Goal: Task Accomplishment & Management: Manage account settings

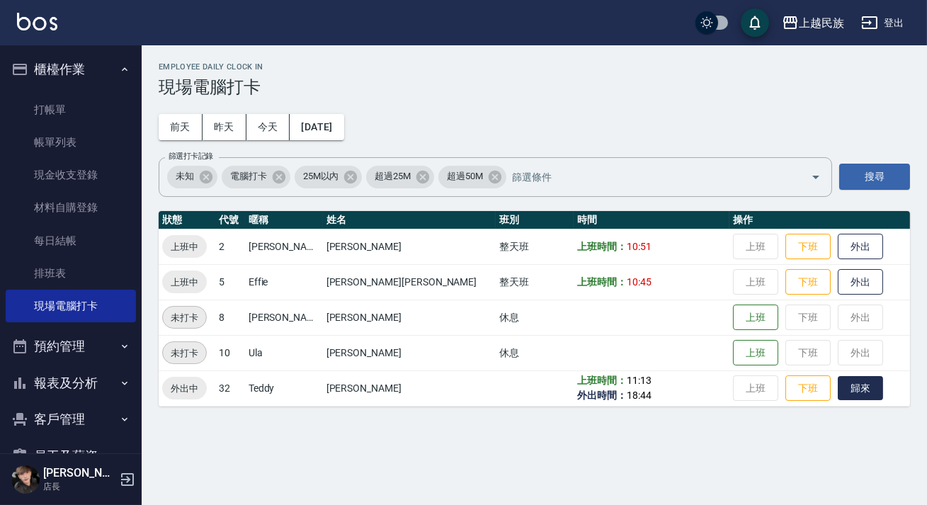
click at [838, 389] on button "歸來" at bounding box center [860, 388] width 45 height 25
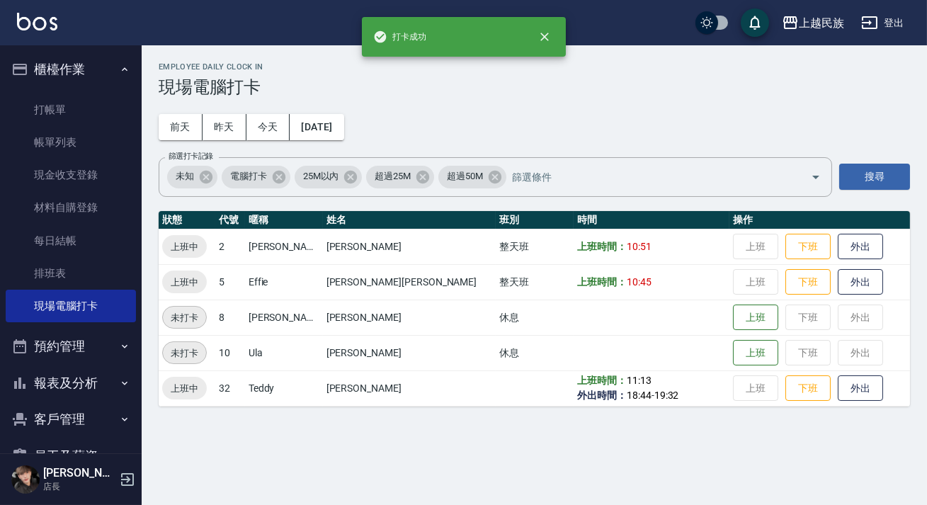
click at [804, 432] on div "Employee Daily Clock In 現場電腦打卡 [DATE] [DATE] [DATE] [DATE] 篩選打卡記錄 未知 電腦打卡 25M以內…" at bounding box center [463, 252] width 927 height 505
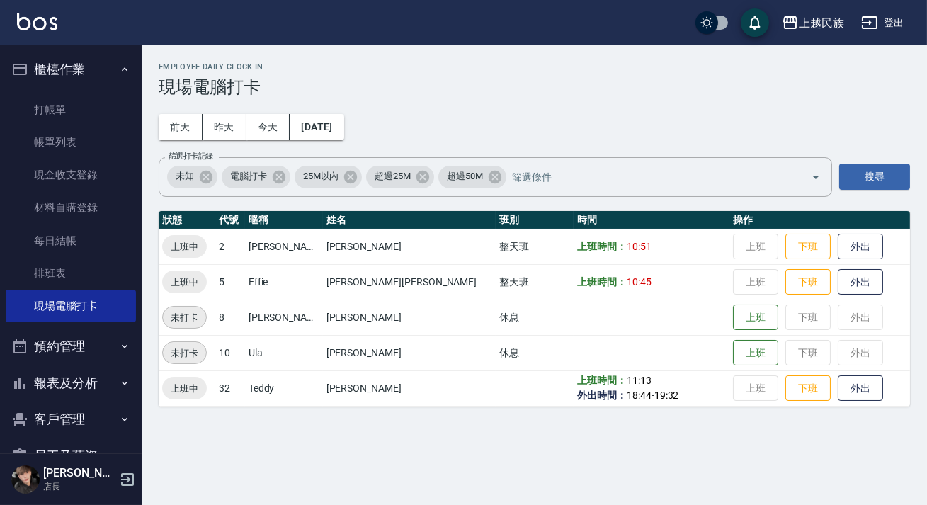
click at [221, 457] on div "Employee Daily Clock In 現場電腦打卡 [DATE] [DATE] [DATE] [DATE] 篩選打卡記錄 未知 電腦打卡 25M以內…" at bounding box center [463, 252] width 927 height 505
click at [84, 418] on button "客戶管理" at bounding box center [71, 419] width 130 height 37
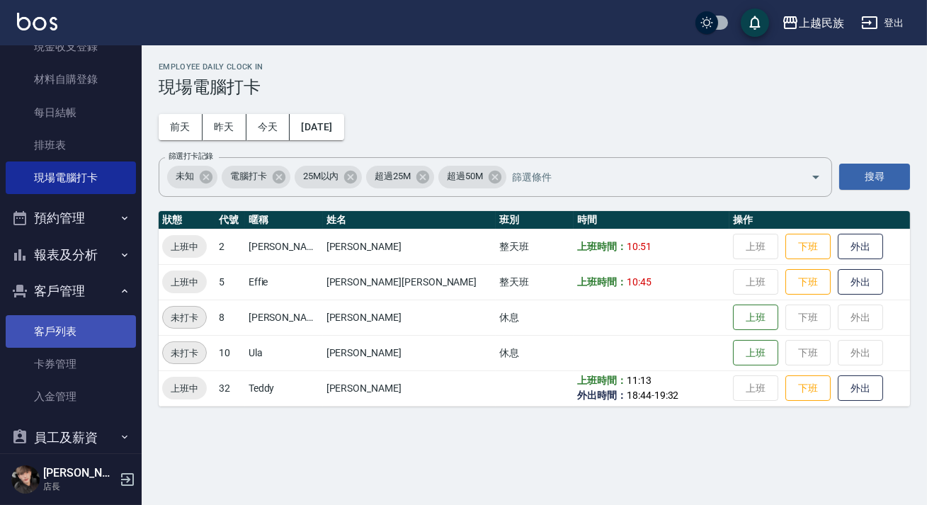
click at [93, 325] on link "客戶列表" at bounding box center [71, 331] width 130 height 33
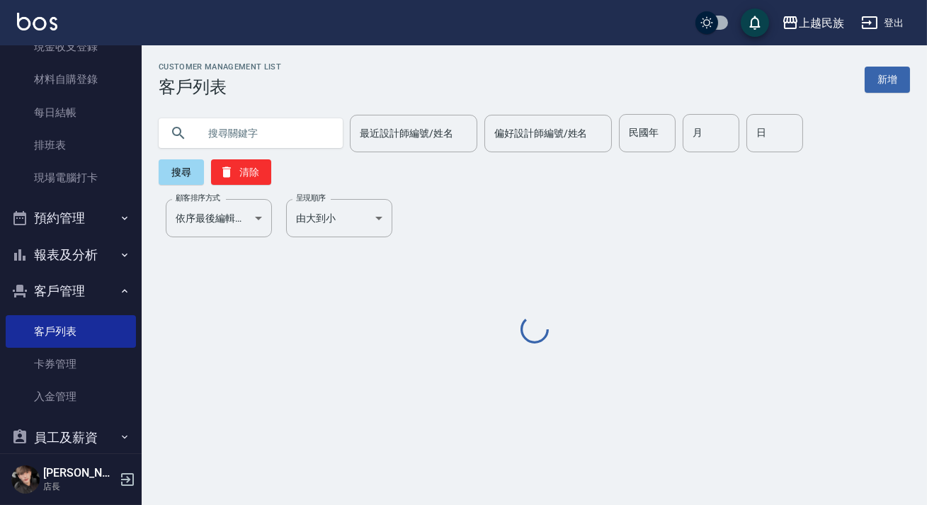
click at [265, 135] on input "text" at bounding box center [264, 133] width 133 height 38
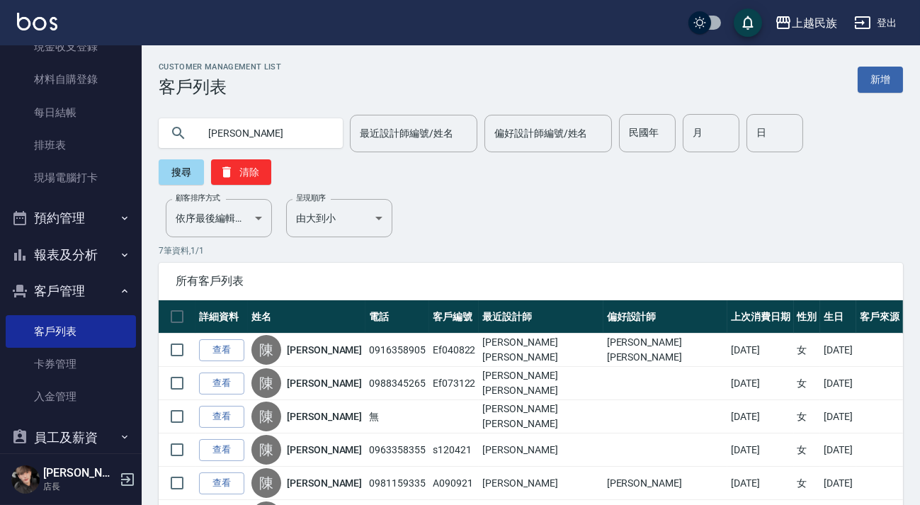
type input "陳"
type input "[PERSON_NAME]"
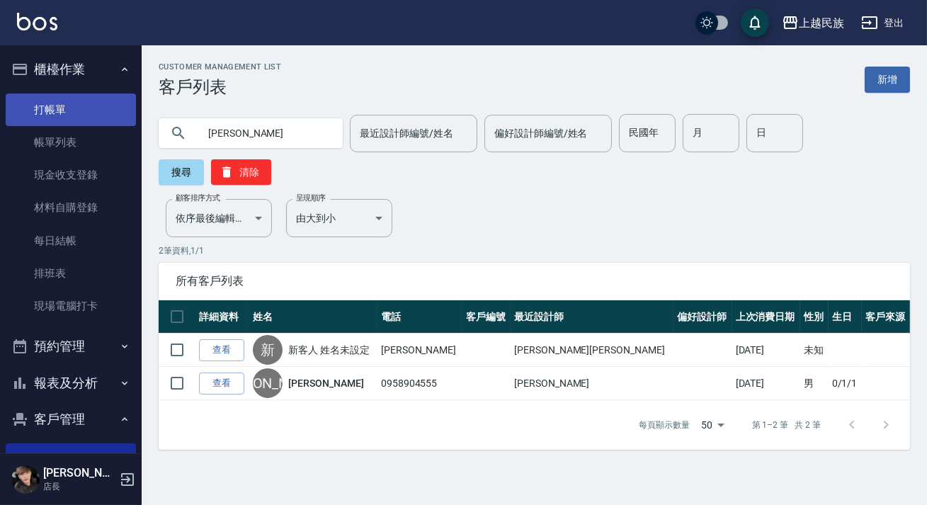
click at [31, 107] on link "打帳單" at bounding box center [71, 110] width 130 height 33
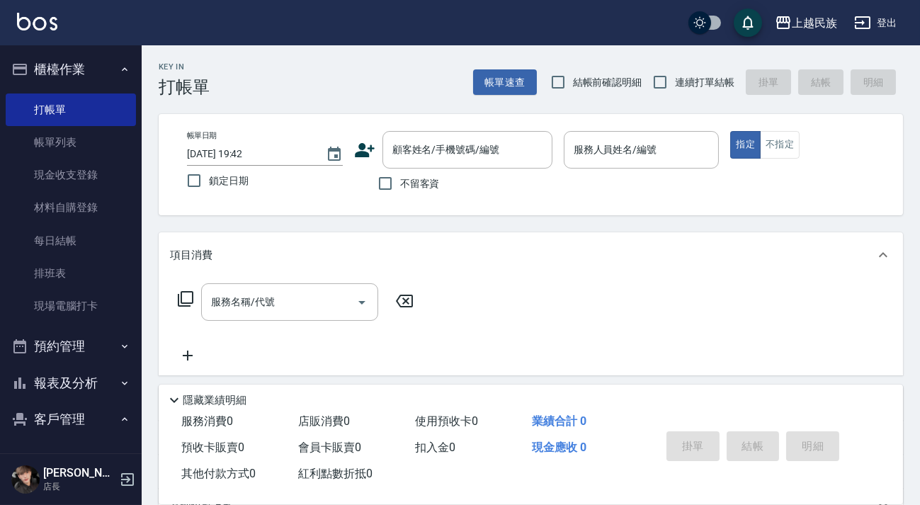
click at [678, 92] on label "連續打單結帳" at bounding box center [689, 82] width 89 height 30
click at [675, 92] on input "連續打單結帳" at bounding box center [660, 82] width 30 height 30
checkbox input "true"
click at [414, 166] on div "顧客姓名/手機號碼/編號" at bounding box center [468, 150] width 170 height 38
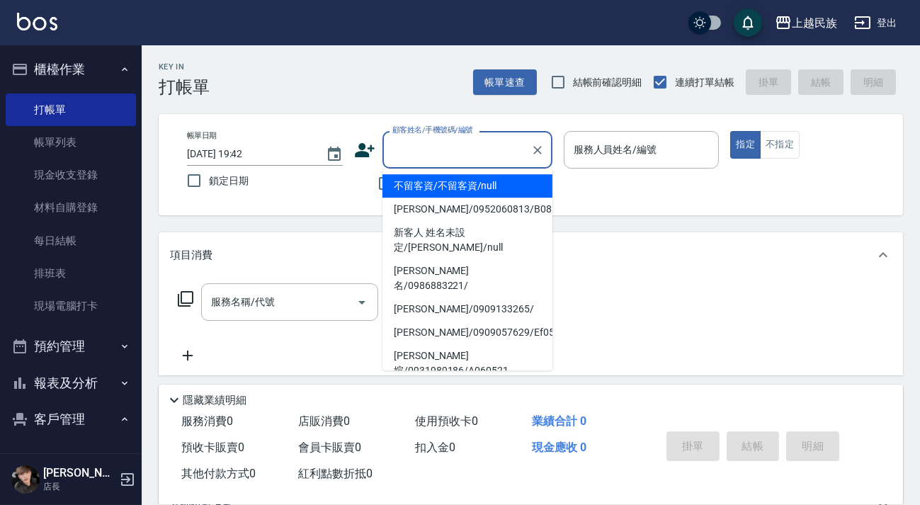
click at [416, 176] on li "不留客資/不留客資/null" at bounding box center [468, 185] width 170 height 23
type input "不留客資/不留客資/null"
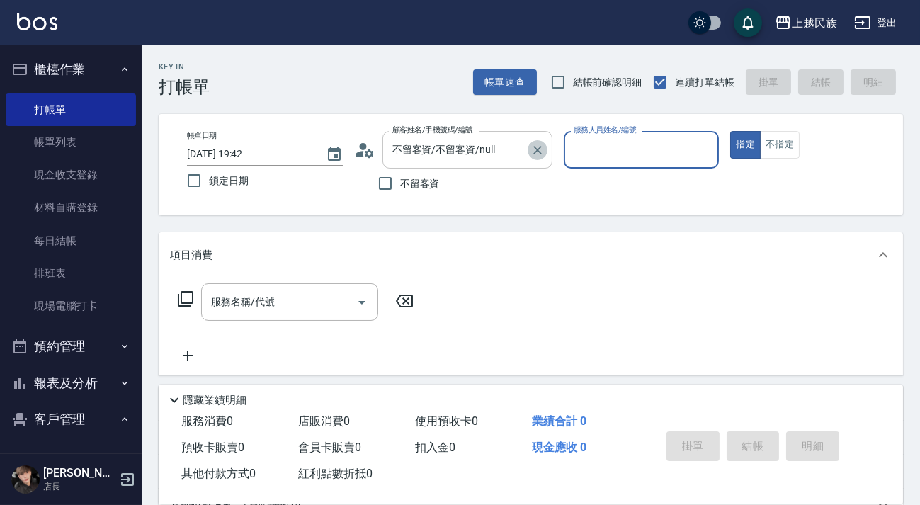
drag, startPoint x: 545, startPoint y: 145, endPoint x: 531, endPoint y: 149, distance: 14.1
click at [545, 146] on button "Clear" at bounding box center [538, 150] width 20 height 20
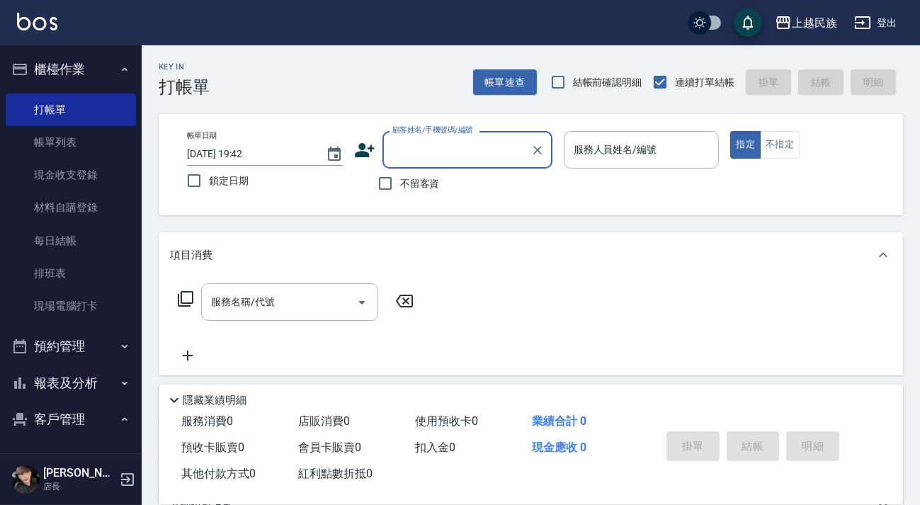
click at [413, 183] on span "不留客資" at bounding box center [420, 183] width 40 height 15
click at [400, 183] on input "不留客資" at bounding box center [385, 184] width 30 height 30
checkbox input "true"
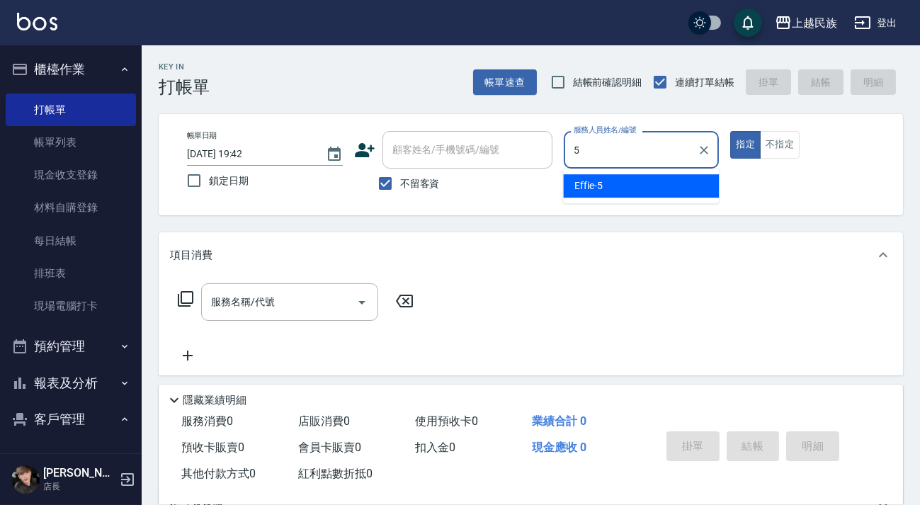
type input "Effie-5"
type button "true"
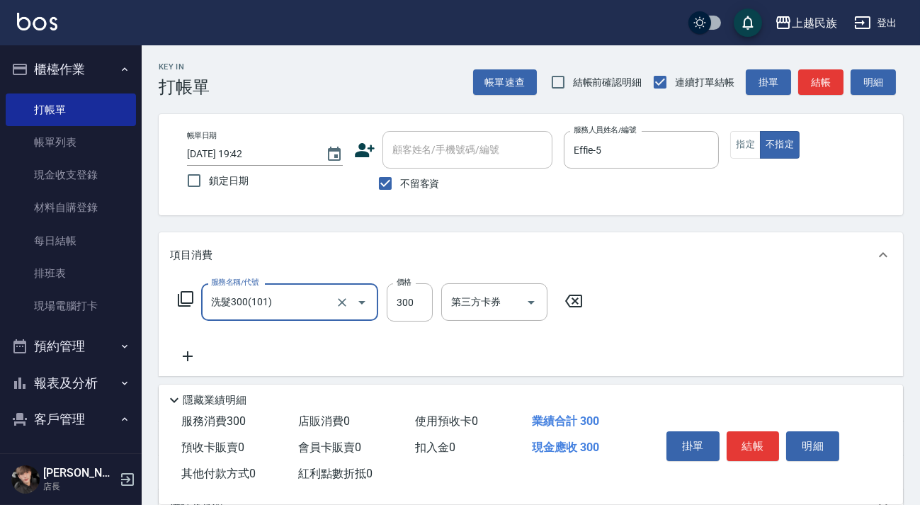
type input "洗髮300(101)"
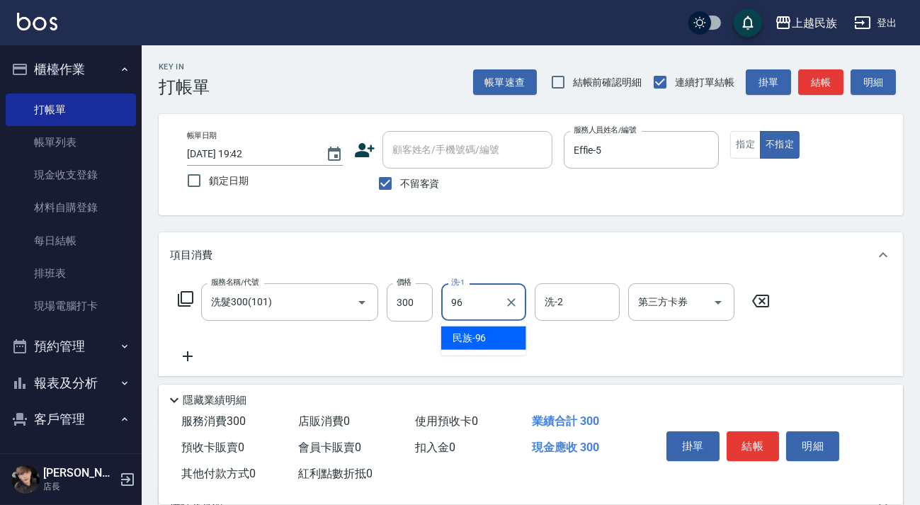
type input "民族-96"
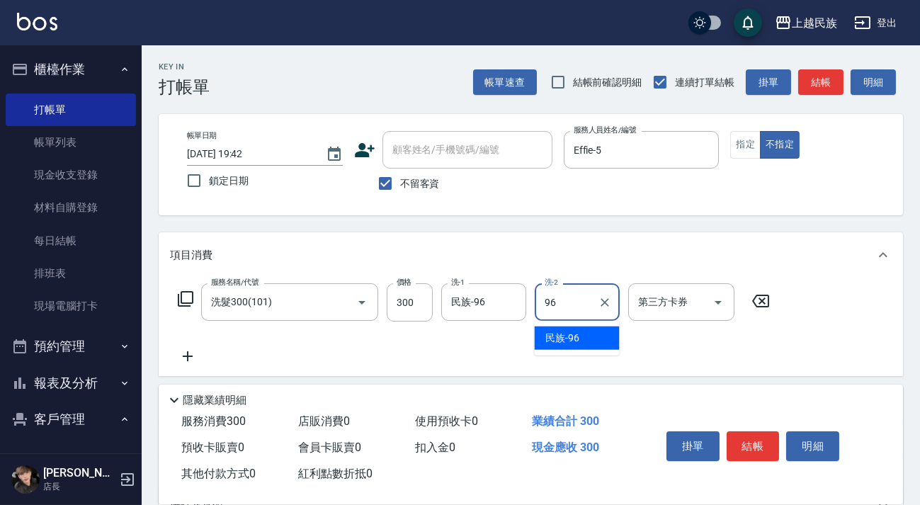
type input "民族-96"
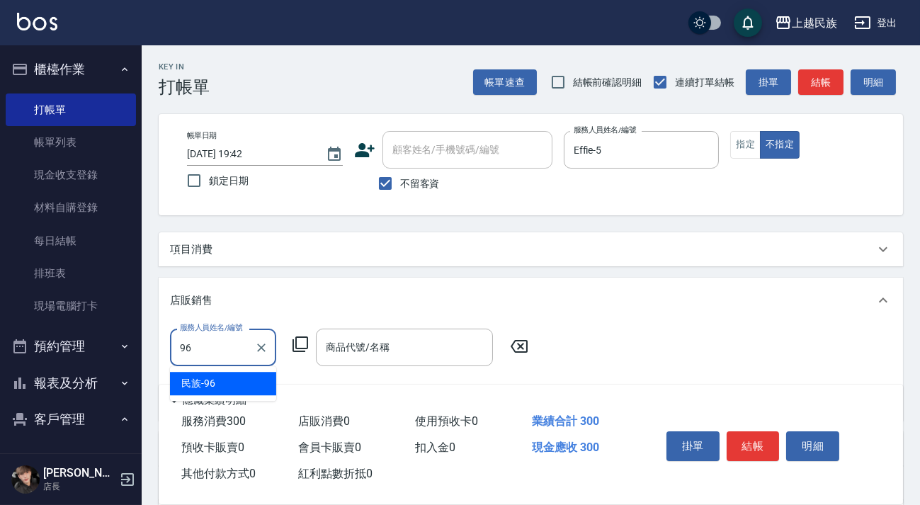
type input "民族-96"
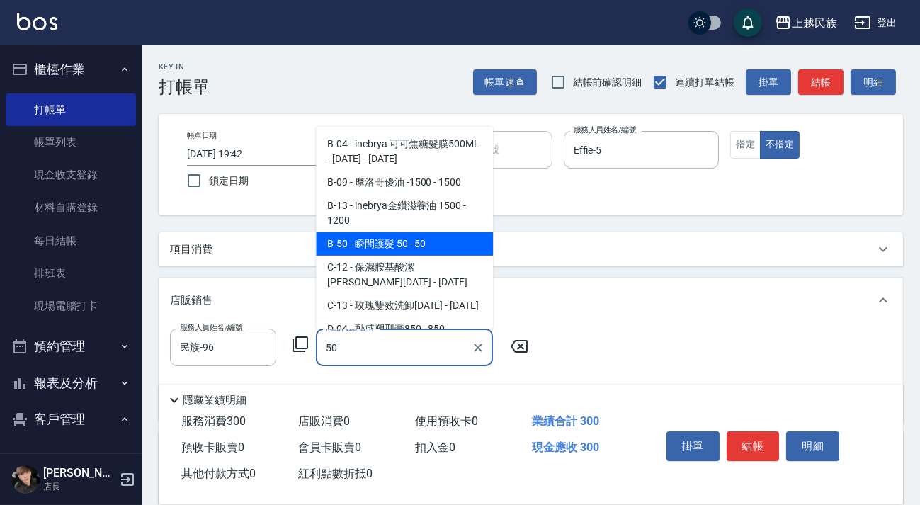
click at [436, 242] on span "B-50 - 瞬間護髮 50 - 50" at bounding box center [404, 243] width 177 height 23
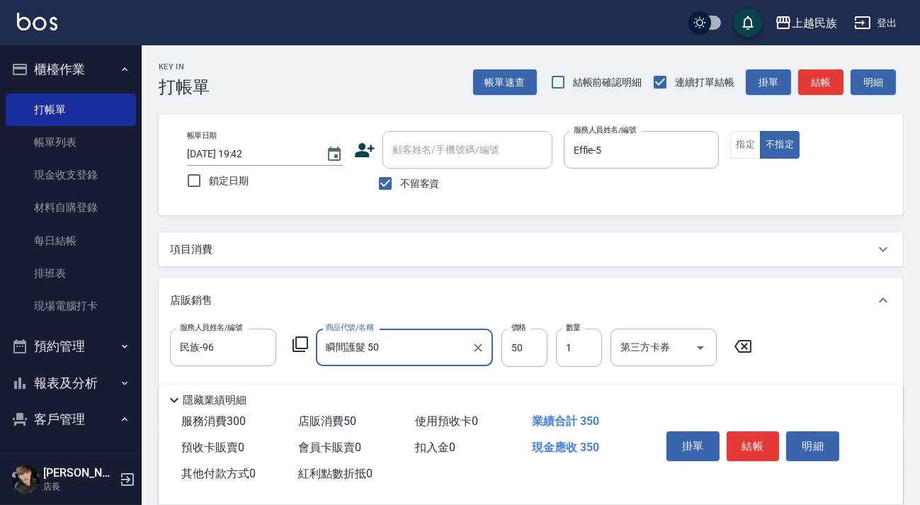
scroll to position [163, 0]
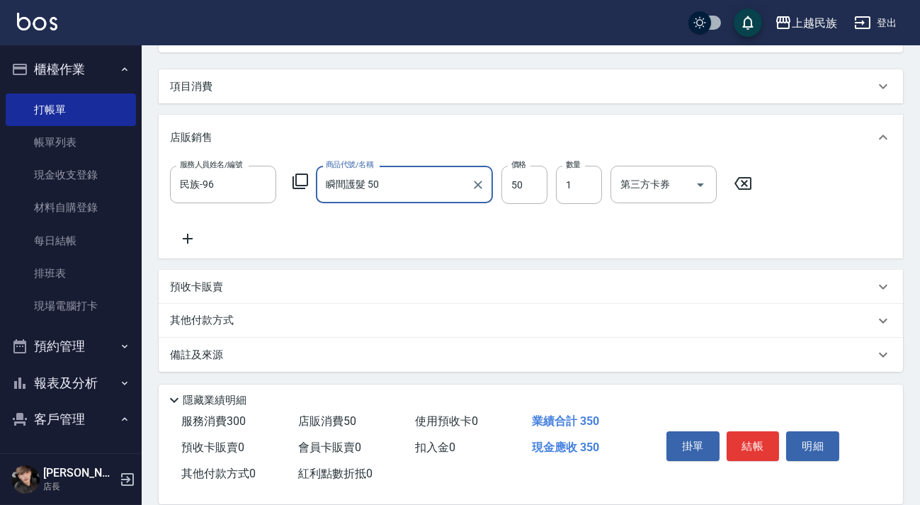
type input "瞬間護髮 50"
click at [285, 324] on div "其他付款方式" at bounding box center [522, 321] width 705 height 16
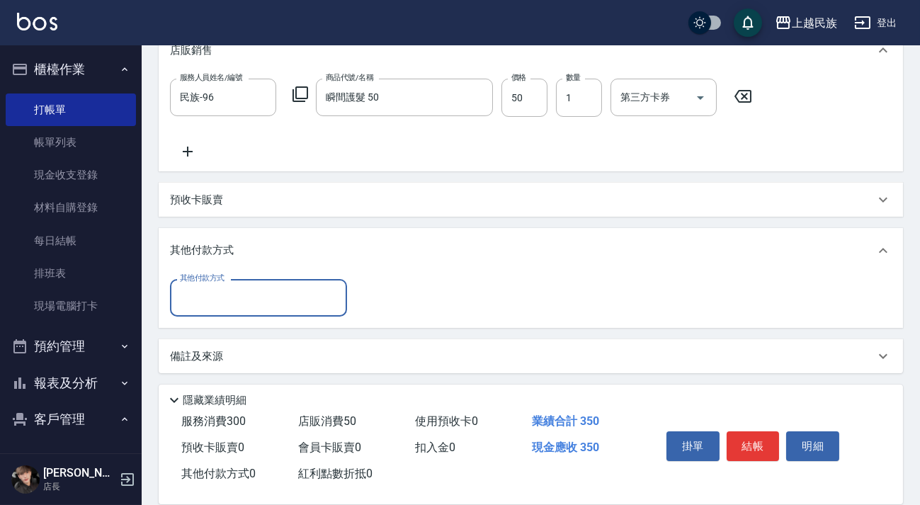
scroll to position [0, 0]
click at [282, 289] on input "其他付款方式" at bounding box center [258, 297] width 164 height 25
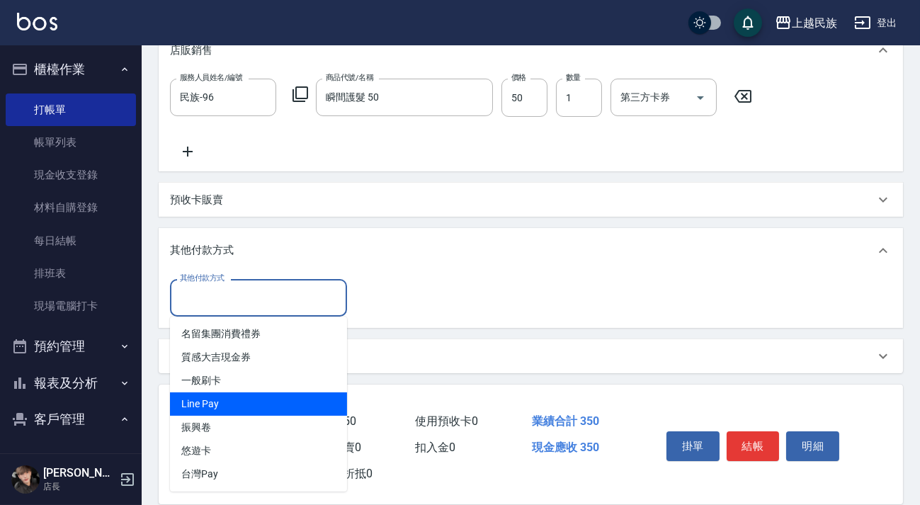
click at [300, 396] on span "Line Pay" at bounding box center [258, 403] width 177 height 23
type input "Line Pay"
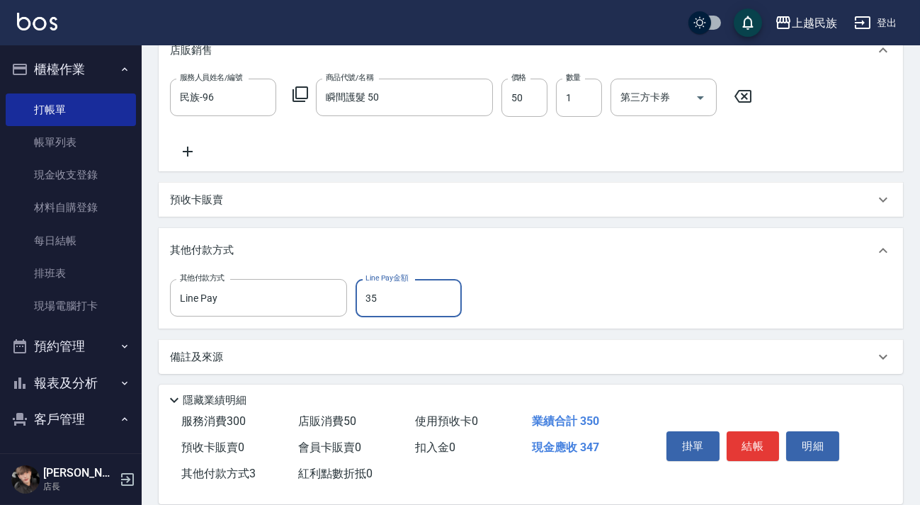
type input "350"
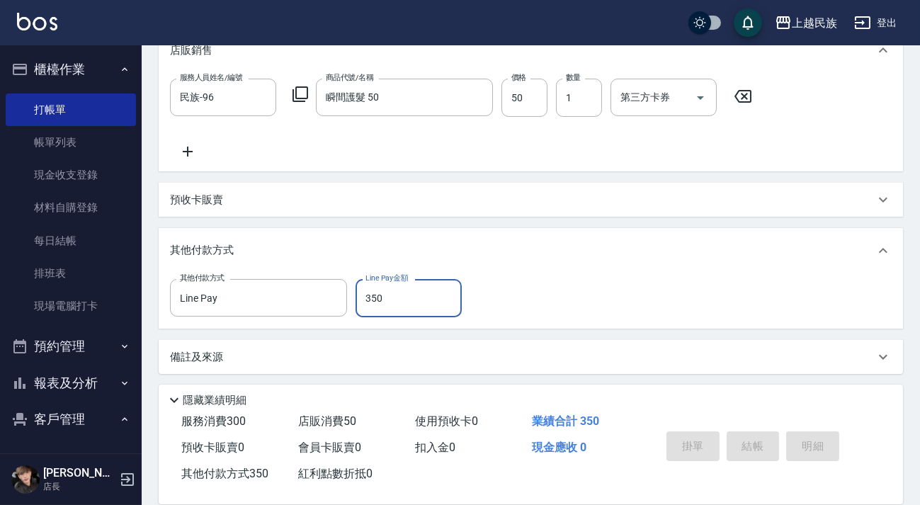
type input "[DATE] 19:43"
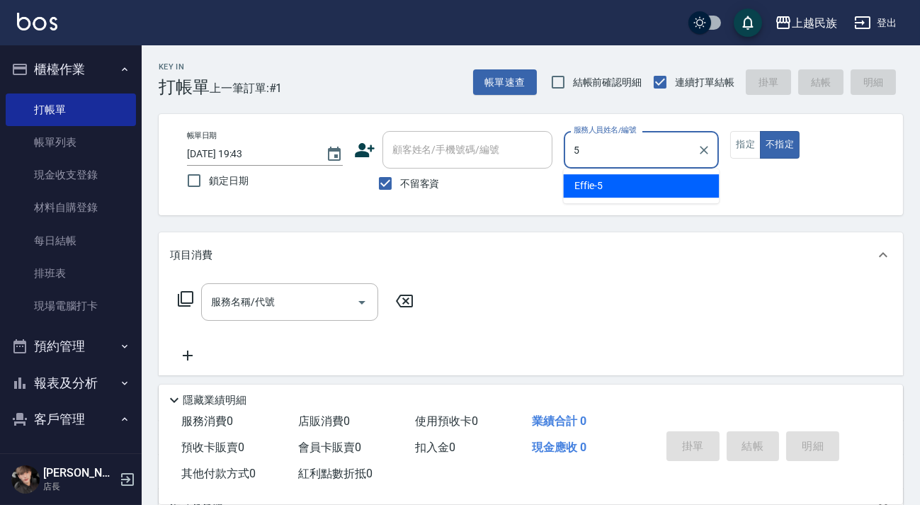
type input "Effie-5"
type button "false"
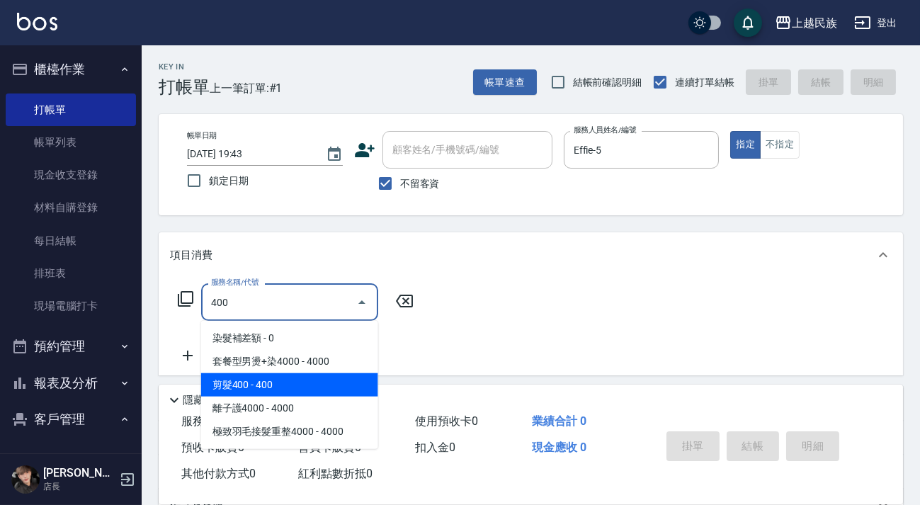
click at [325, 379] on span "剪髮400 - 400" at bounding box center [289, 384] width 177 height 23
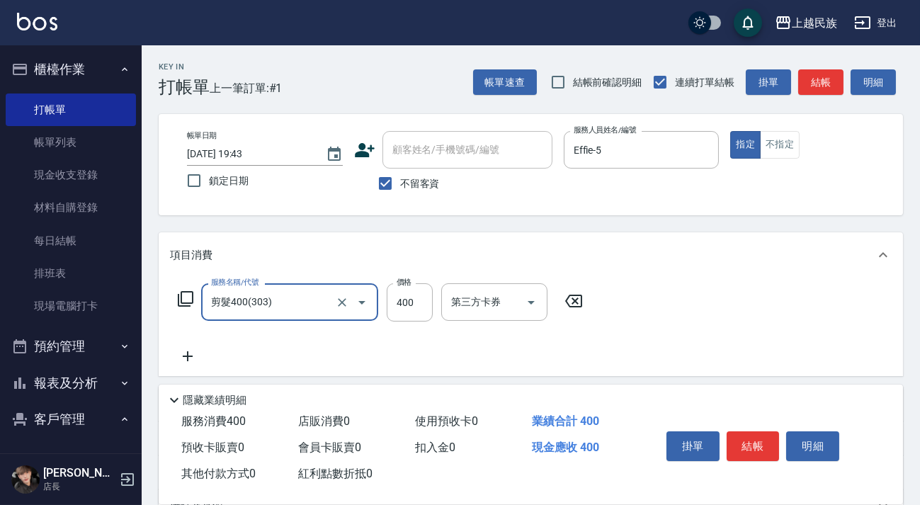
scroll to position [64, 0]
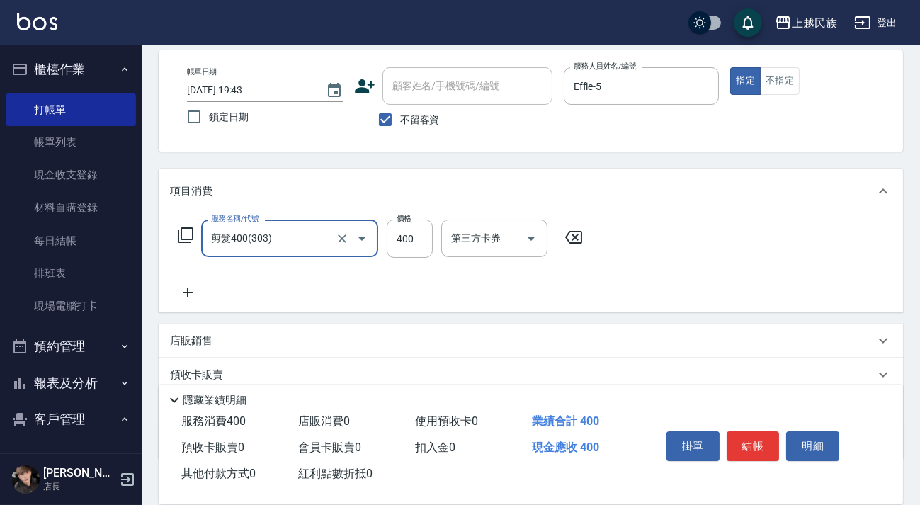
type input "剪髮400(303)"
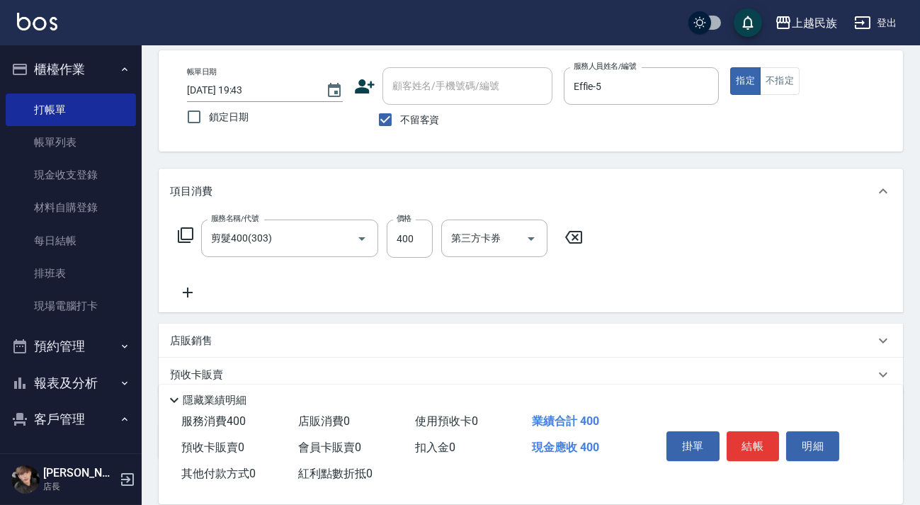
click at [196, 293] on icon at bounding box center [187, 292] width 35 height 17
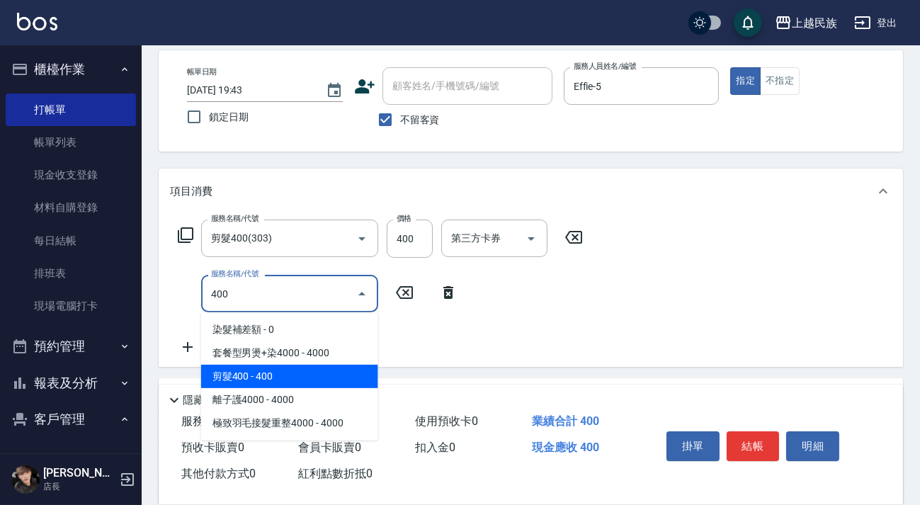
click at [257, 384] on span "剪髮400 - 400" at bounding box center [289, 376] width 177 height 23
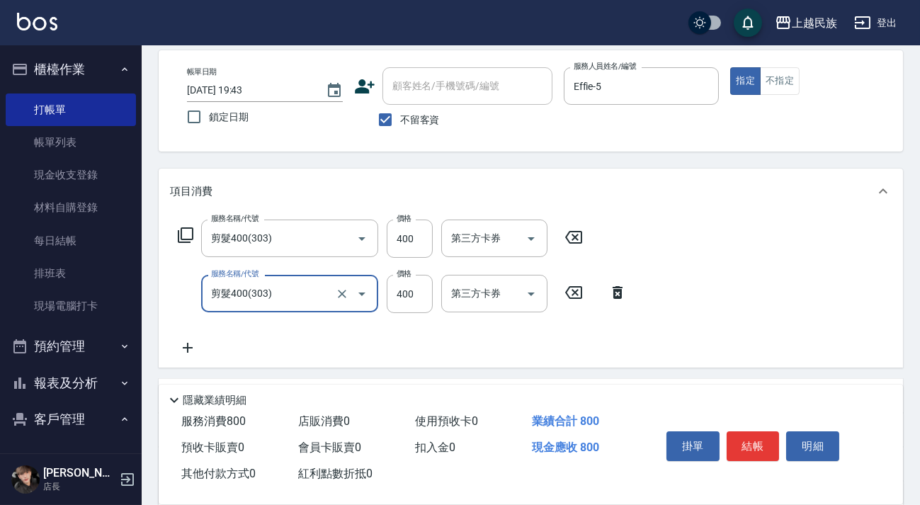
type input "剪髮400(303)"
type input "450"
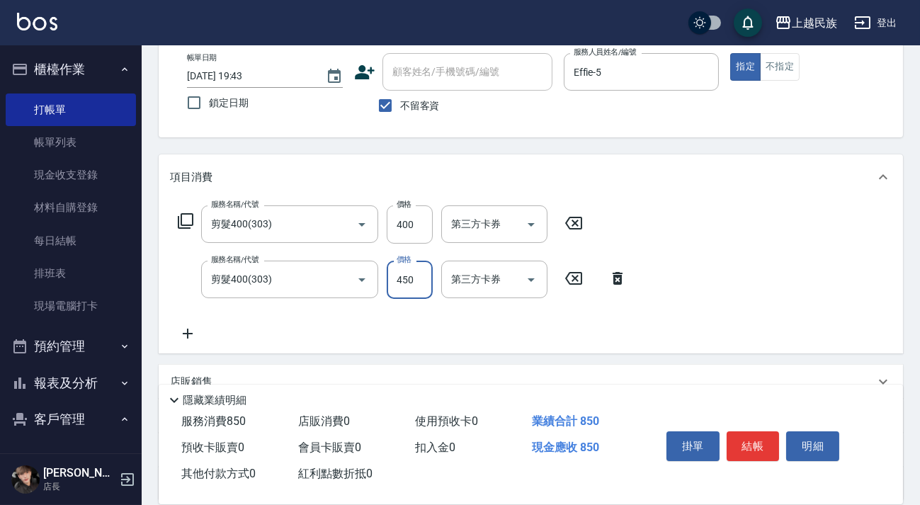
scroll to position [0, 0]
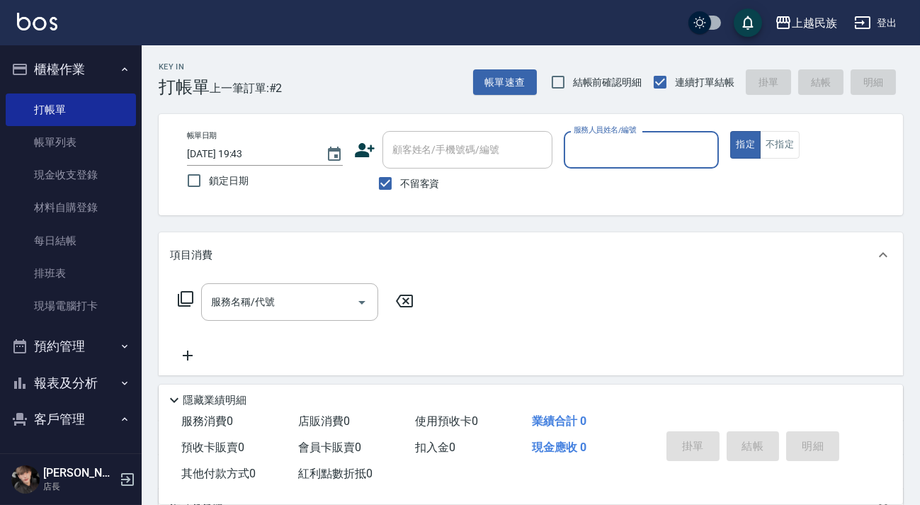
drag, startPoint x: 407, startPoint y: 189, endPoint x: 421, endPoint y: 167, distance: 26.1
click at [409, 186] on span "不留客資" at bounding box center [420, 183] width 40 height 15
click at [400, 186] on input "不留客資" at bounding box center [385, 184] width 30 height 30
checkbox input "false"
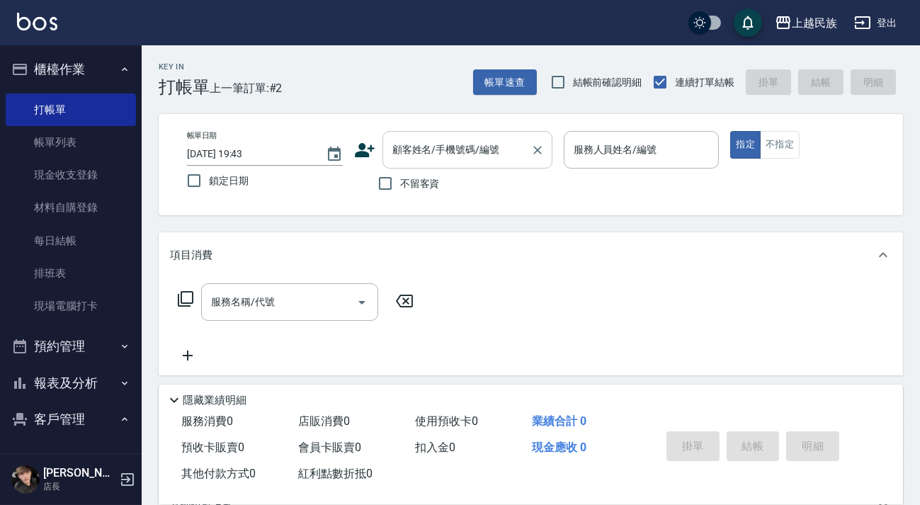
click at [424, 162] on div "顧客姓名/手機號碼/編號" at bounding box center [468, 150] width 170 height 38
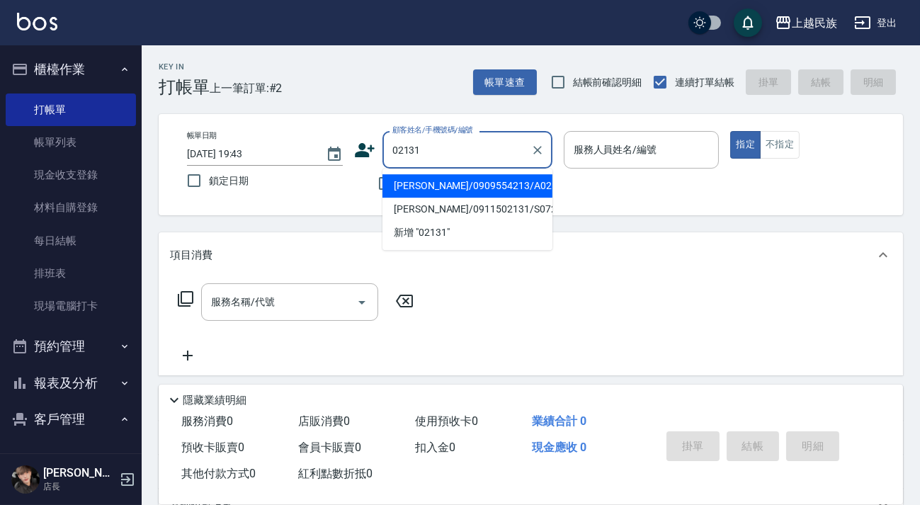
click at [484, 188] on li "[PERSON_NAME]/0909554213/A021311" at bounding box center [468, 185] width 170 height 23
type input "[PERSON_NAME]/0909554213/A021311"
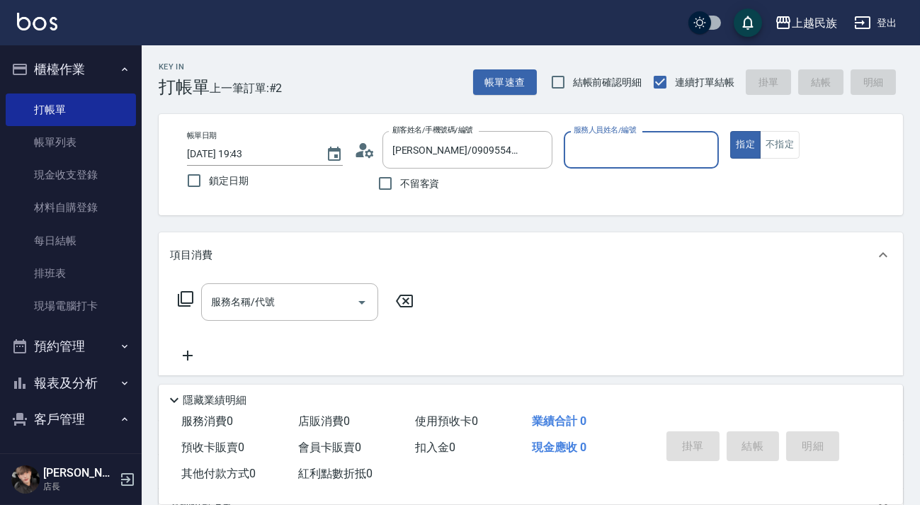
type input "[PERSON_NAME]-2"
click at [730, 131] on button "指定" at bounding box center [745, 145] width 30 height 28
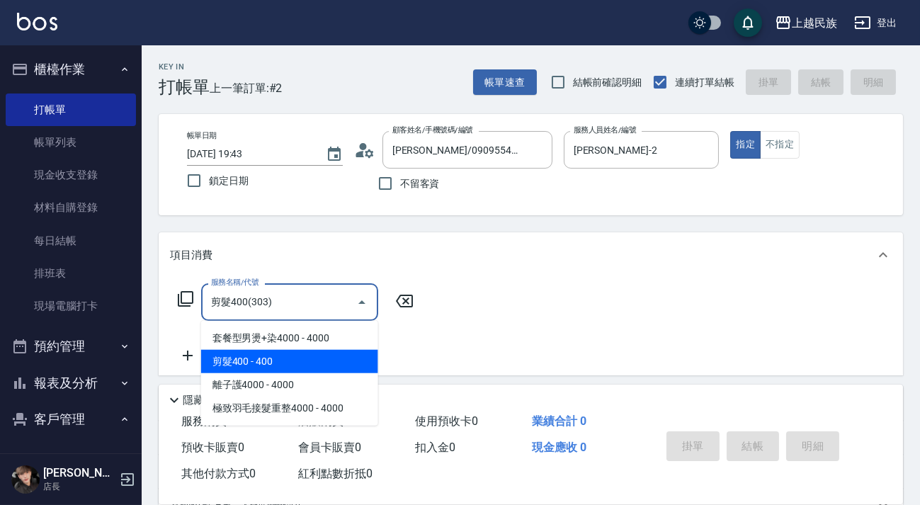
type input "剪髮400(303)"
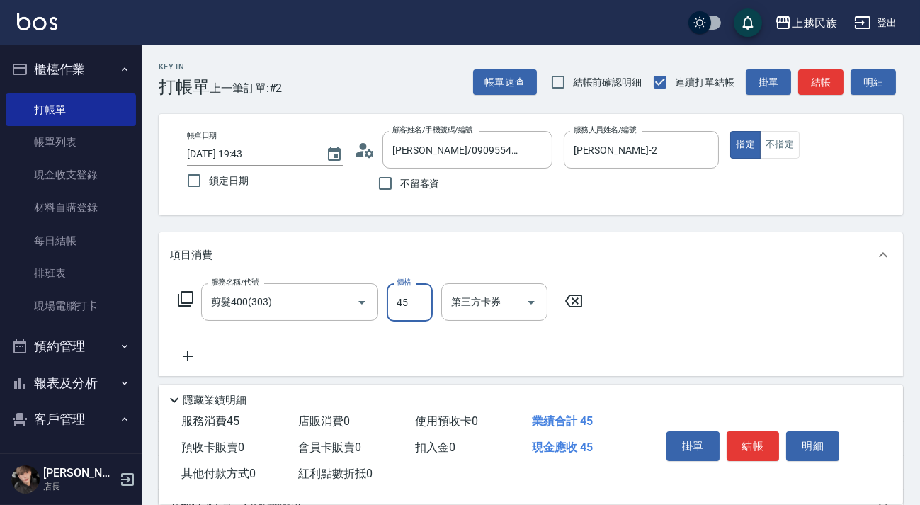
type input "450"
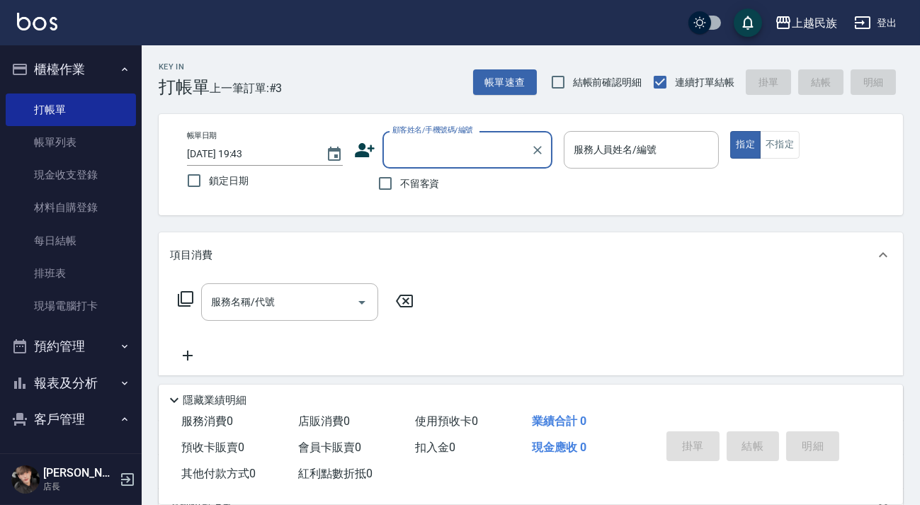
click at [409, 184] on span "不留客資" at bounding box center [420, 183] width 40 height 15
click at [400, 184] on input "不留客資" at bounding box center [385, 184] width 30 height 30
checkbox input "true"
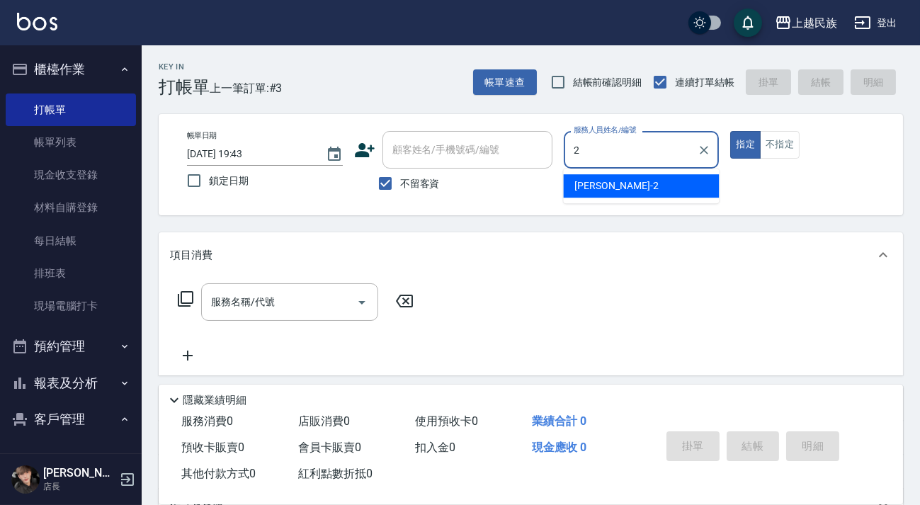
type input "[PERSON_NAME]-2"
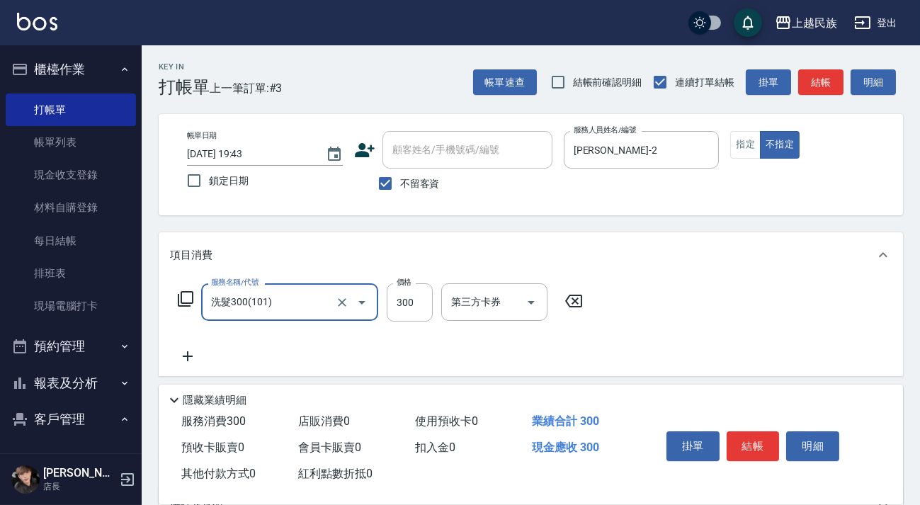
type input "洗髮300(101)"
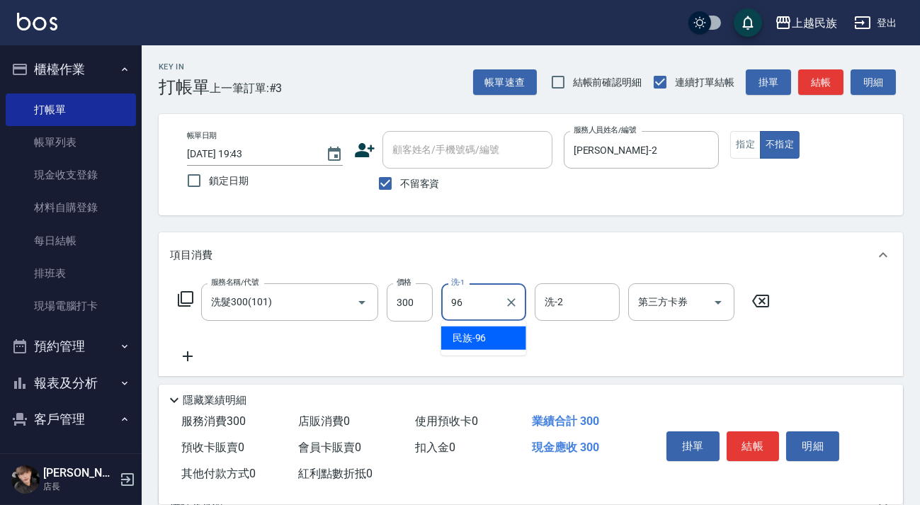
type input "民族-96"
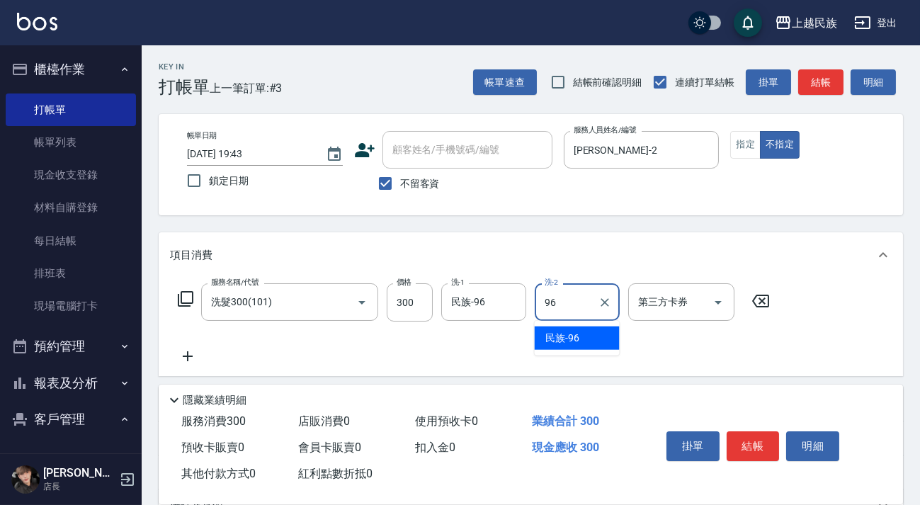
type input "民族-96"
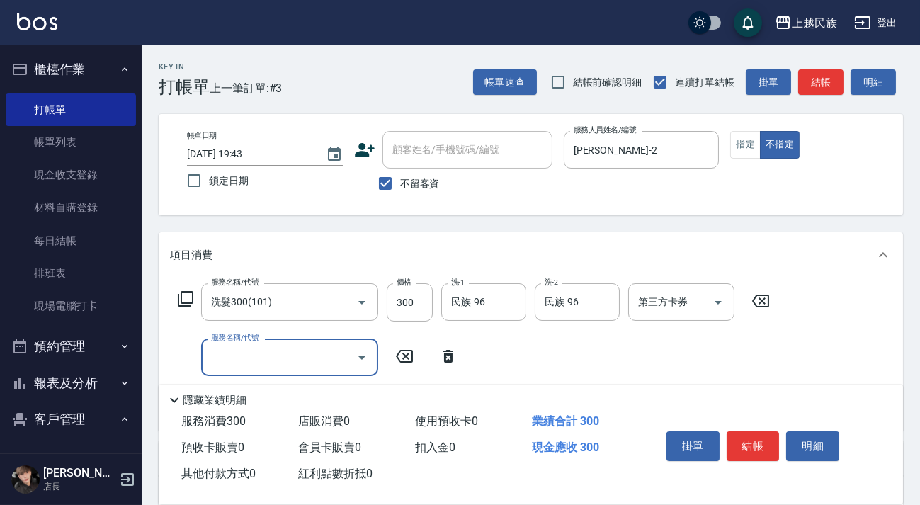
click at [446, 358] on icon at bounding box center [448, 356] width 35 height 17
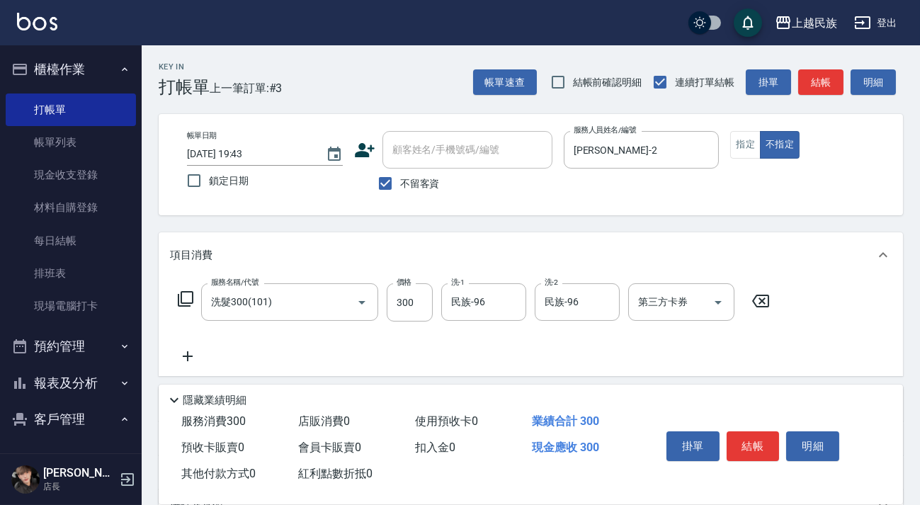
scroll to position [128, 0]
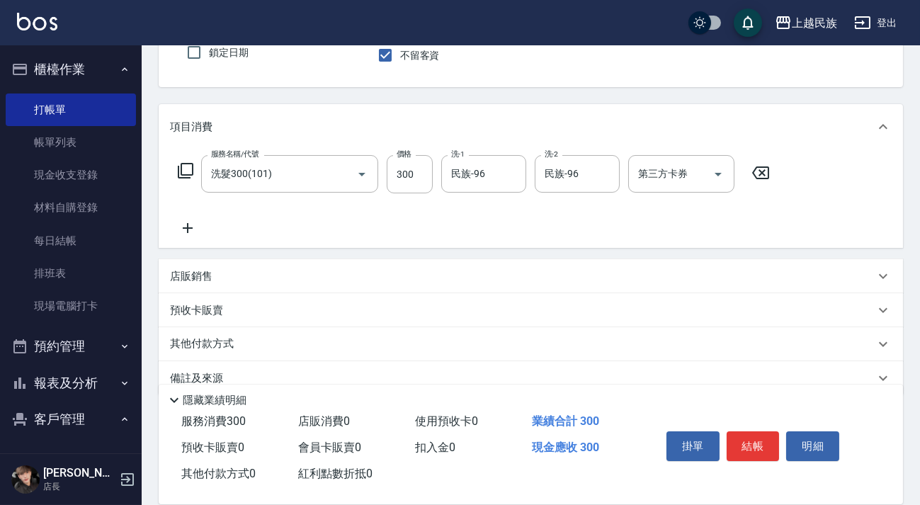
click at [368, 290] on div "店販銷售" at bounding box center [531, 276] width 744 height 34
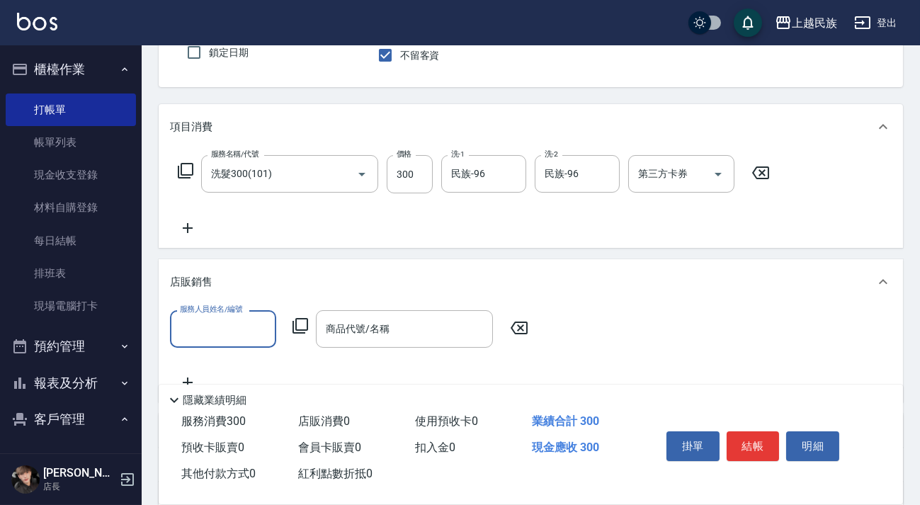
scroll to position [0, 0]
type input "民族-96"
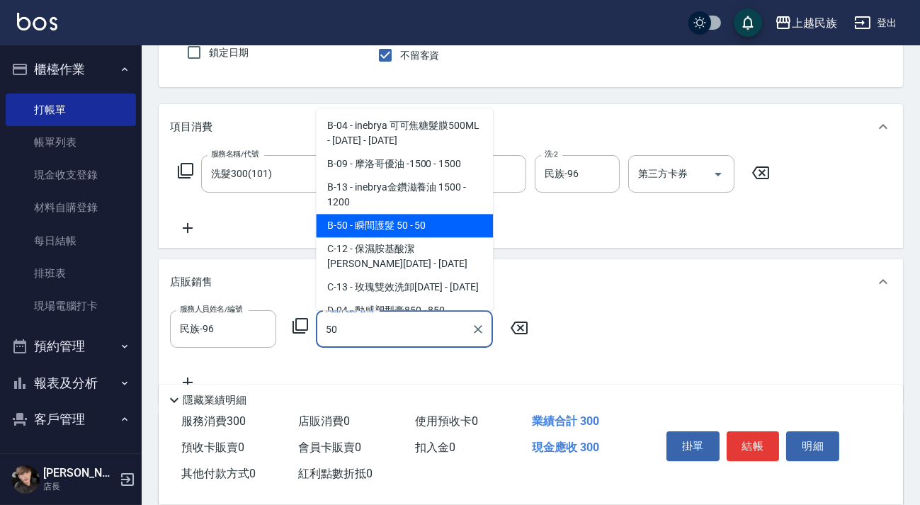
click at [418, 214] on span "B-50 - 瞬間護髮 50 - 50" at bounding box center [404, 225] width 177 height 23
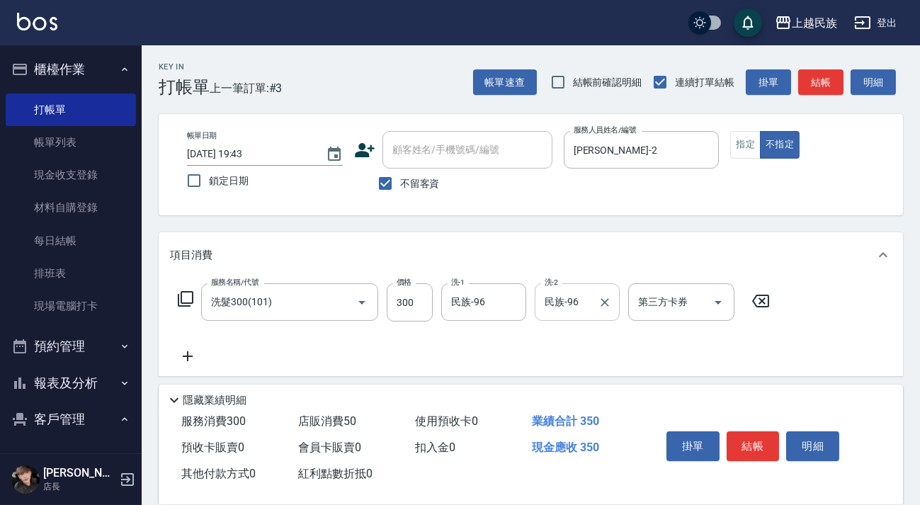
drag, startPoint x: 510, startPoint y: 303, endPoint x: 558, endPoint y: 303, distance: 48.2
click at [510, 303] on icon "Clear" at bounding box center [511, 302] width 9 height 9
type input "瞬間護髮 50"
click at [613, 300] on button "Clear" at bounding box center [605, 303] width 20 height 20
click at [490, 306] on input "洗-1" at bounding box center [484, 302] width 72 height 25
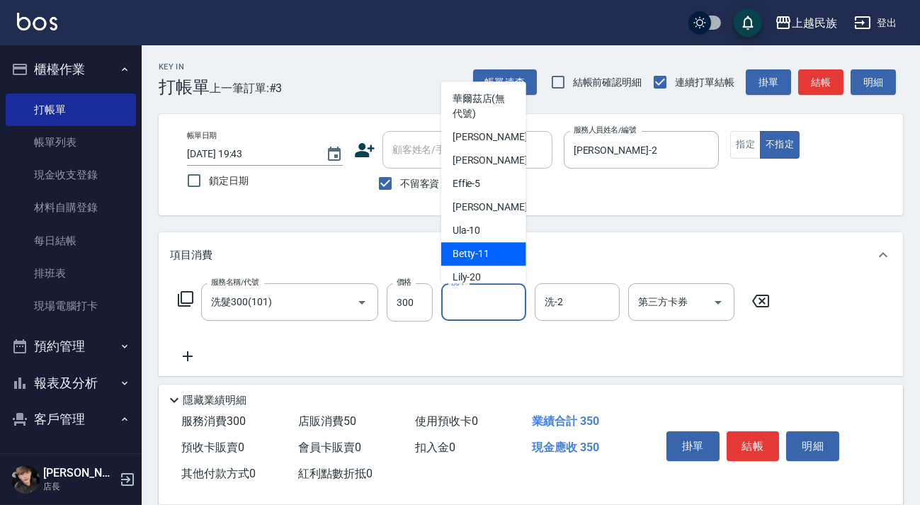
scroll to position [151, 0]
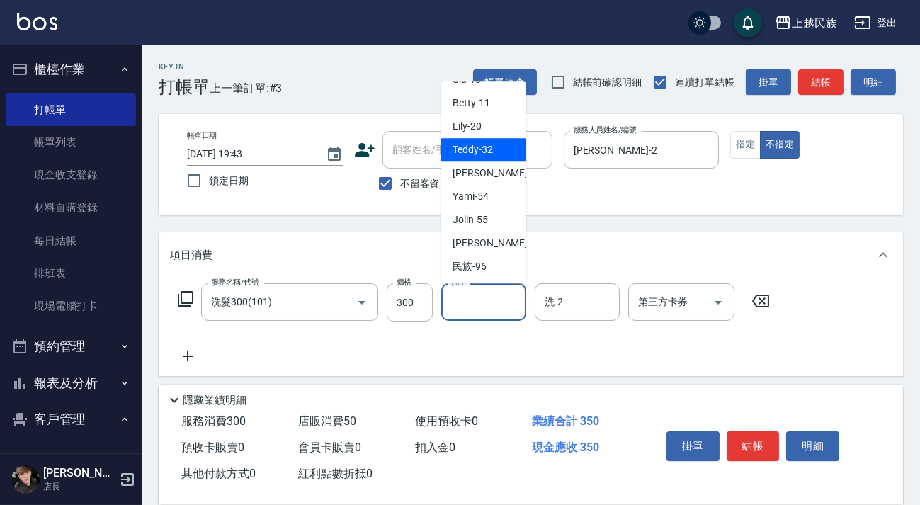
click at [478, 152] on span "Teddy -32" at bounding box center [473, 149] width 40 height 15
type input "Teddy-32"
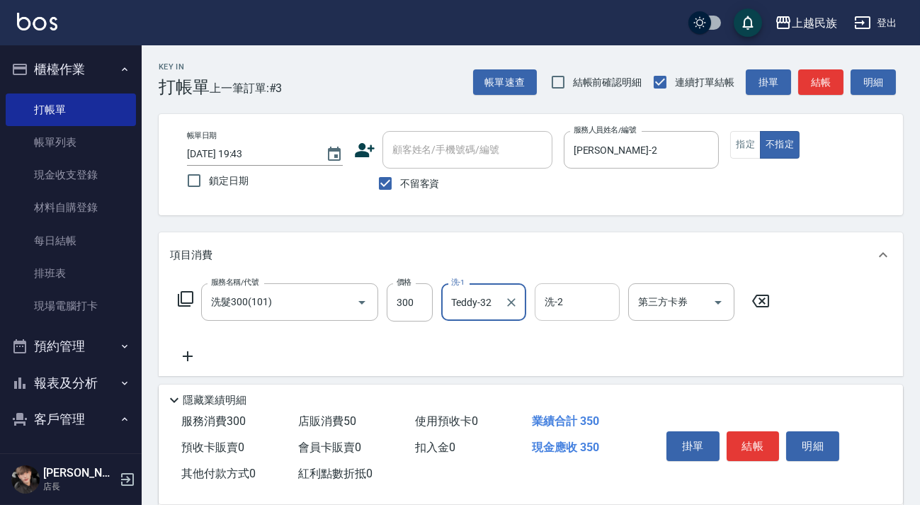
click at [581, 295] on input "洗-2" at bounding box center [577, 302] width 72 height 25
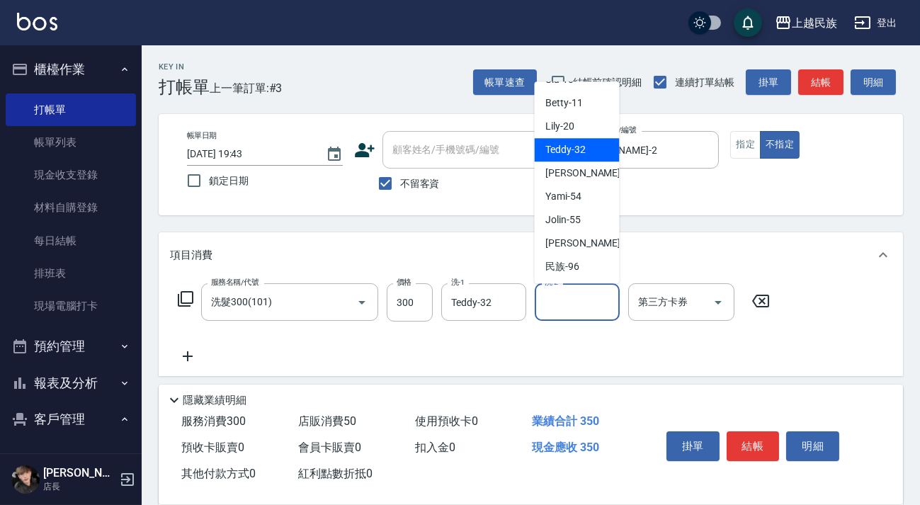
click at [582, 149] on span "Teddy -32" at bounding box center [566, 149] width 40 height 15
type input "Teddy-32"
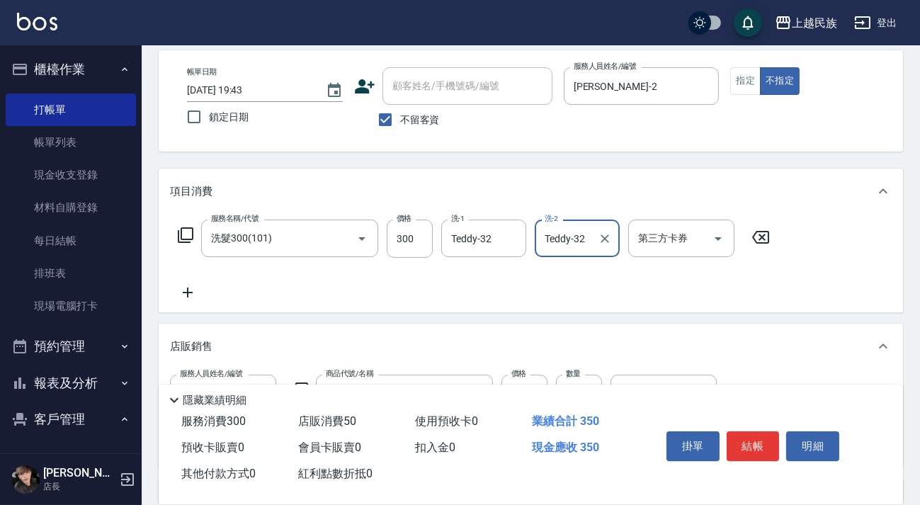
scroll to position [128, 0]
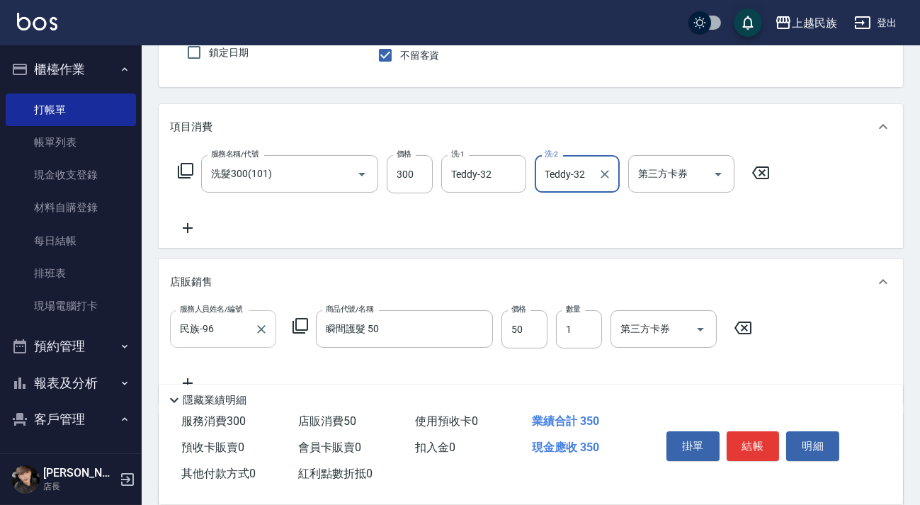
click at [225, 315] on div "民族-96 服務人員姓名/編號" at bounding box center [223, 329] width 106 height 38
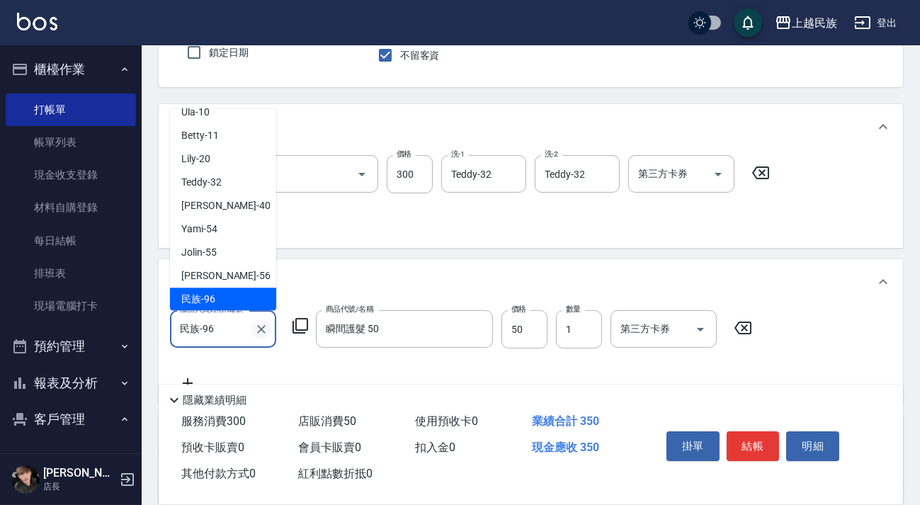
click at [255, 325] on icon "Clear" at bounding box center [261, 329] width 14 height 14
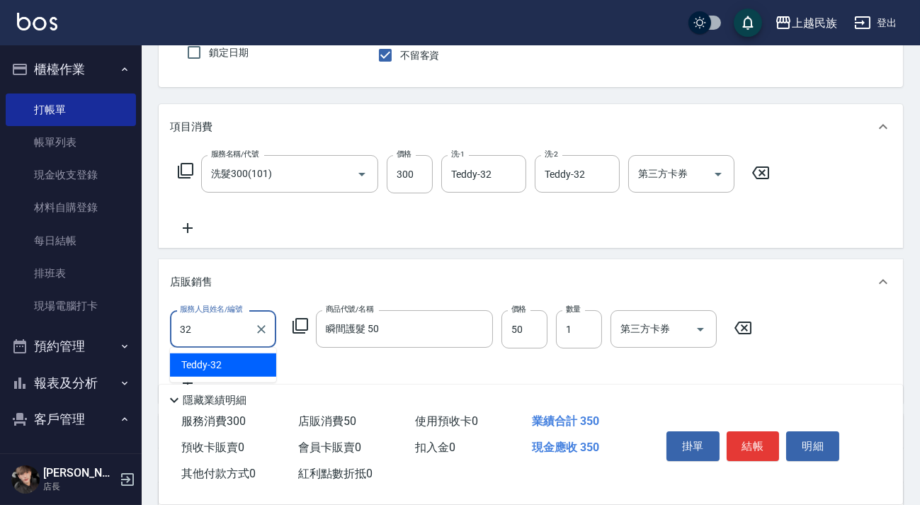
type input "Teddy-32"
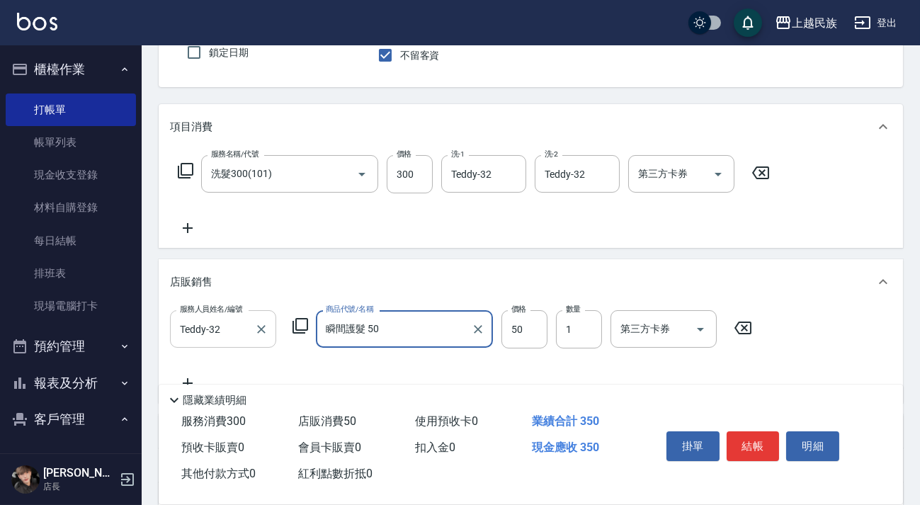
scroll to position [0, 0]
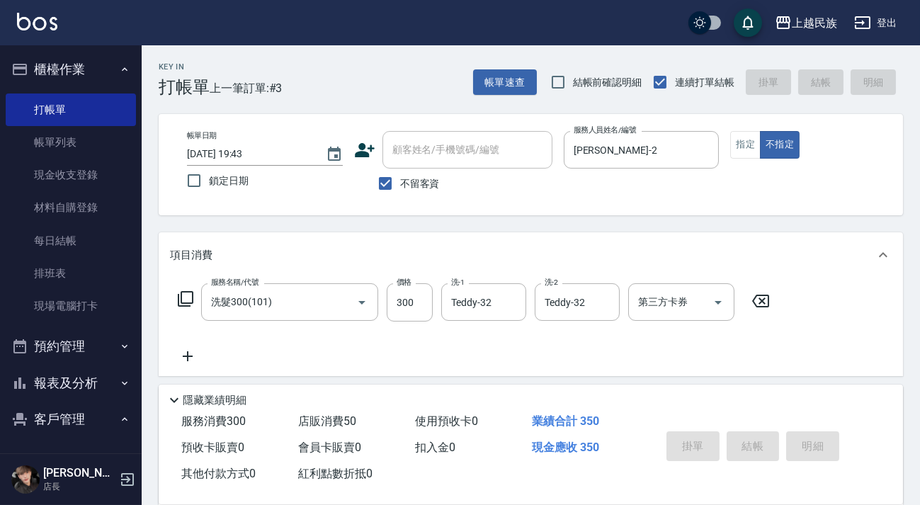
type input "[DATE] 19:44"
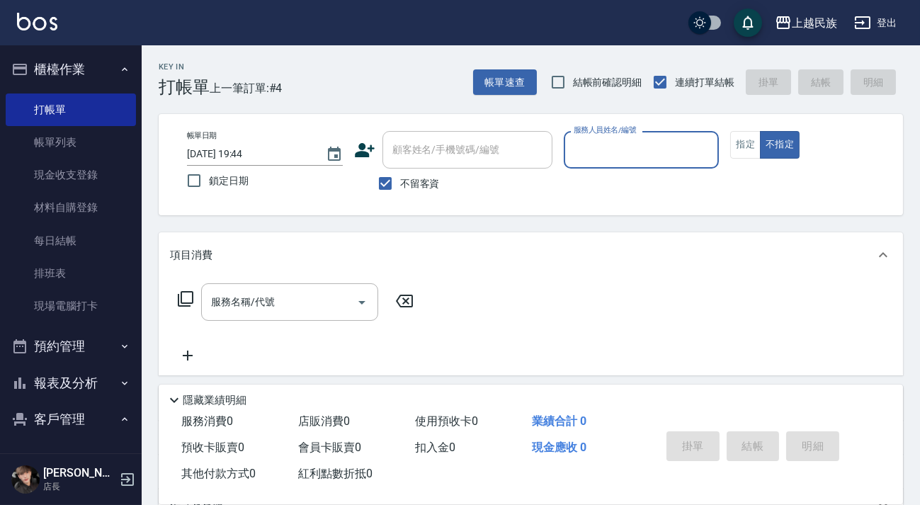
click at [404, 176] on span "不留客資" at bounding box center [420, 183] width 40 height 15
click at [400, 176] on input "不留客資" at bounding box center [385, 184] width 30 height 30
checkbox input "false"
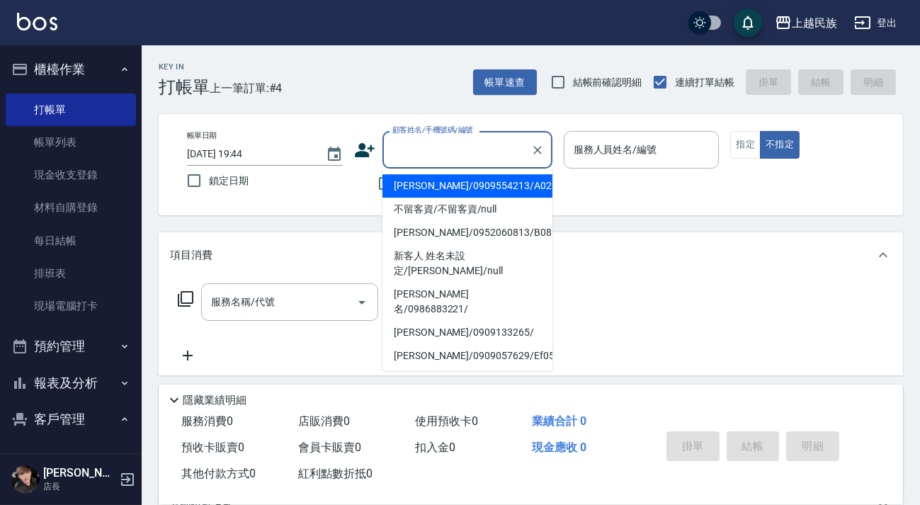
click at [433, 157] on input "顧客姓名/手機號碼/編號" at bounding box center [457, 149] width 136 height 25
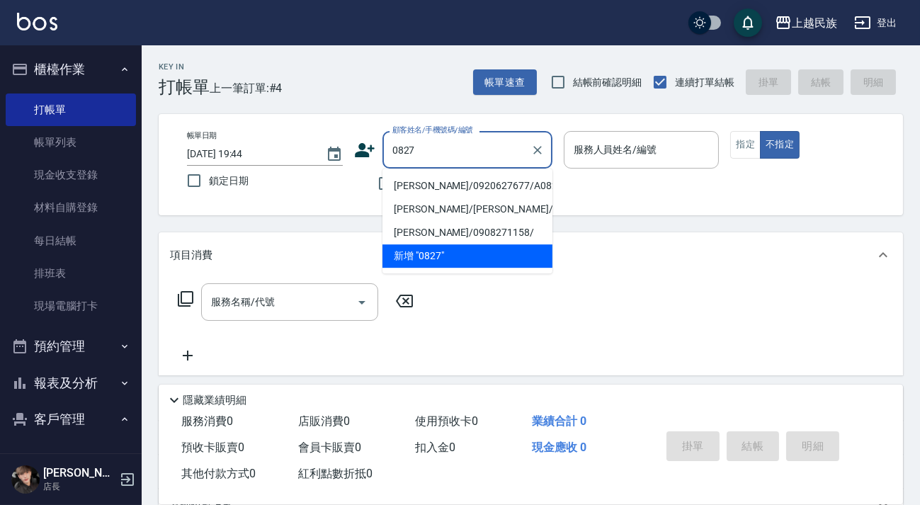
click at [468, 184] on li "[PERSON_NAME]/0920627677/A082721" at bounding box center [468, 185] width 170 height 23
type input "[PERSON_NAME]/0920627677/A082721"
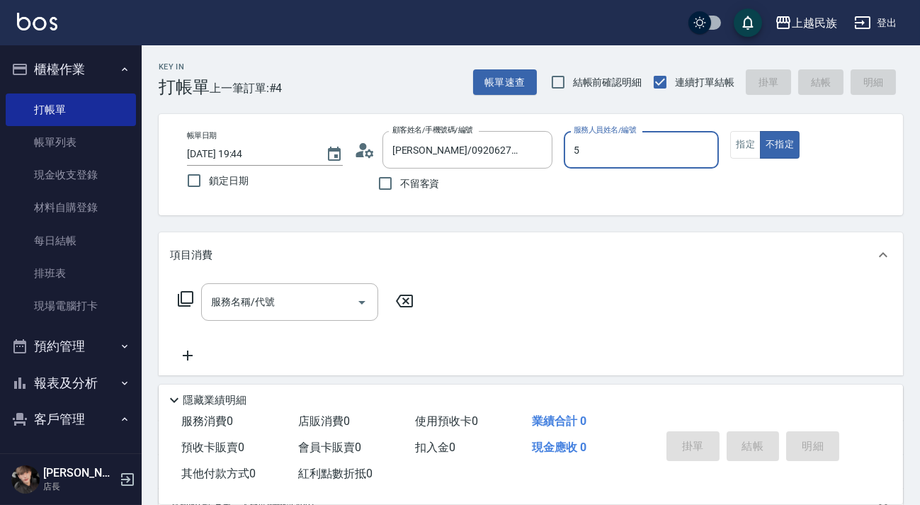
type input "Effie-5"
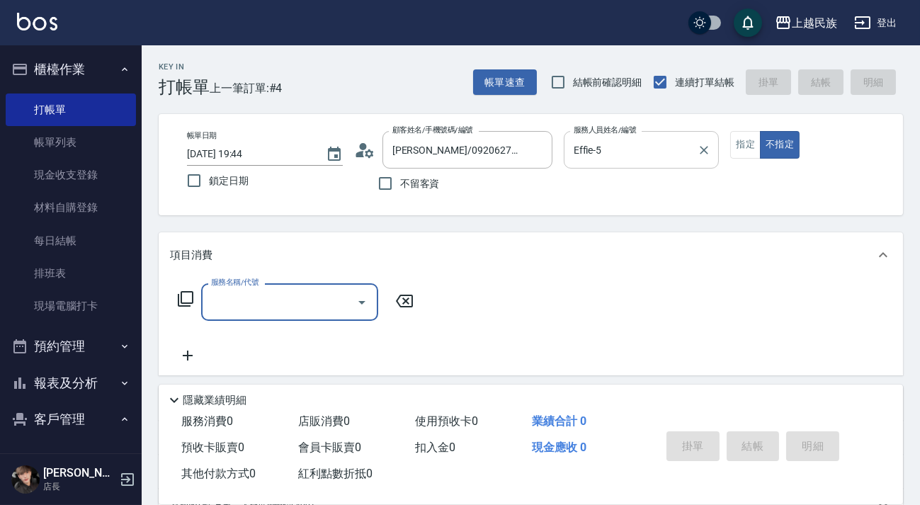
click at [752, 149] on button "指定" at bounding box center [745, 145] width 30 height 28
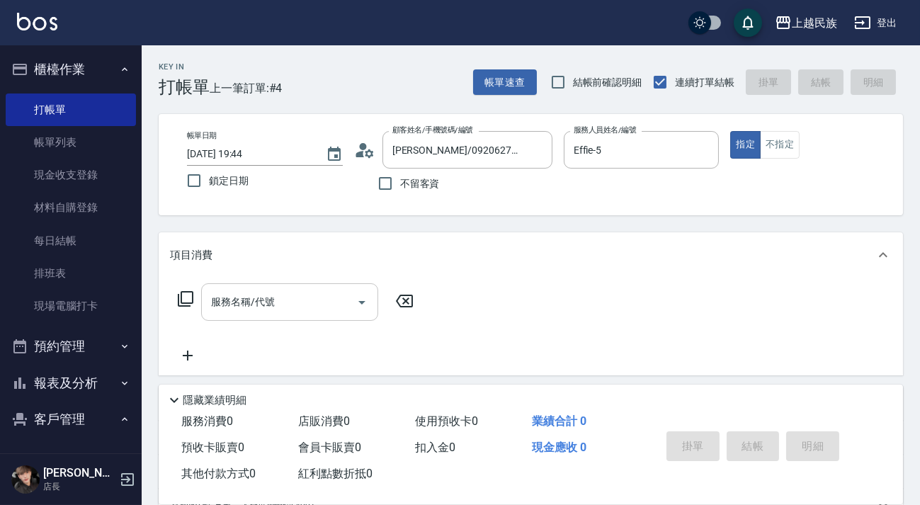
click at [302, 293] on input "服務名稱/代號" at bounding box center [279, 302] width 143 height 25
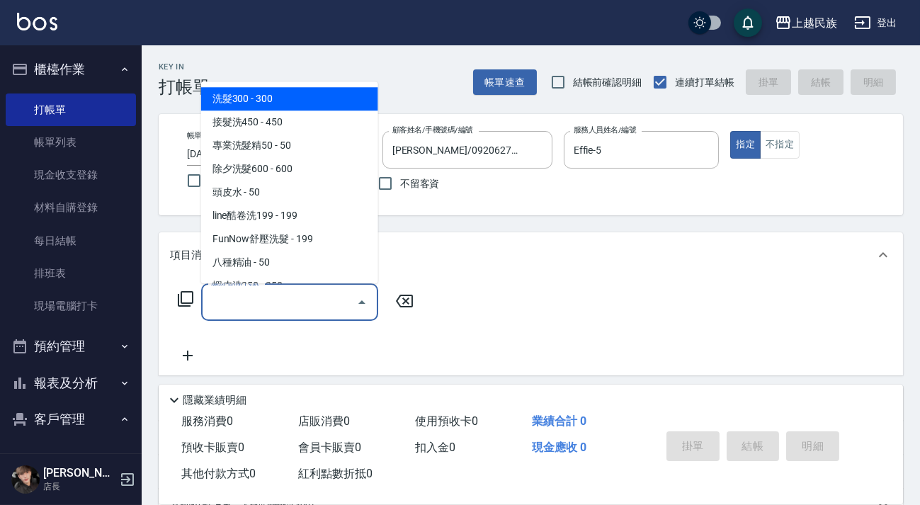
click at [298, 101] on span "洗髮300 - 300" at bounding box center [289, 98] width 177 height 23
type input "洗髮300(101)"
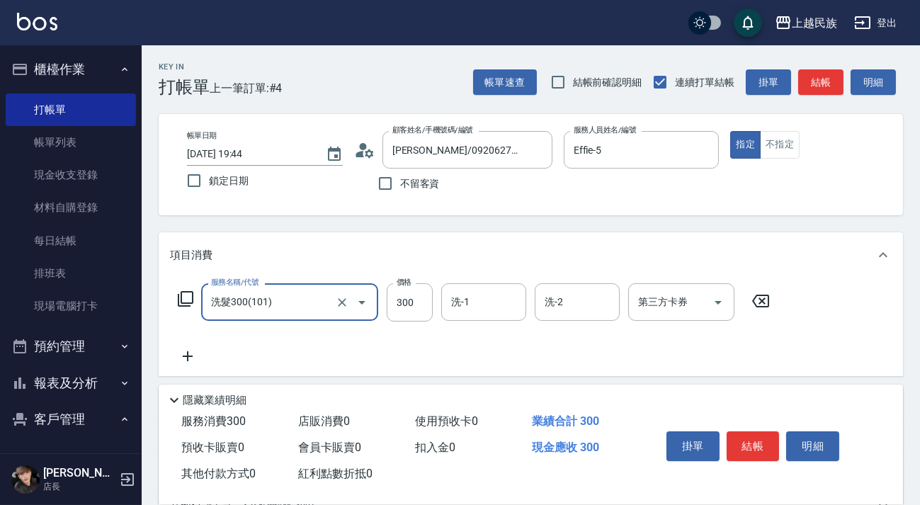
click at [455, 304] on div "洗-1 洗-1" at bounding box center [483, 302] width 85 height 38
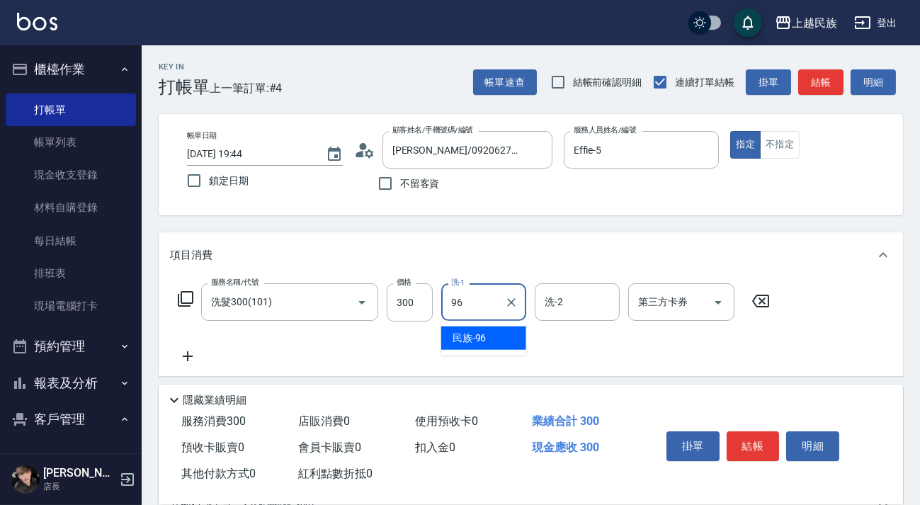
type input "民族-96"
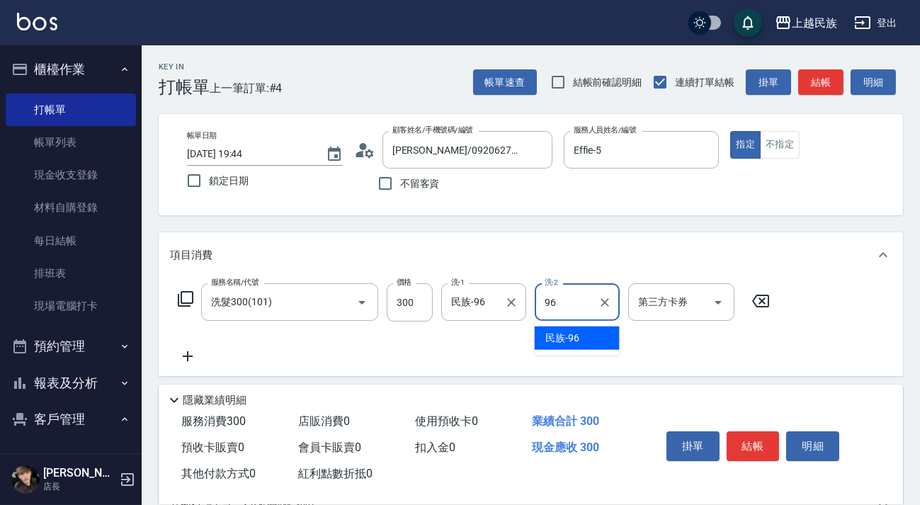
type input "民族-96"
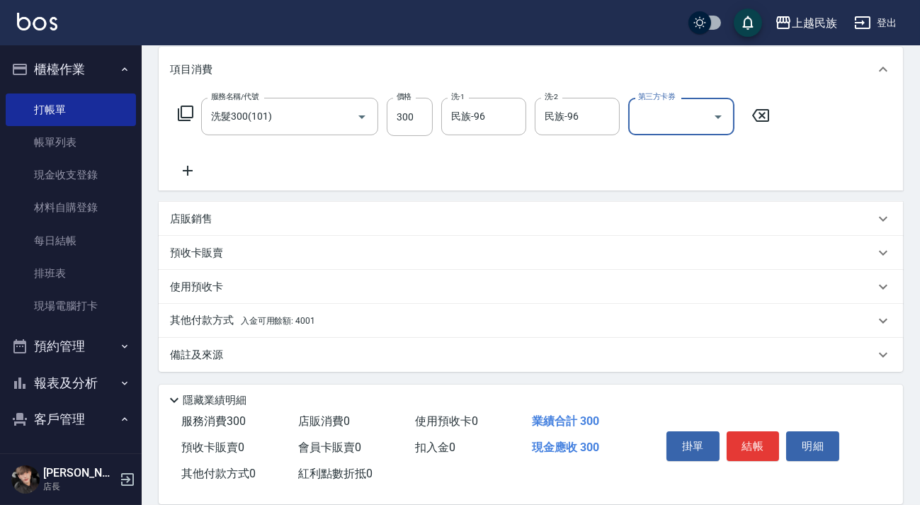
click at [326, 325] on div "其他付款方式 入金可用餘額: 4001" at bounding box center [531, 321] width 744 height 34
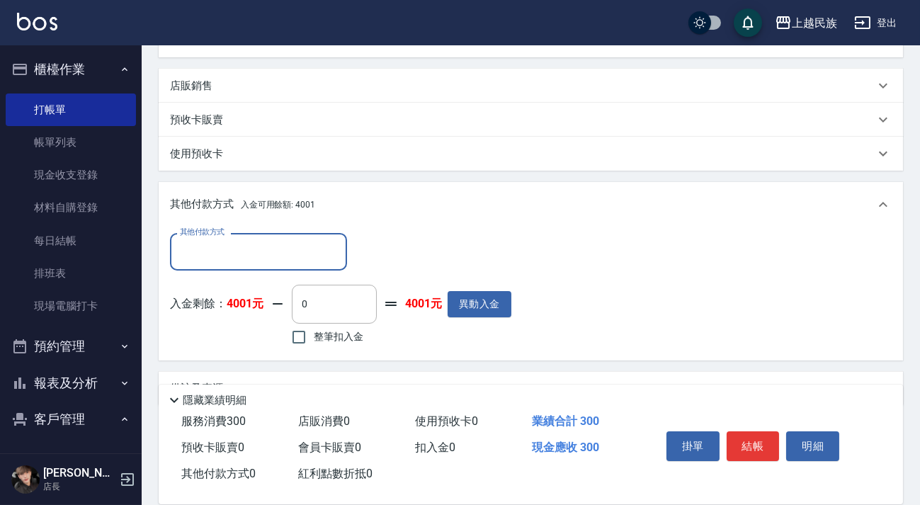
click at [324, 339] on span "整筆扣入金" at bounding box center [339, 336] width 50 height 15
click at [314, 339] on input "整筆扣入金" at bounding box center [299, 337] width 30 height 30
checkbox input "true"
type input "300"
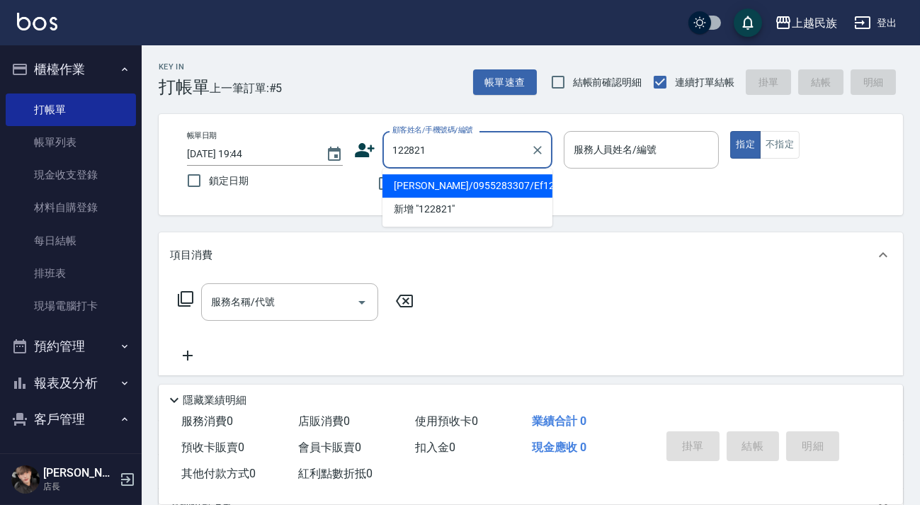
click at [521, 188] on li "[PERSON_NAME]/0955283307/Ef122821" at bounding box center [468, 185] width 170 height 23
type input "[PERSON_NAME]/0955283307/Ef122821"
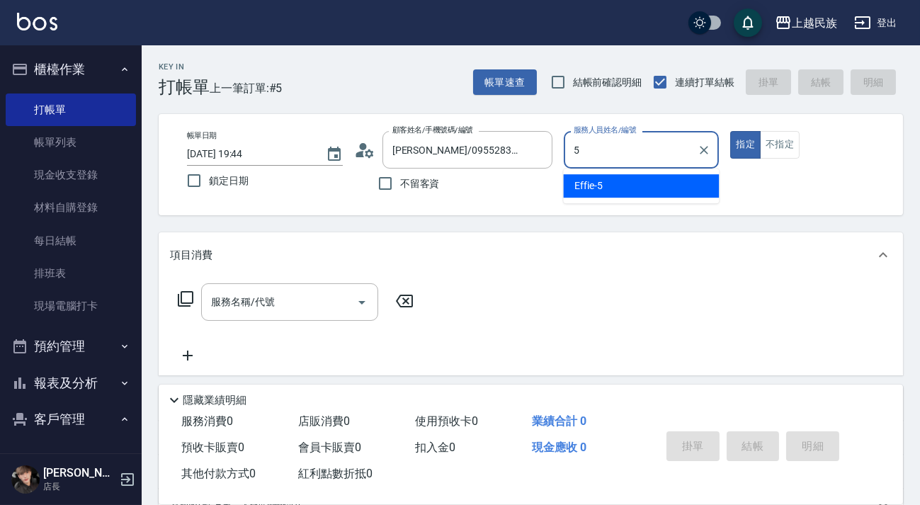
type input "Effie-5"
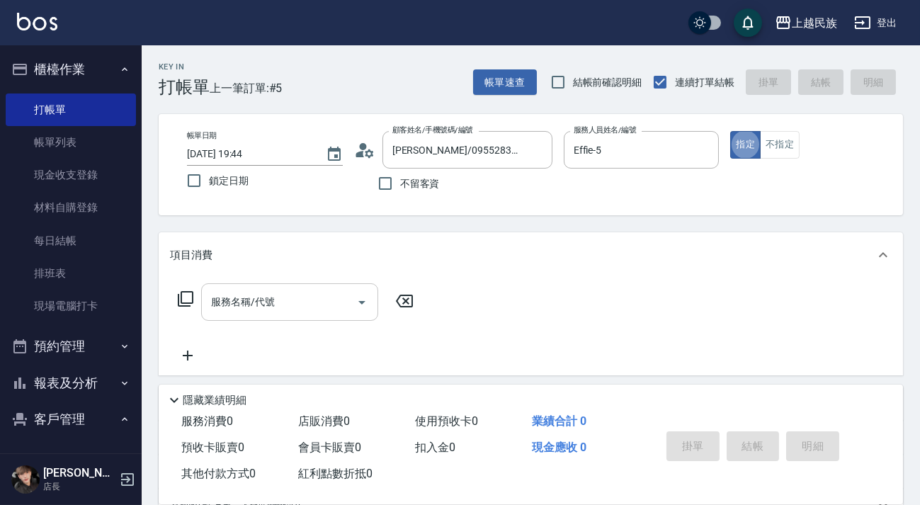
click at [285, 297] on input "服務名稱/代號" at bounding box center [279, 302] width 143 height 25
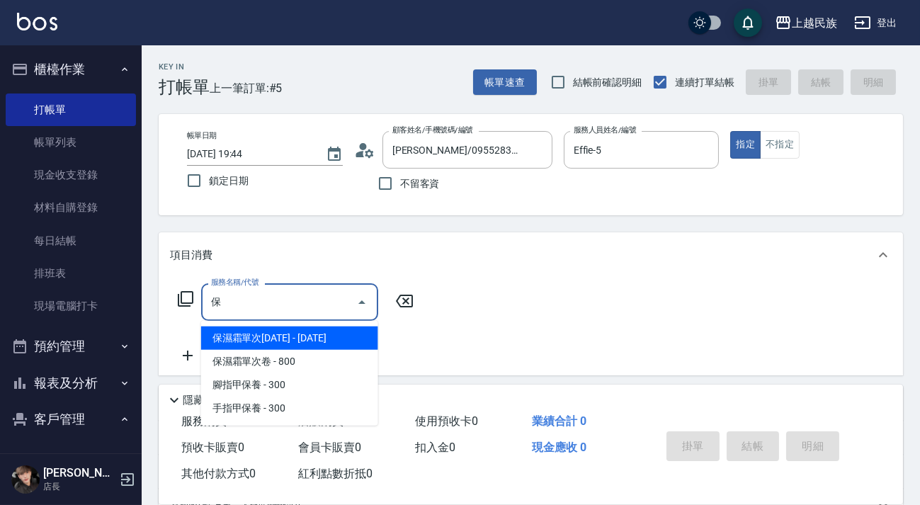
click at [296, 339] on span "保濕霜單次[DATE] - [DATE]" at bounding box center [289, 338] width 177 height 23
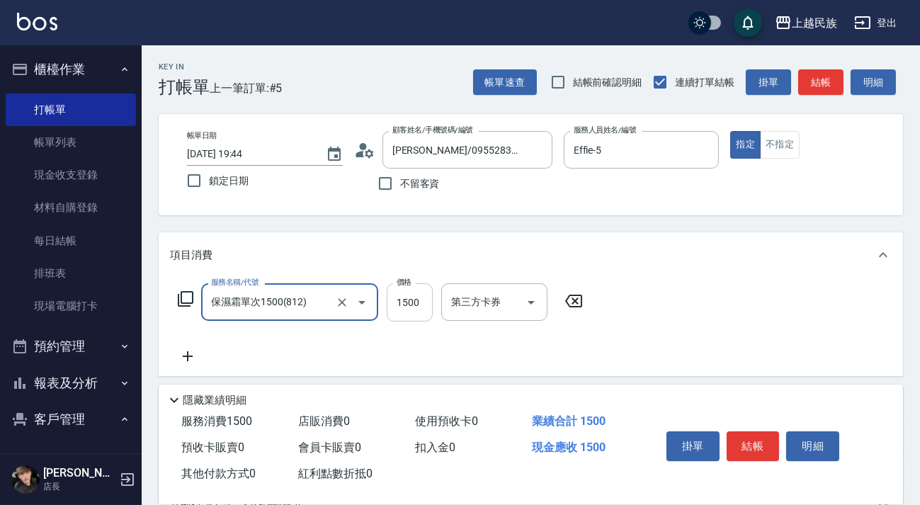
type input "保濕霜單次1500(812)"
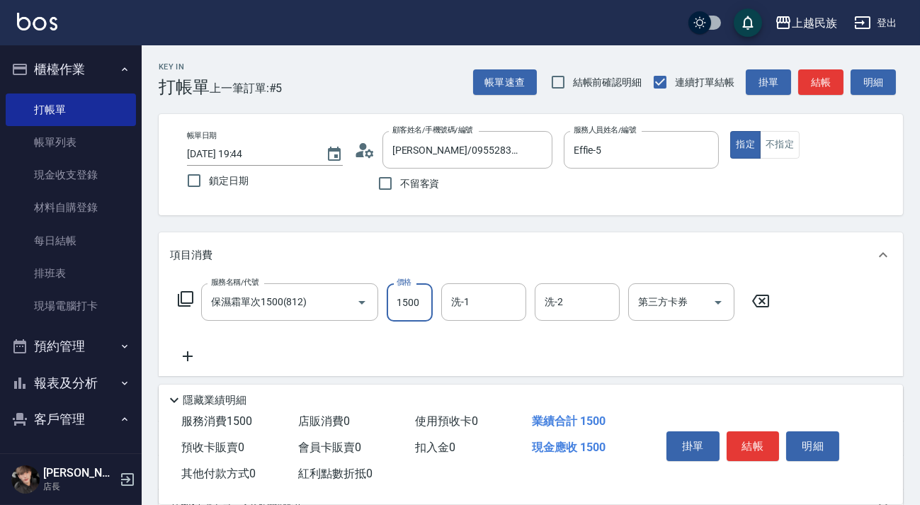
click at [397, 300] on input "1500" at bounding box center [410, 302] width 46 height 38
type input "1500"
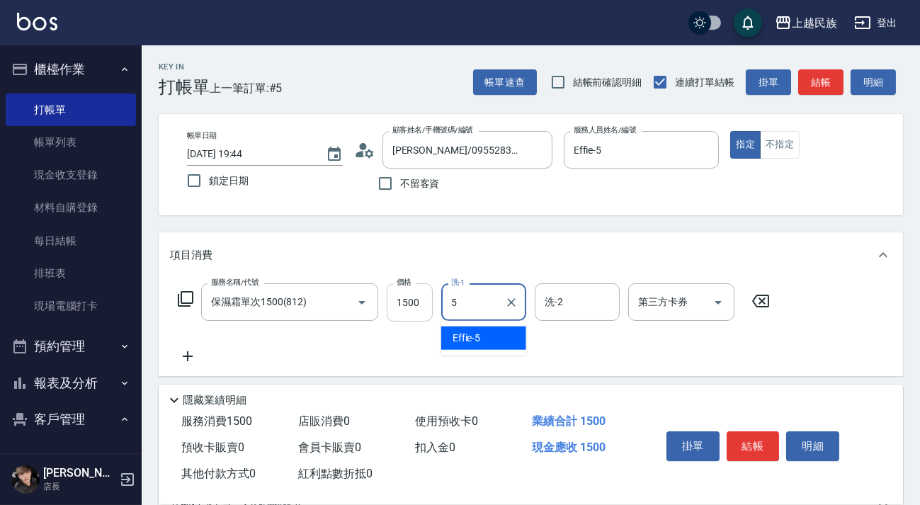
type input "Effie-5"
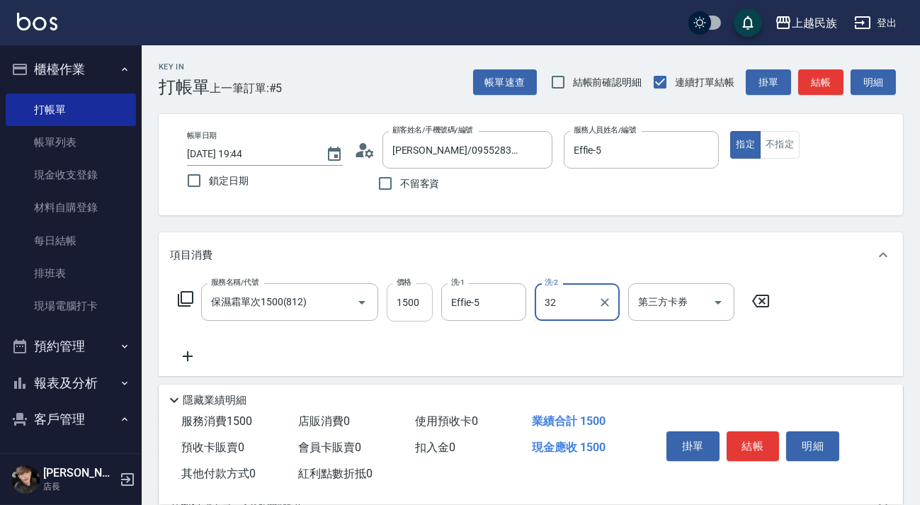
type input "Teddy-32"
click at [191, 346] on div "服務名稱/代號 保濕霜單次1500(812) 服務名稱/代號 價格 1500 價格 洗-1 Effie-5 洗-1 洗-2 Teddy-32 洗-2 第三方卡…" at bounding box center [474, 323] width 608 height 81
click at [177, 353] on icon at bounding box center [187, 356] width 35 height 17
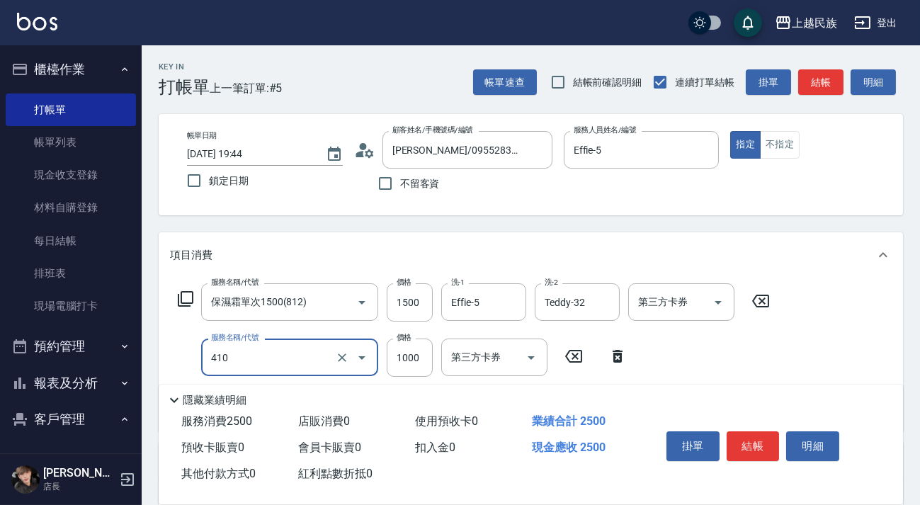
type input "補染(410)"
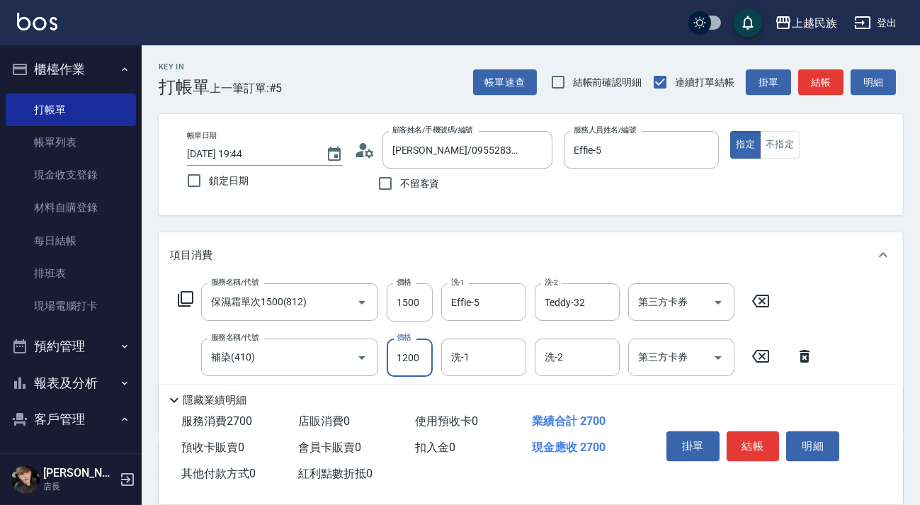
type input "1200"
type input "Teddy-32"
type input "Effie-5"
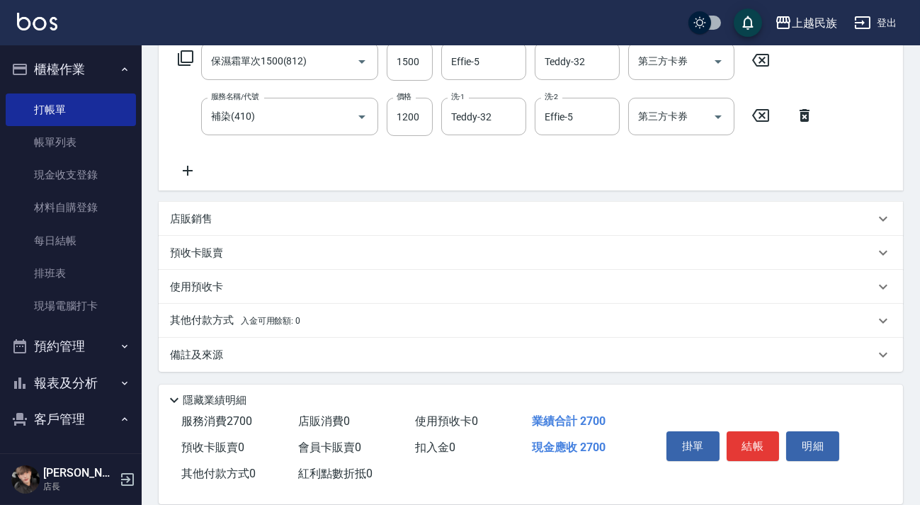
click at [786, 434] on div "掛單 結帳 明細" at bounding box center [753, 448] width 185 height 45
click at [774, 434] on button "結帳" at bounding box center [753, 446] width 53 height 30
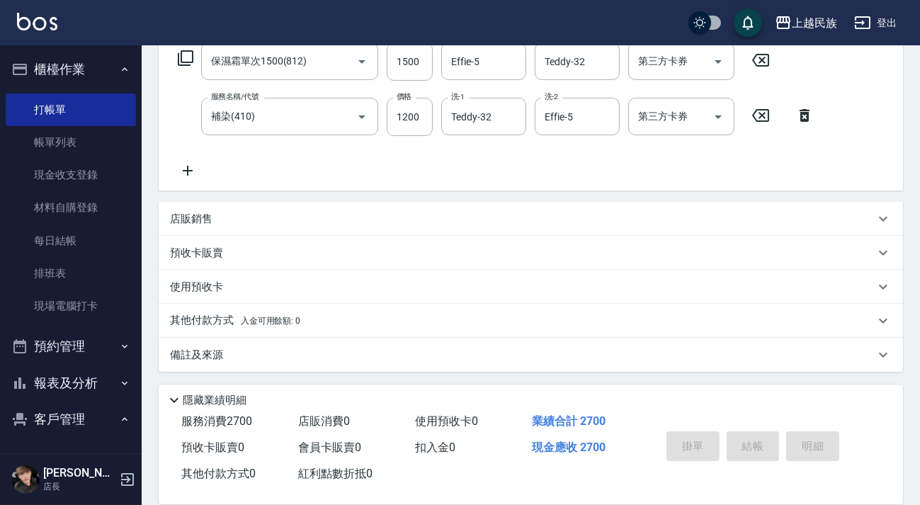
type input "[DATE] 19:45"
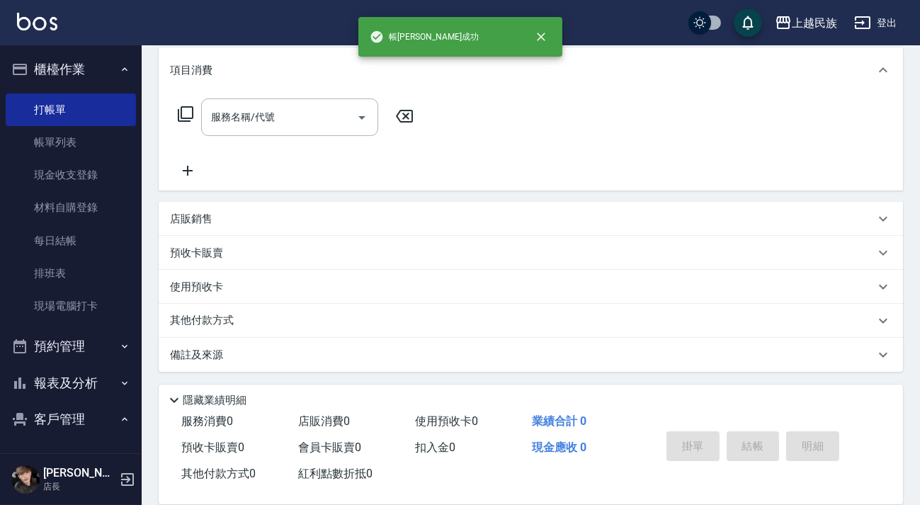
scroll to position [0, 0]
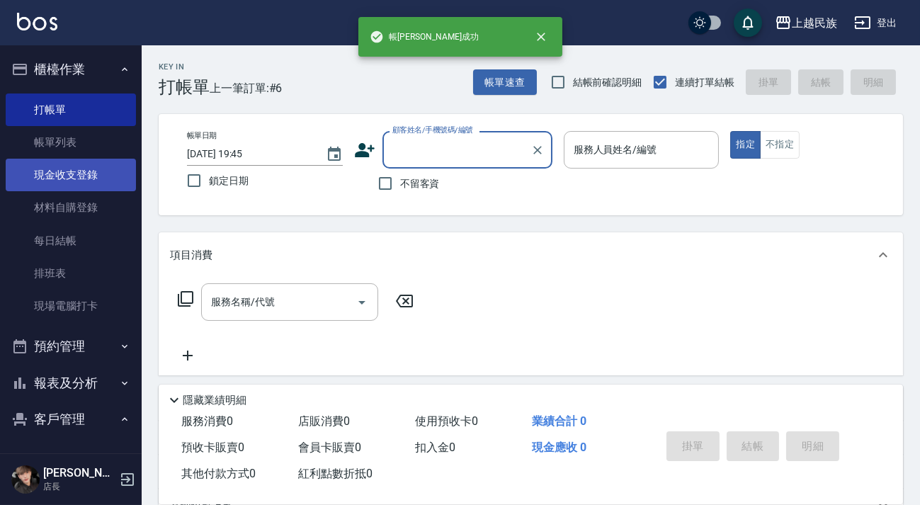
click at [49, 176] on link "現金收支登錄" at bounding box center [71, 175] width 130 height 33
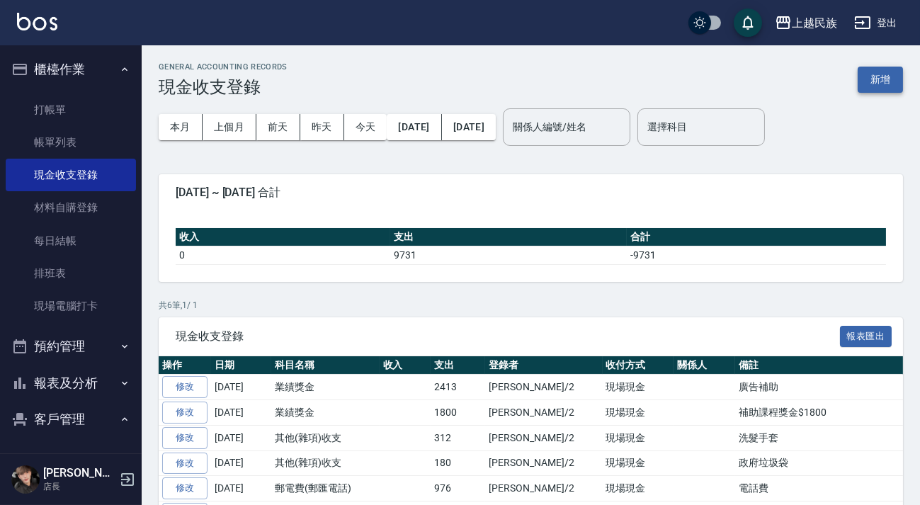
click at [888, 72] on button "新增" at bounding box center [880, 80] width 45 height 26
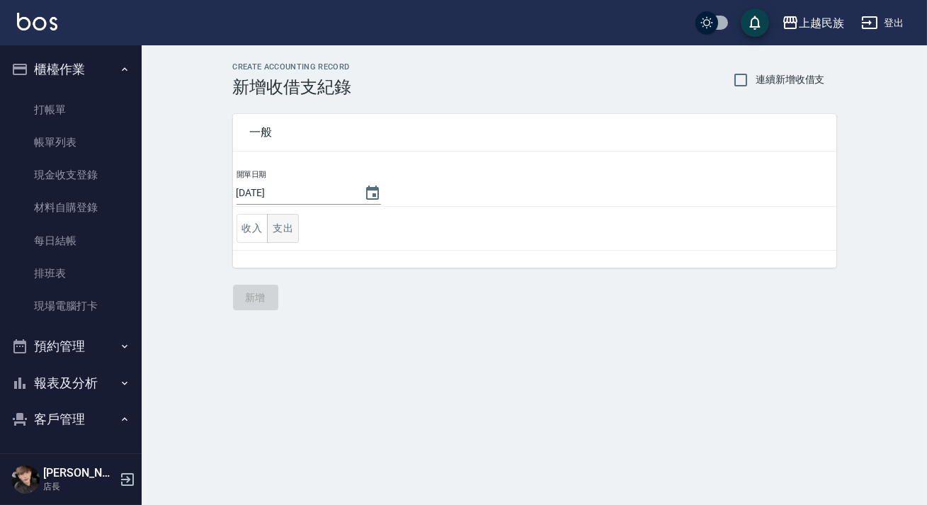
click at [281, 227] on button "支出" at bounding box center [283, 228] width 32 height 29
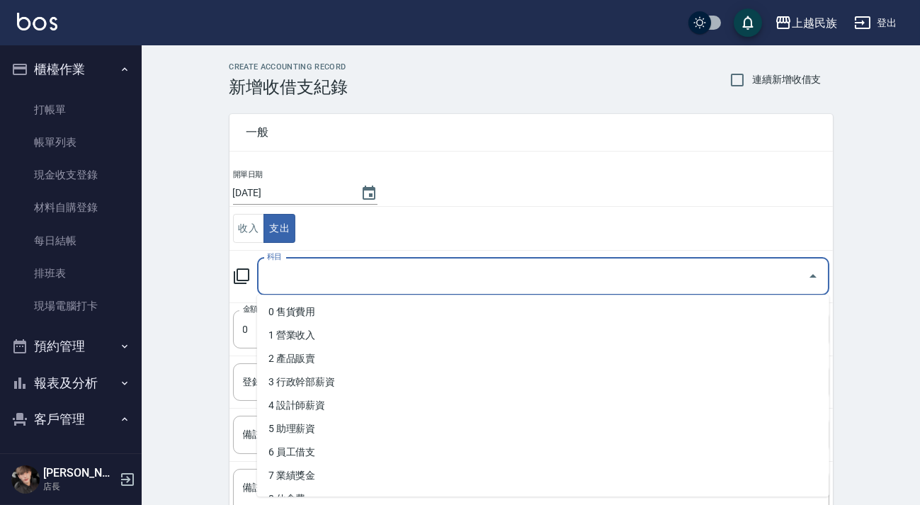
click at [338, 266] on input "科目" at bounding box center [533, 276] width 538 height 25
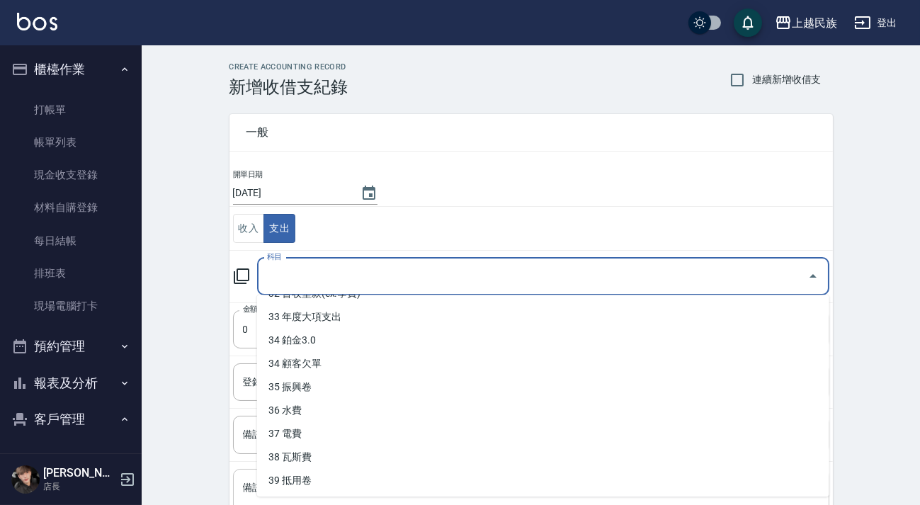
scroll to position [120, 0]
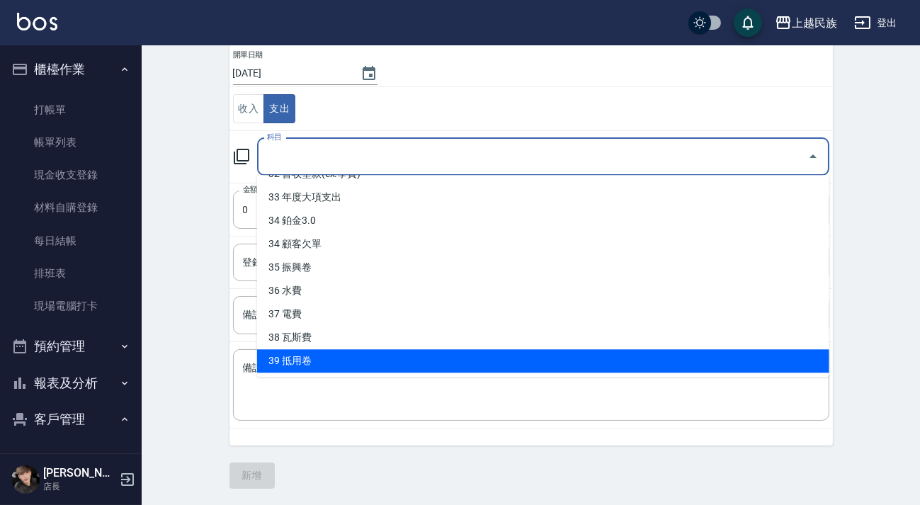
click at [323, 362] on li "39 抵用卷" at bounding box center [543, 360] width 572 height 23
type input "39 抵用卷"
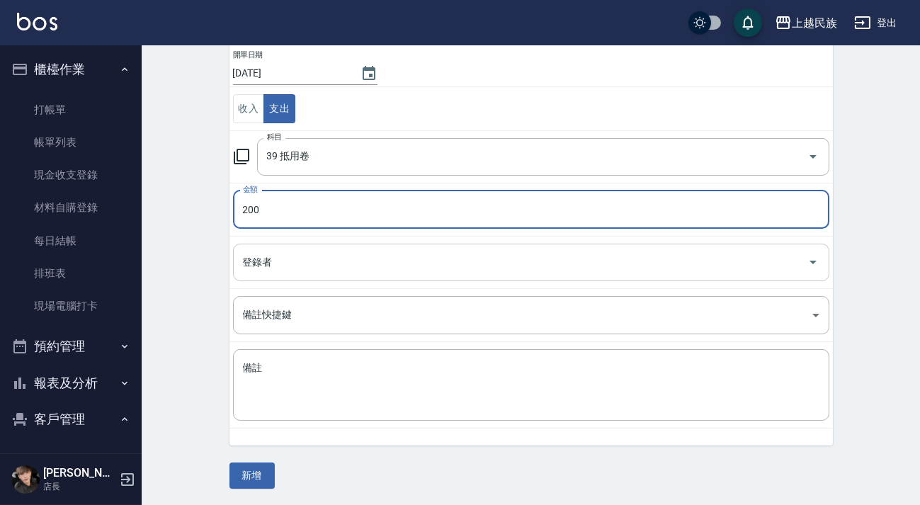
type input "200"
click at [327, 261] on input "登錄者" at bounding box center [520, 262] width 562 height 25
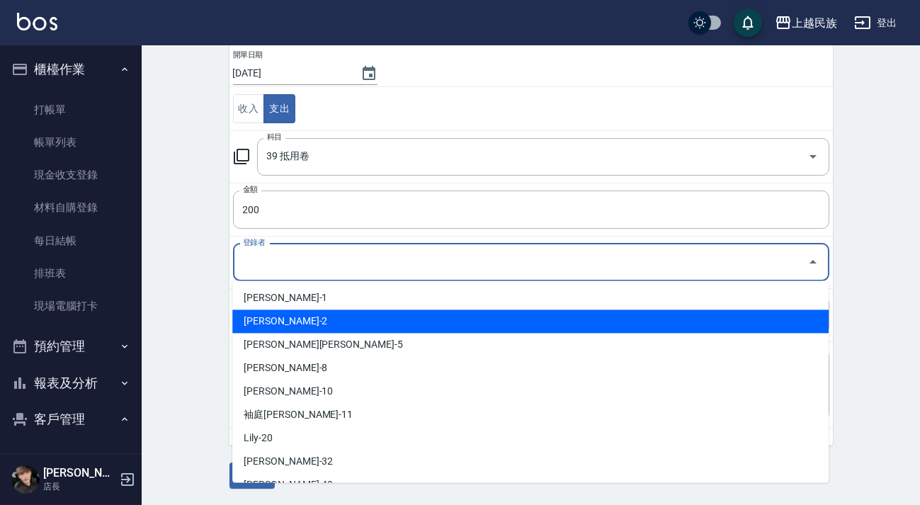
click at [326, 326] on li "[PERSON_NAME]-2" at bounding box center [530, 321] width 596 height 23
type input "[PERSON_NAME]-2"
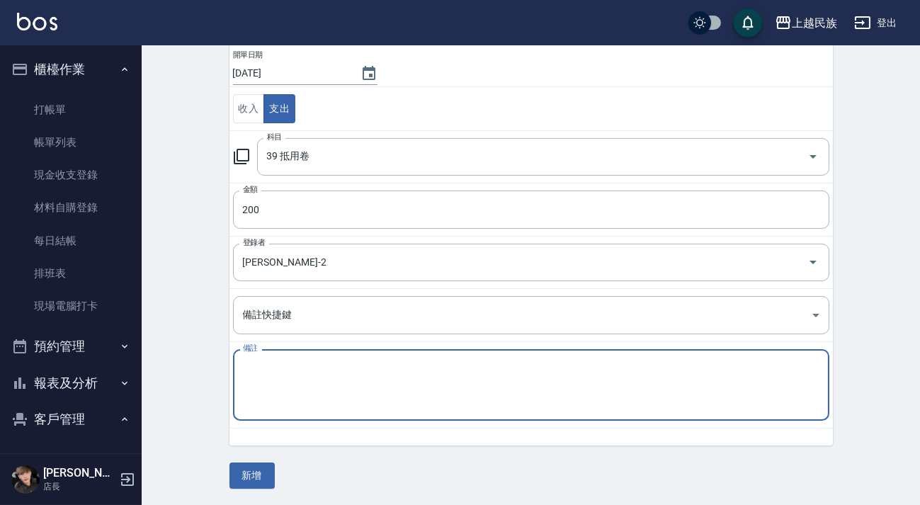
click at [319, 368] on textarea "備註" at bounding box center [531, 385] width 577 height 48
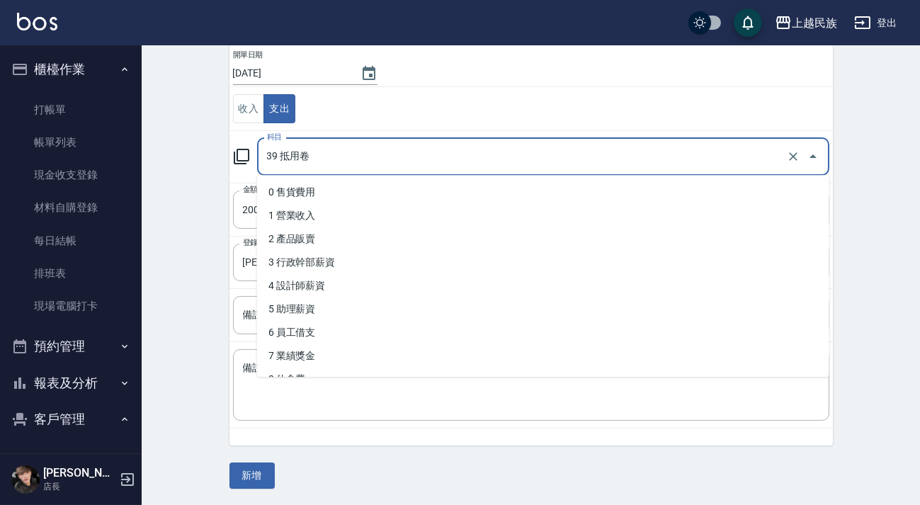
drag, startPoint x: 310, startPoint y: 155, endPoint x: 281, endPoint y: 155, distance: 29.0
click at [281, 155] on input "39 抵用卷" at bounding box center [524, 157] width 520 height 25
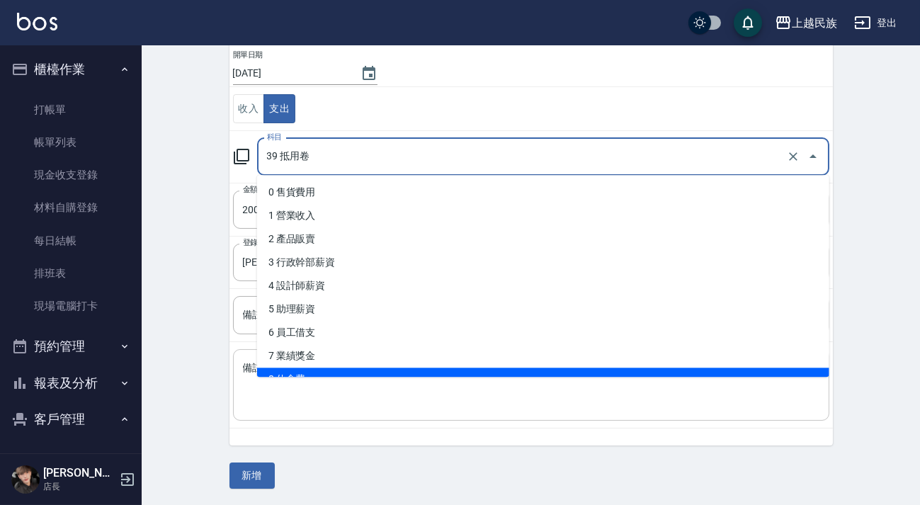
click at [300, 404] on textarea "備註" at bounding box center [531, 385] width 577 height 48
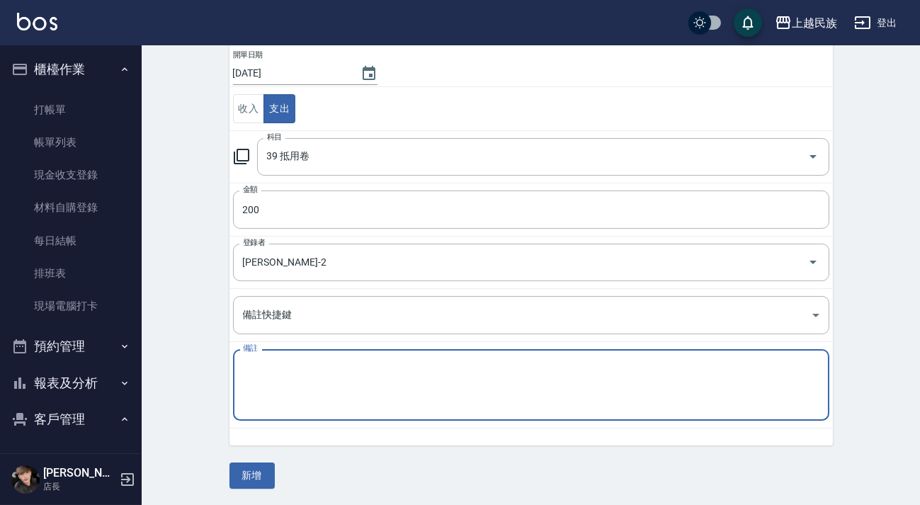
paste textarea "抵用卷"
click at [247, 365] on textarea "抵用卷" at bounding box center [531, 385] width 577 height 48
type textarea "Effie抵用卷200"
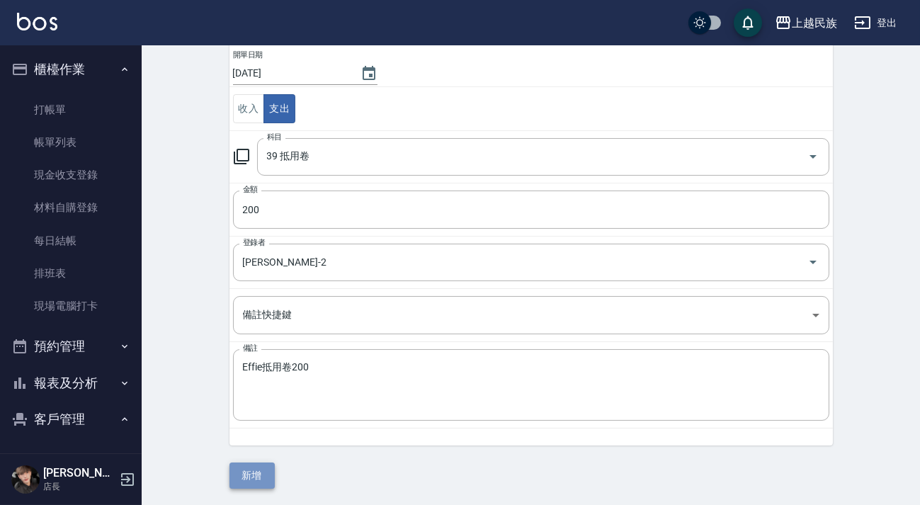
click at [262, 476] on button "新增" at bounding box center [252, 476] width 45 height 26
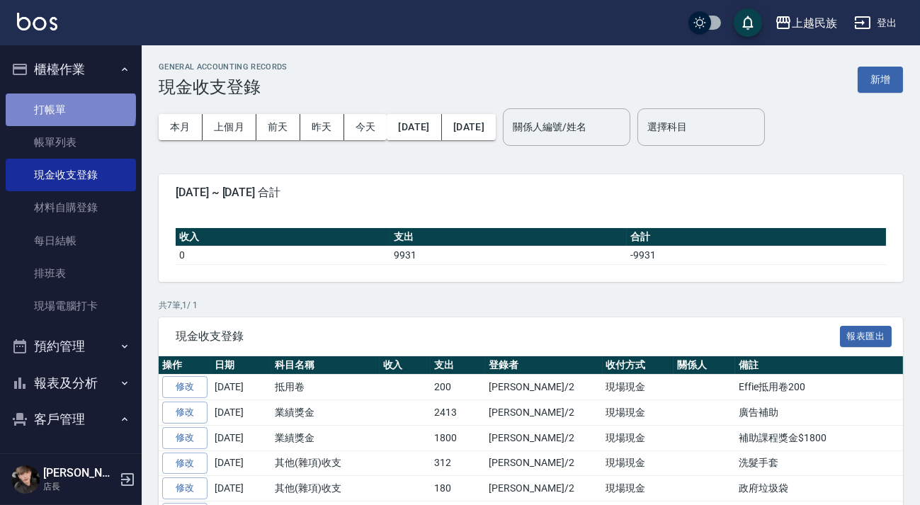
click at [69, 107] on link "打帳單" at bounding box center [71, 110] width 130 height 33
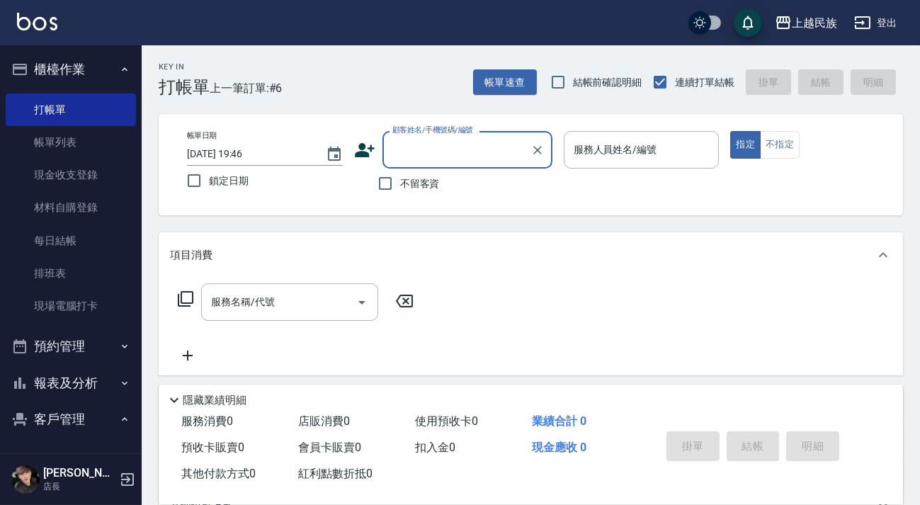
click at [423, 183] on span "不留客資" at bounding box center [420, 183] width 40 height 15
click at [400, 183] on input "不留客資" at bounding box center [385, 184] width 30 height 30
checkbox input "true"
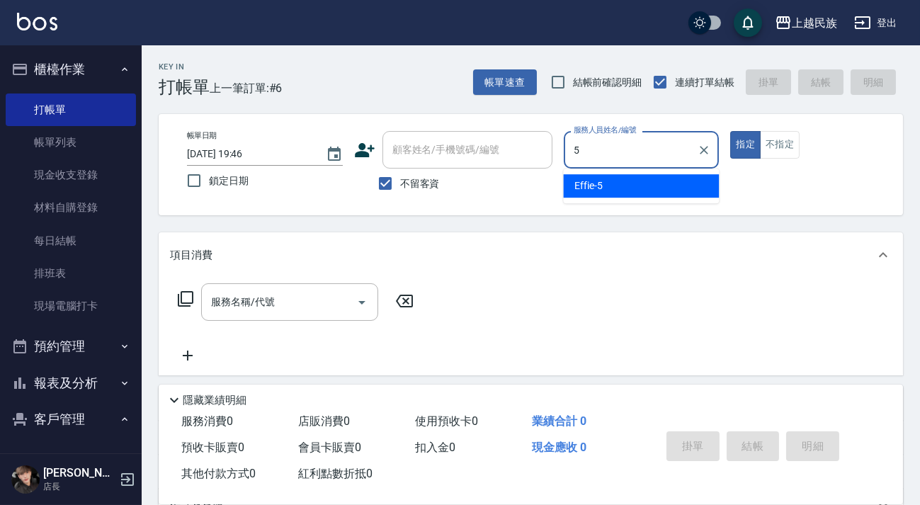
type input "Effie-5"
type button "true"
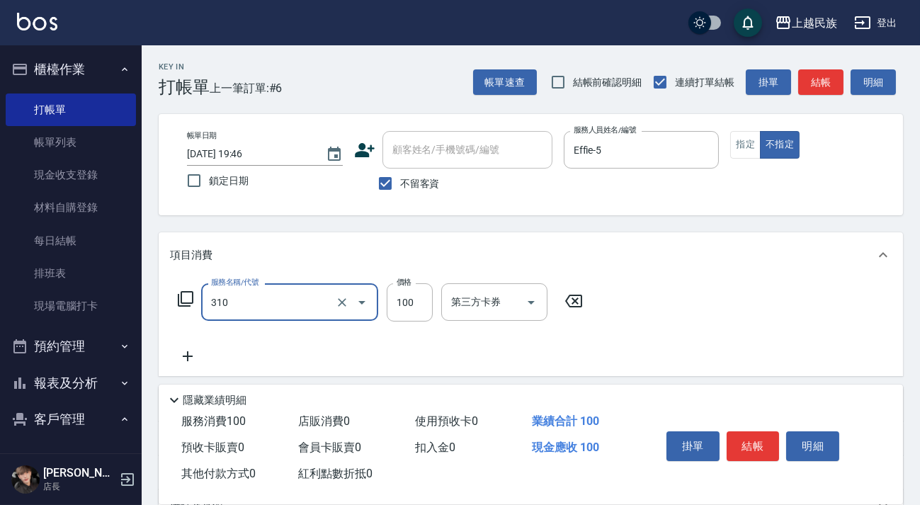
type input "瀏海100(310)"
drag, startPoint x: 416, startPoint y: 337, endPoint x: 364, endPoint y: 334, distance: 51.8
click at [415, 337] on div "服務名稱/代號 瀏海100(310) 服務名稱/代號 價格 100 價格 第三方卡券 第三方卡券" at bounding box center [380, 323] width 421 height 81
click at [186, 295] on icon at bounding box center [185, 298] width 17 height 17
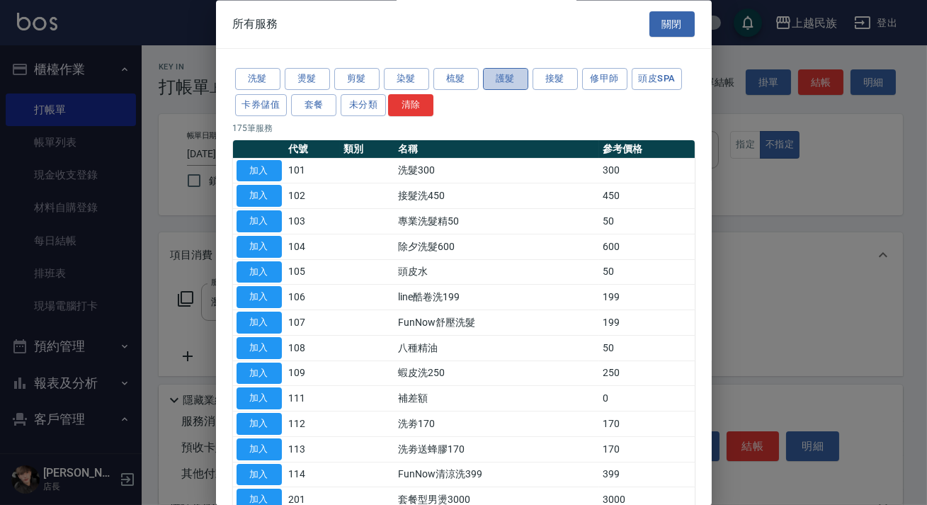
click at [487, 87] on button "護髮" at bounding box center [505, 80] width 45 height 22
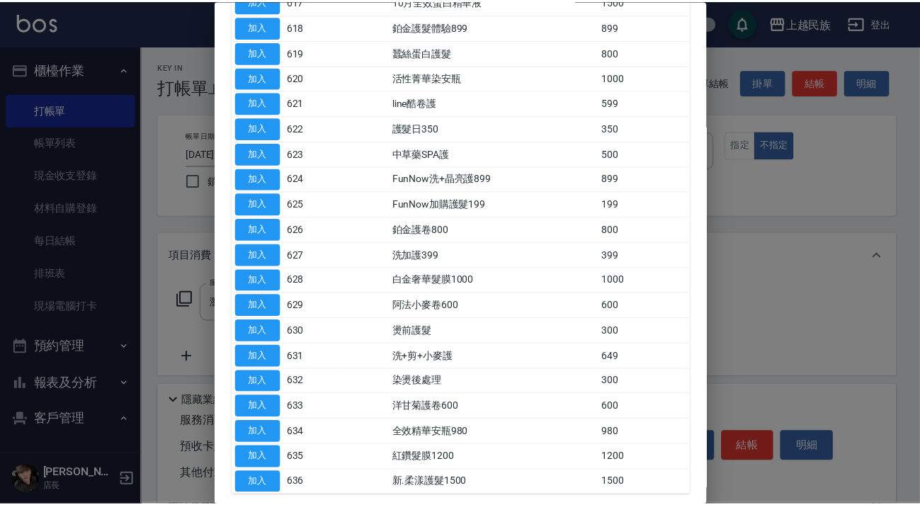
scroll to position [664, 0]
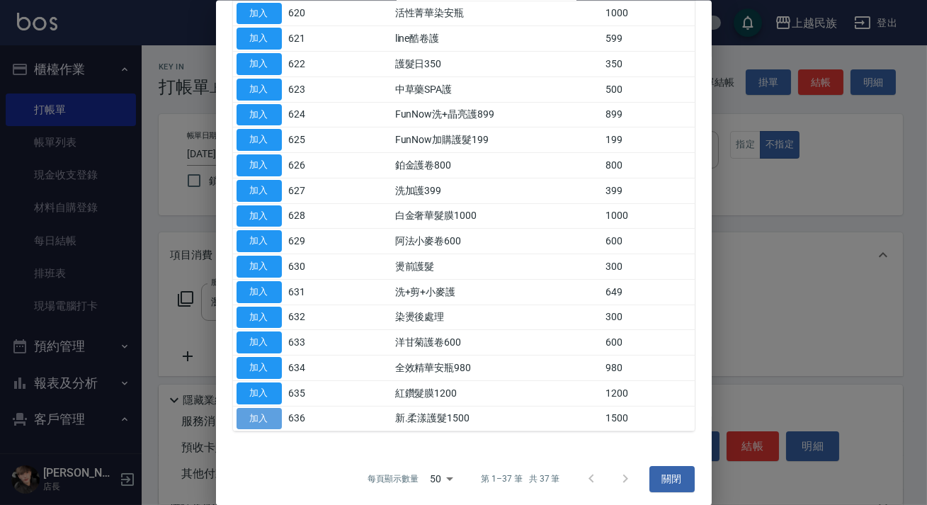
click at [281, 416] on button "加入" at bounding box center [259, 418] width 45 height 22
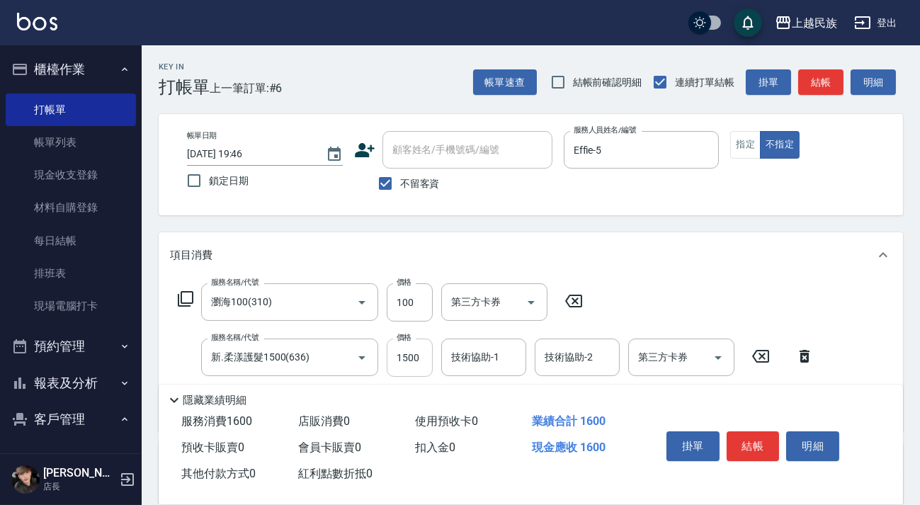
click at [415, 362] on input "1500" at bounding box center [410, 358] width 46 height 38
type input "2100"
type input "Effie-5"
type input "Teddy-32"
click at [607, 353] on icon "Clear" at bounding box center [605, 358] width 14 height 14
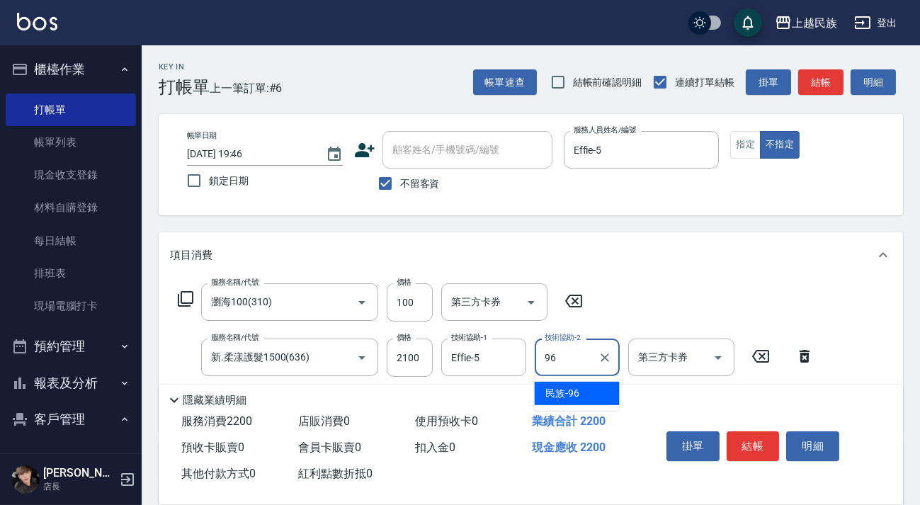
type input "民族-96"
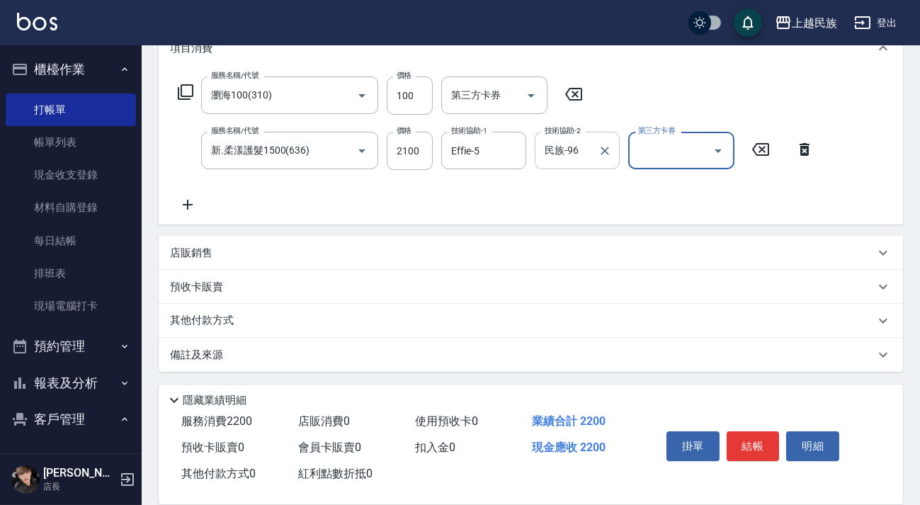
scroll to position [0, 0]
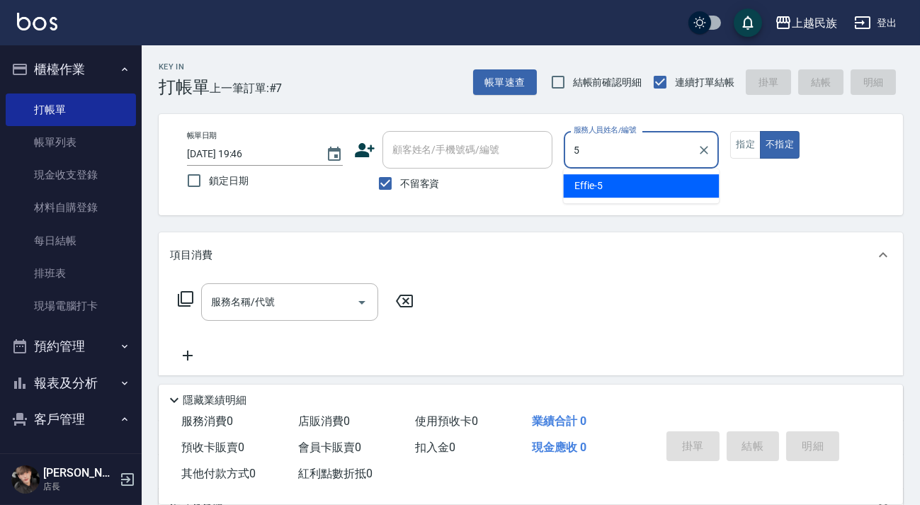
type input "Effie-5"
type button "false"
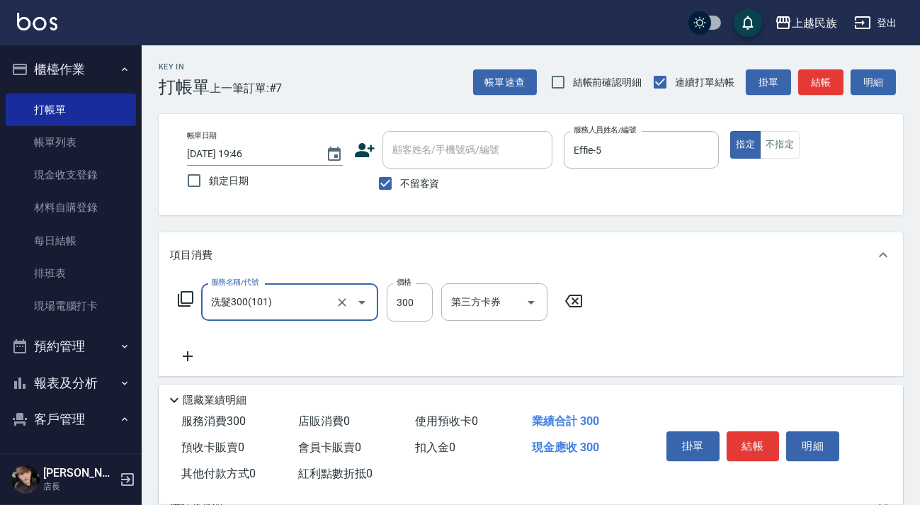
type input "洗髮300(101)"
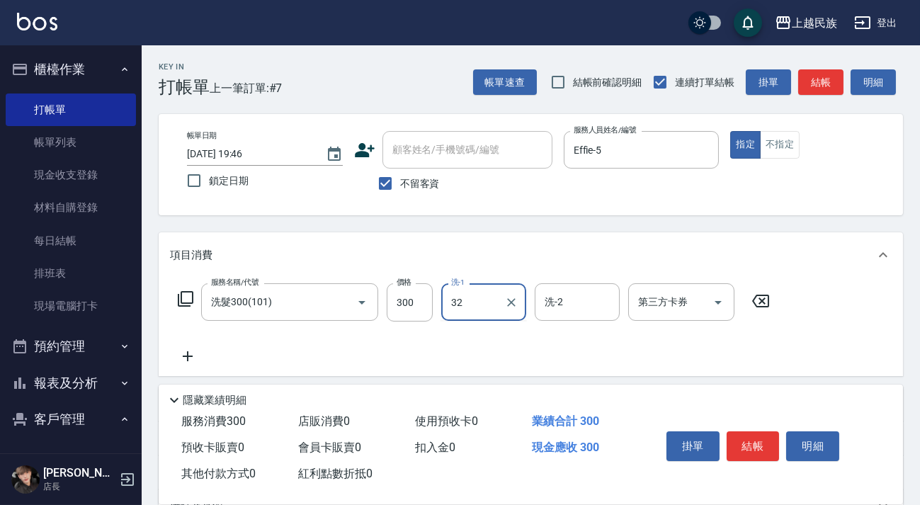
type input "Teddy-32"
type input "2"
type input "[PERSON_NAME]-2"
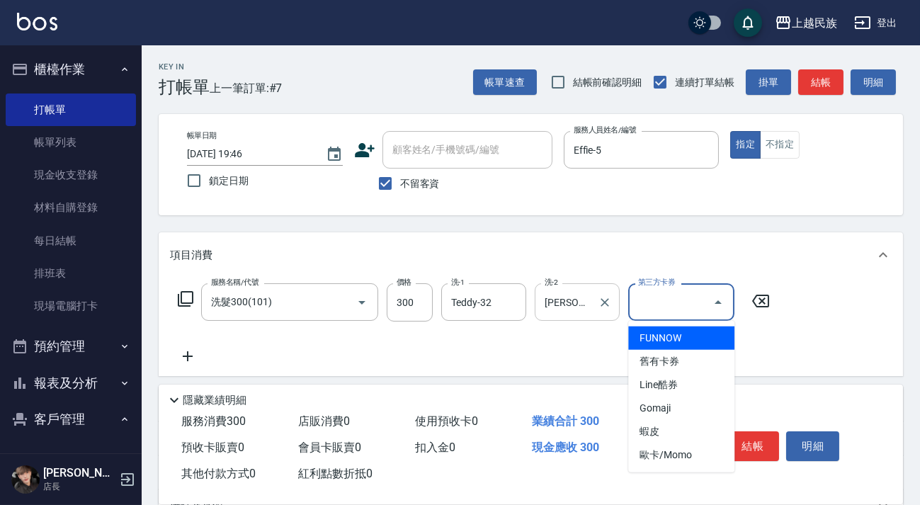
click at [609, 313] on div at bounding box center [604, 302] width 18 height 38
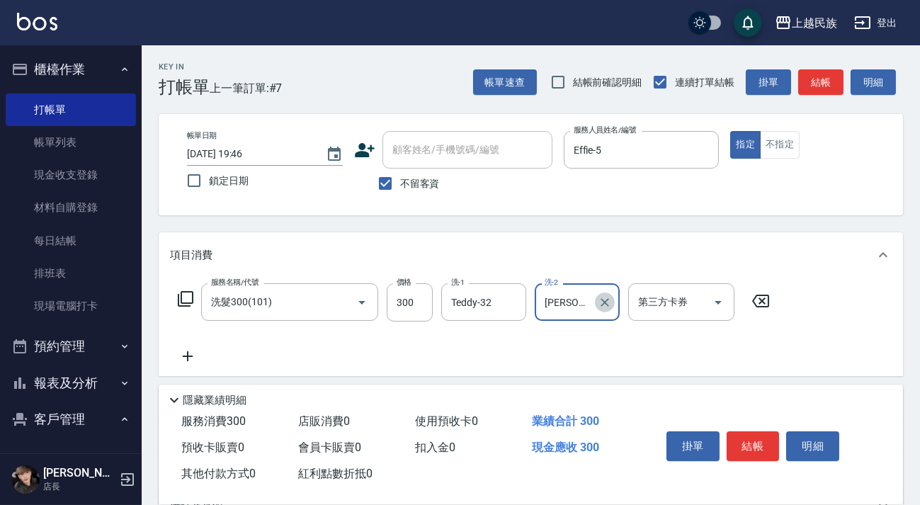
click at [611, 296] on icon "Clear" at bounding box center [605, 302] width 14 height 14
type input "Teddy-32"
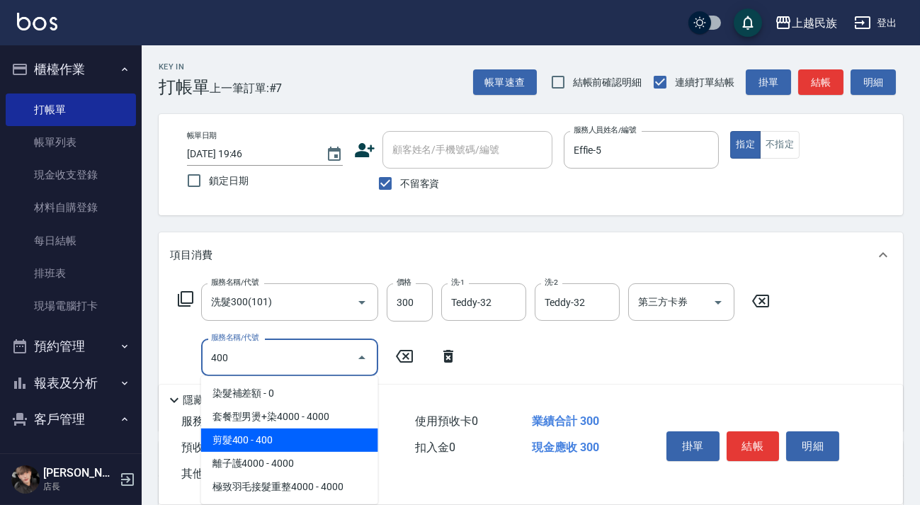
click at [349, 438] on span "剪髮400 - 400" at bounding box center [289, 440] width 177 height 23
type input "剪髮400(303)"
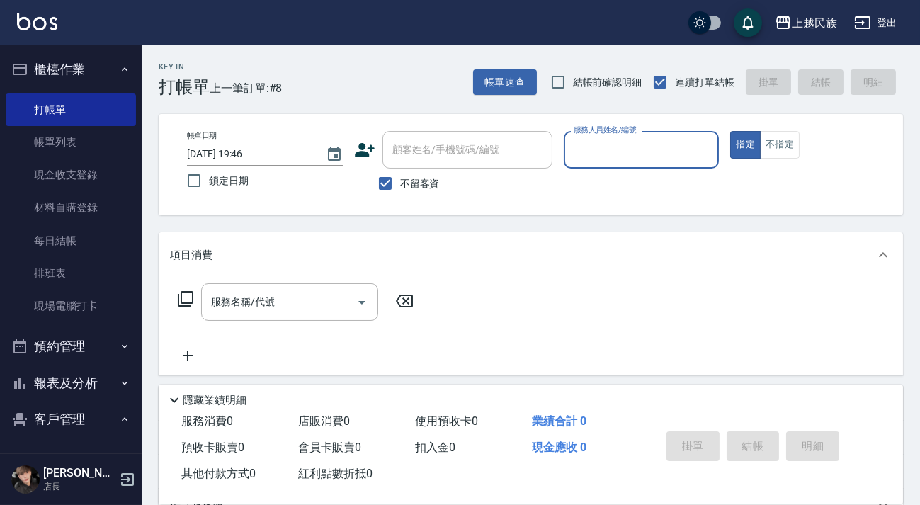
drag, startPoint x: 421, startPoint y: 182, endPoint x: 460, endPoint y: 149, distance: 51.8
click at [421, 181] on span "不留客資" at bounding box center [420, 183] width 40 height 15
click at [400, 181] on input "不留客資" at bounding box center [385, 184] width 30 height 30
checkbox input "false"
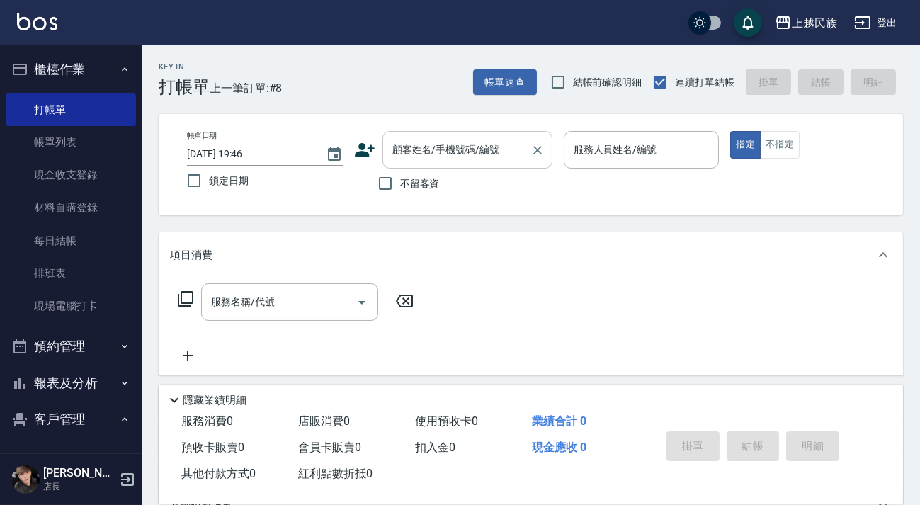
click at [462, 148] on div "顧客姓名/手機號碼/編號 顧客姓名/手機號碼/編號" at bounding box center [468, 150] width 170 height 38
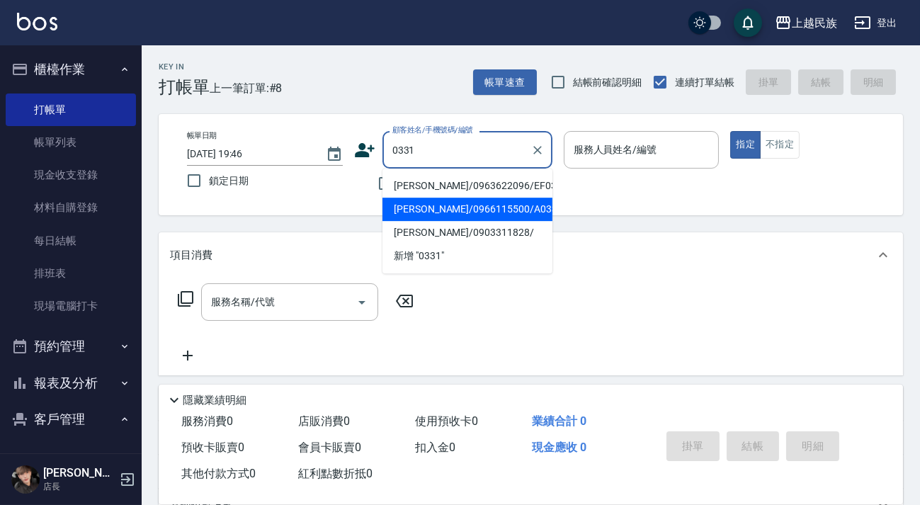
click at [476, 210] on li "[PERSON_NAME]/0966115500/A033111" at bounding box center [468, 209] width 170 height 23
type input "[PERSON_NAME]/0966115500/A033111"
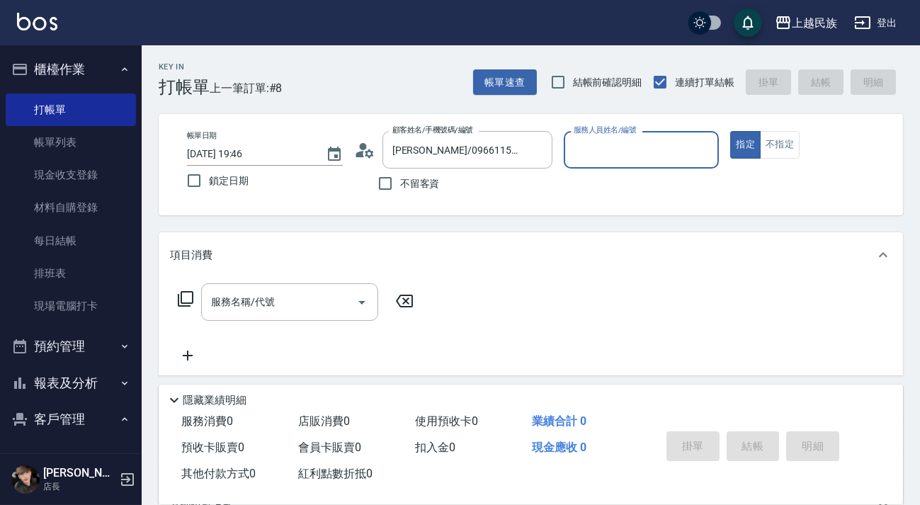
type input "[PERSON_NAME]-2"
click at [337, 284] on div "服務名稱/代號" at bounding box center [289, 302] width 177 height 38
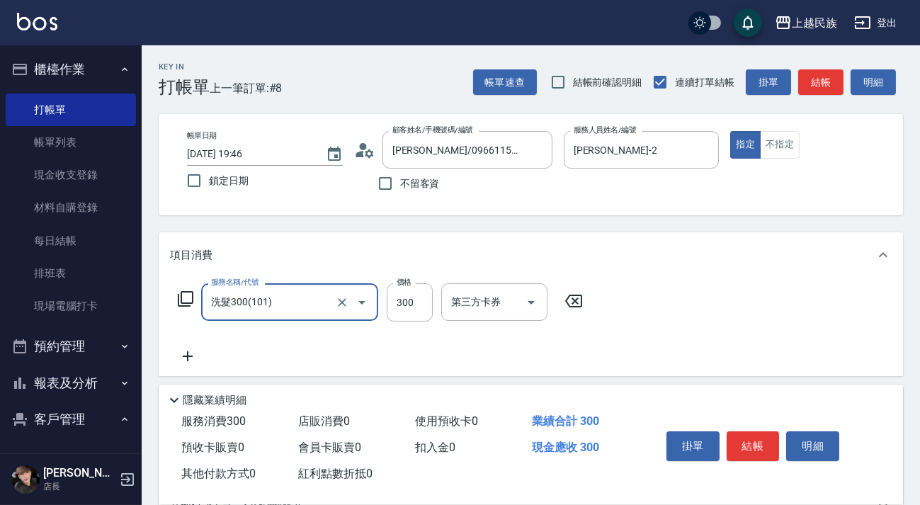
type input "洗髮300(101)"
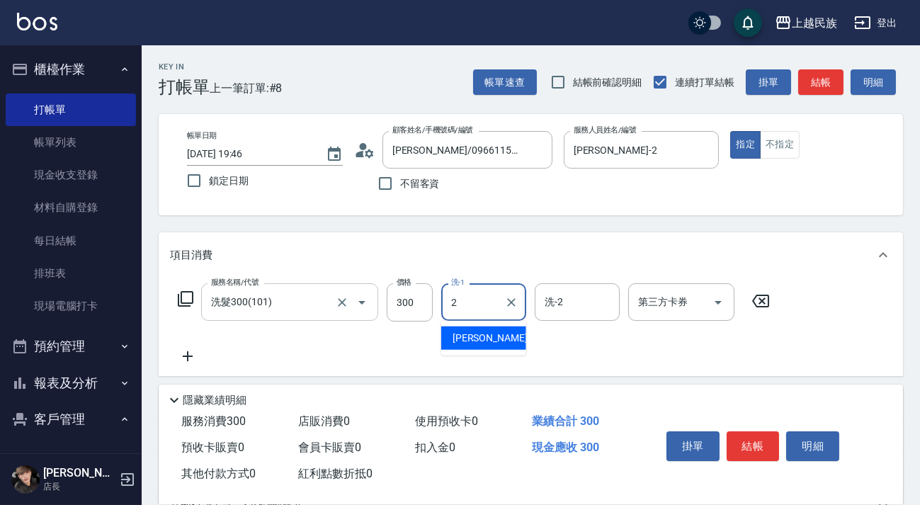
type input "[PERSON_NAME]-2"
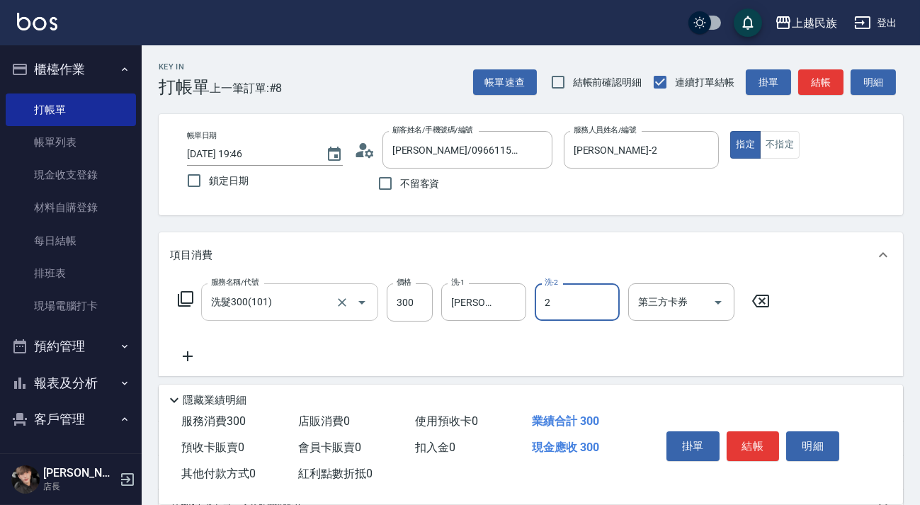
type input "[PERSON_NAME]-2"
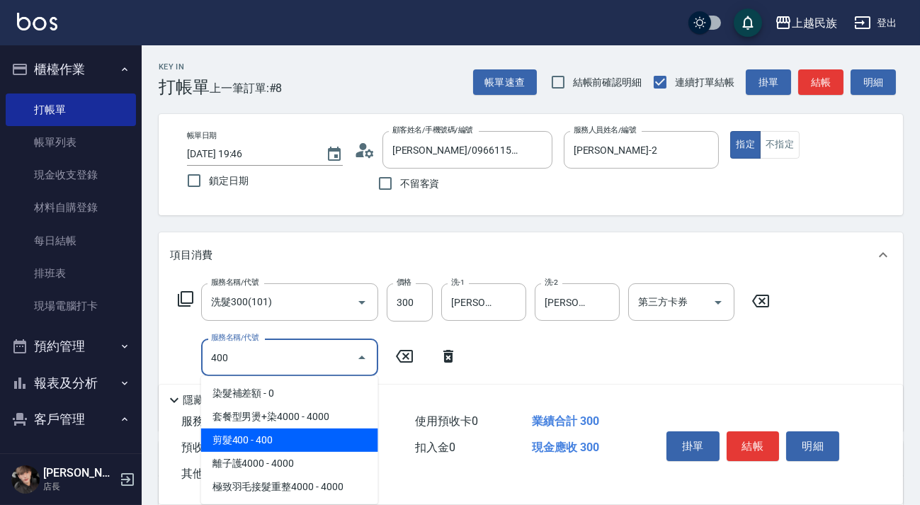
click at [297, 443] on span "剪髮400 - 400" at bounding box center [289, 440] width 177 height 23
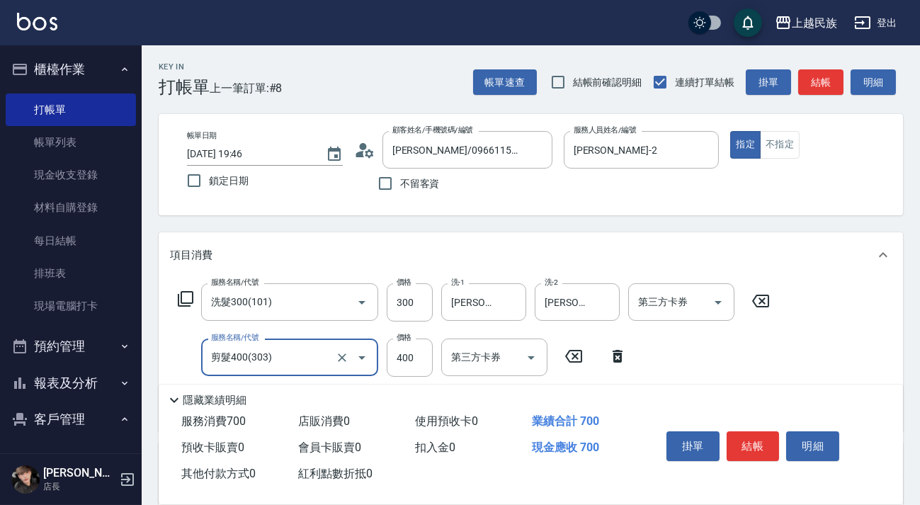
scroll to position [241, 0]
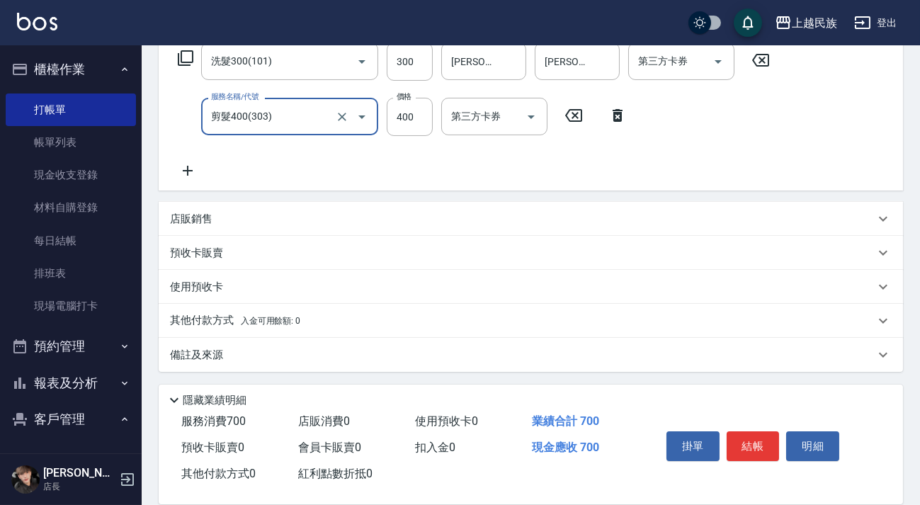
type input "剪髮400(303)"
click at [315, 329] on div "其他付款方式 入金可用餘額: 0" at bounding box center [531, 321] width 744 height 34
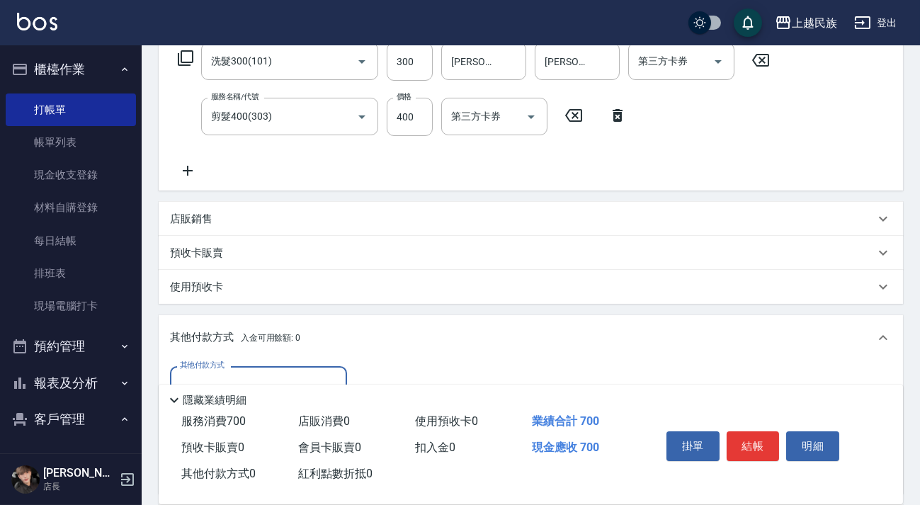
scroll to position [405, 0]
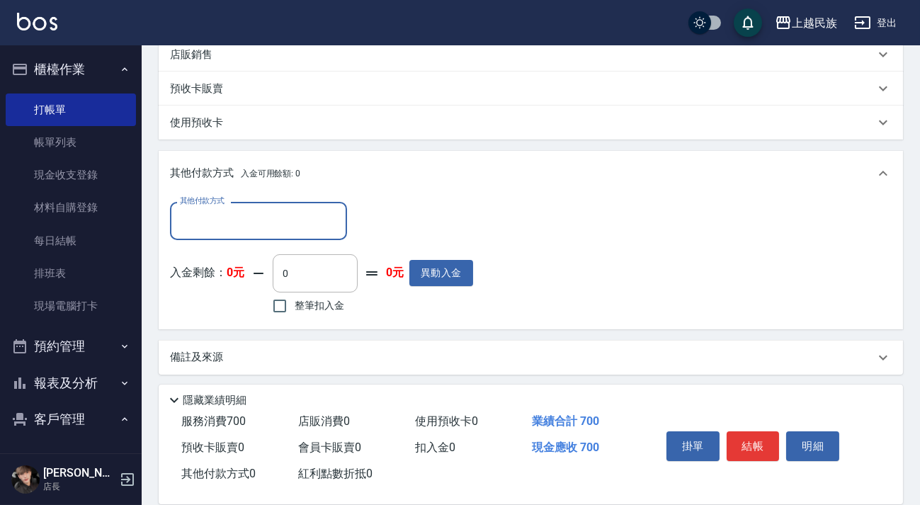
click at [296, 214] on input "其他付款方式" at bounding box center [258, 220] width 164 height 25
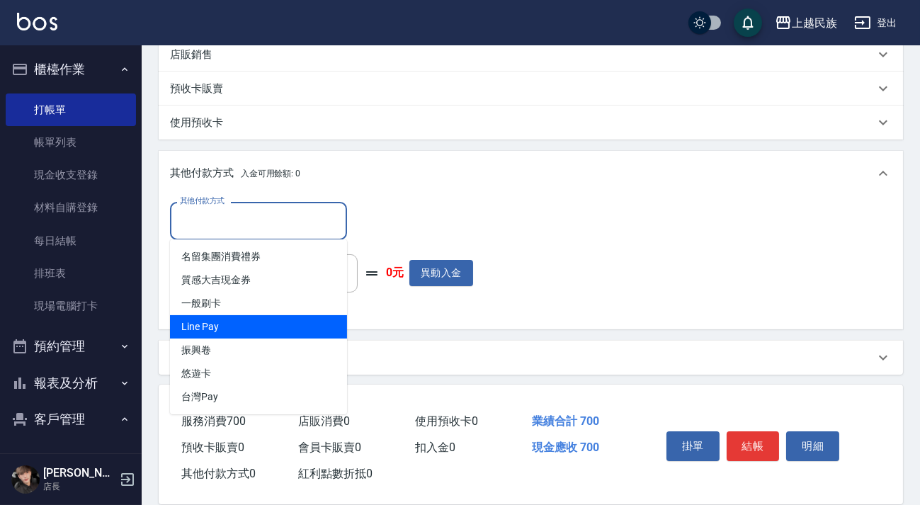
click at [294, 318] on span "Line Pay" at bounding box center [258, 326] width 177 height 23
type input "Line Pay"
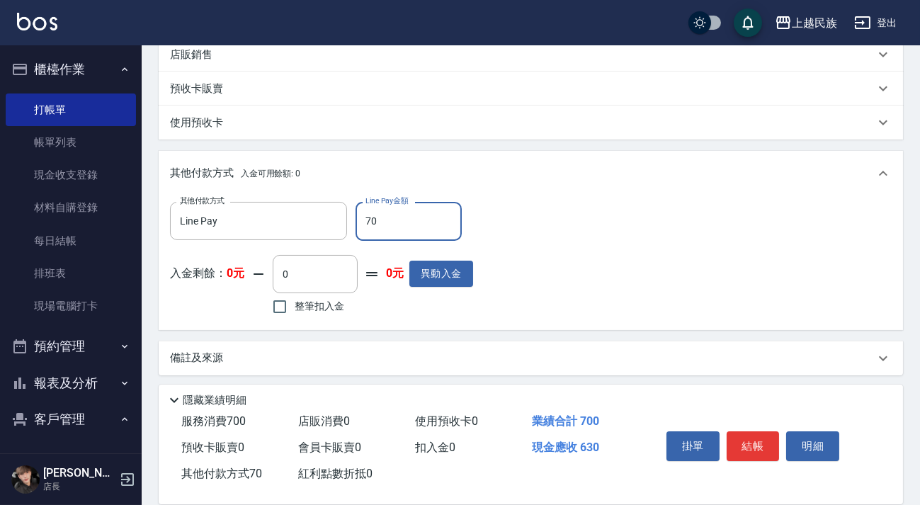
type input "700"
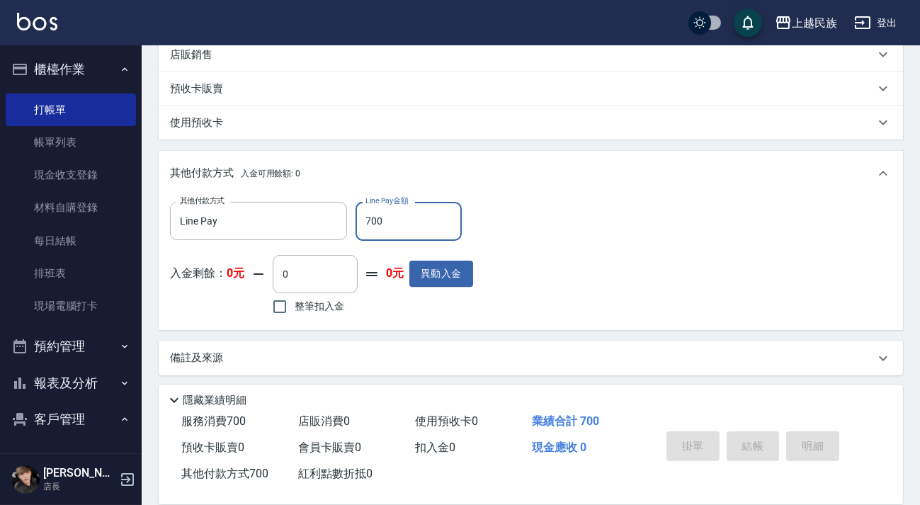
type input "[DATE] 19:47"
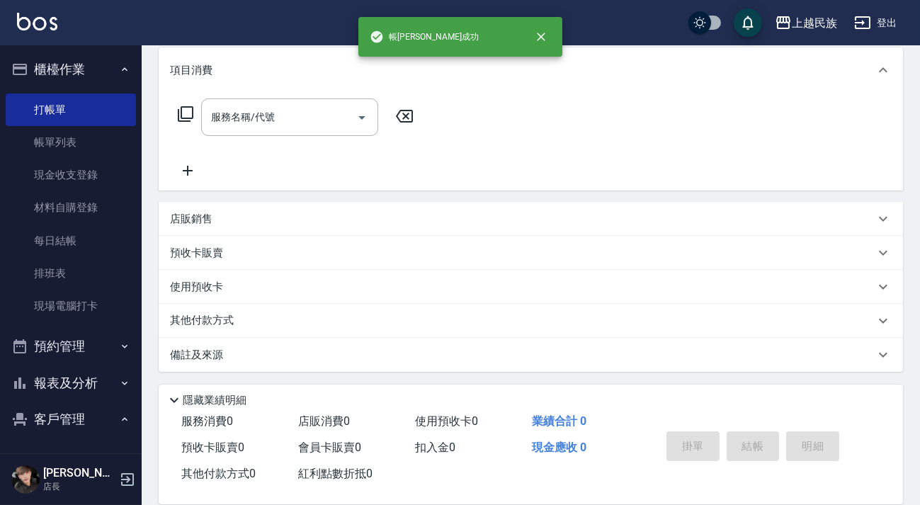
scroll to position [0, 0]
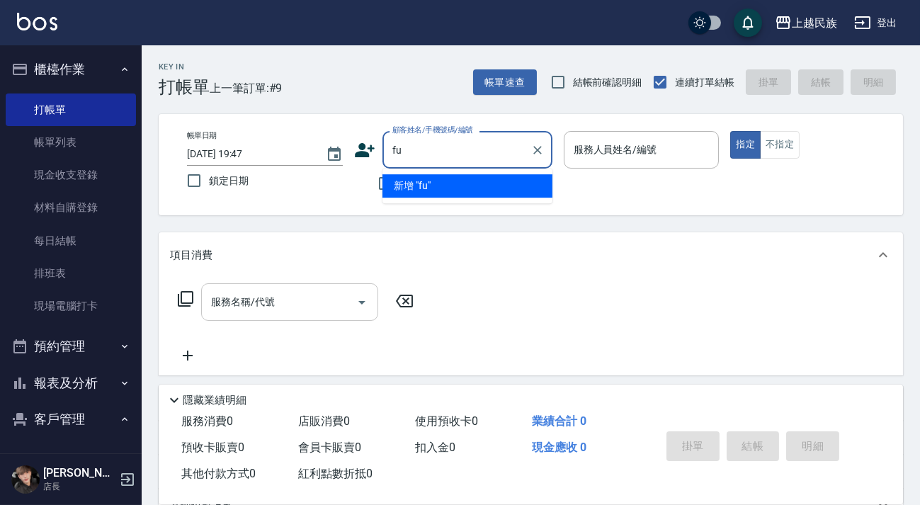
type input "f"
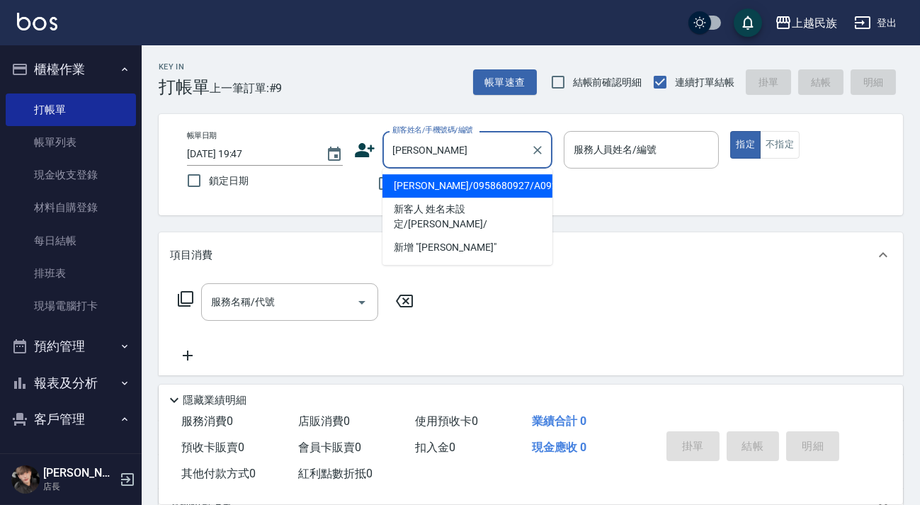
click at [466, 181] on li "[PERSON_NAME]/0958680927/A092712" at bounding box center [468, 185] width 170 height 23
type input "[PERSON_NAME]/0958680927/A092712"
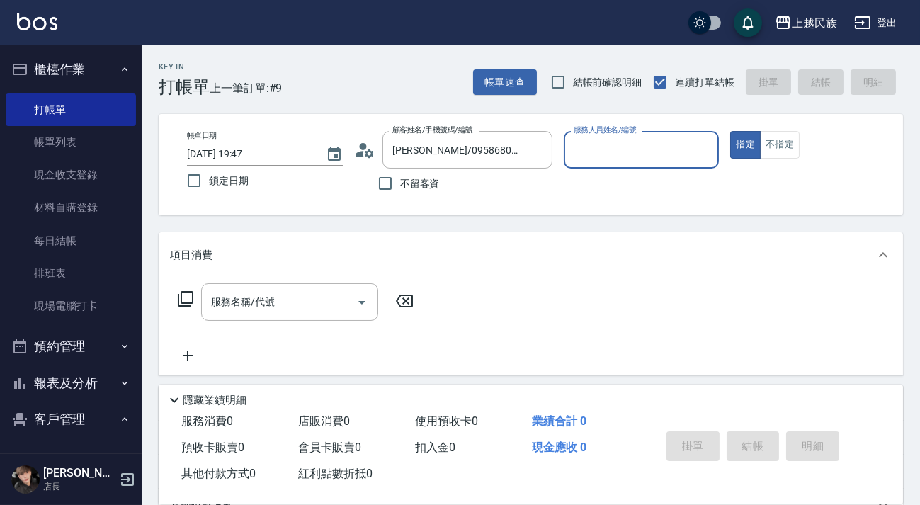
type input "[PERSON_NAME]-2"
click at [730, 131] on button "指定" at bounding box center [745, 145] width 30 height 28
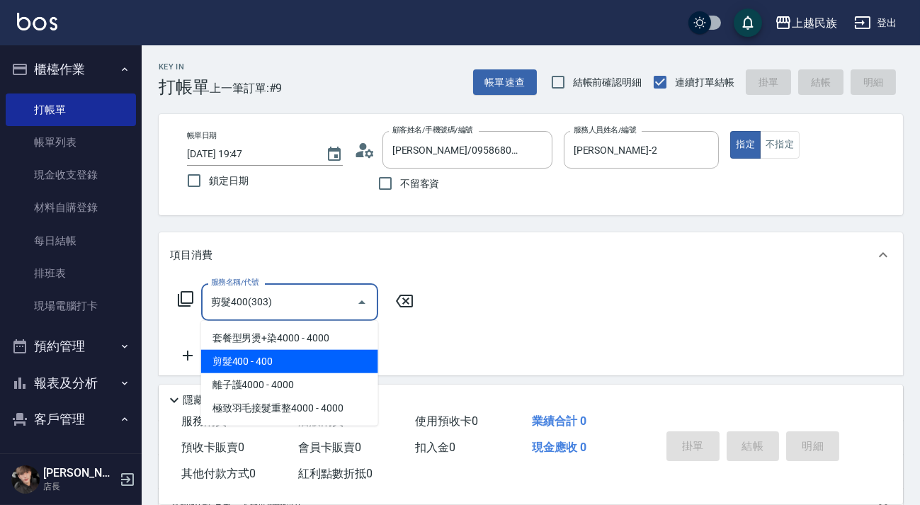
type input "剪髮400(303)"
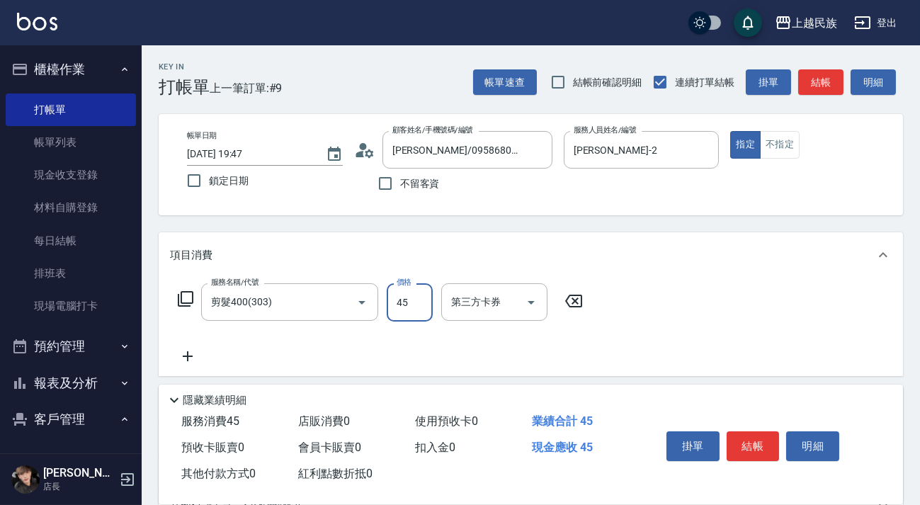
type input "450"
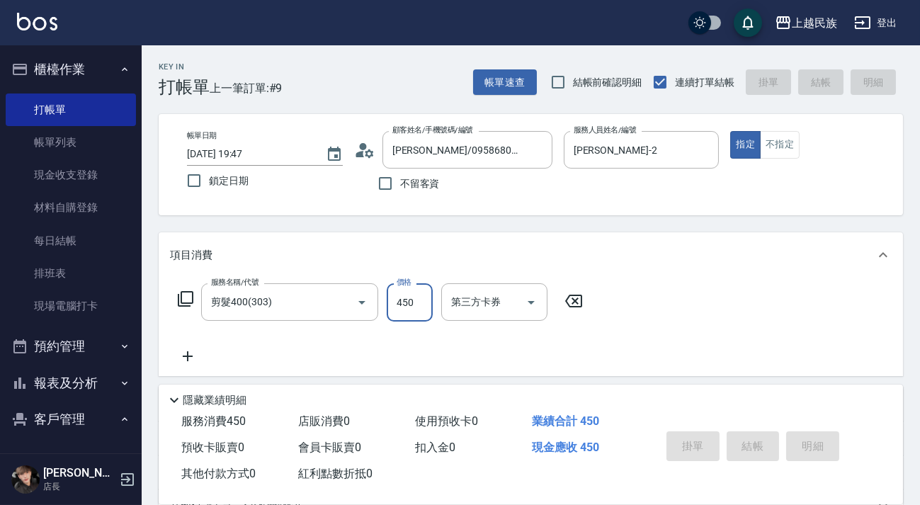
type input "[DATE] 19:50"
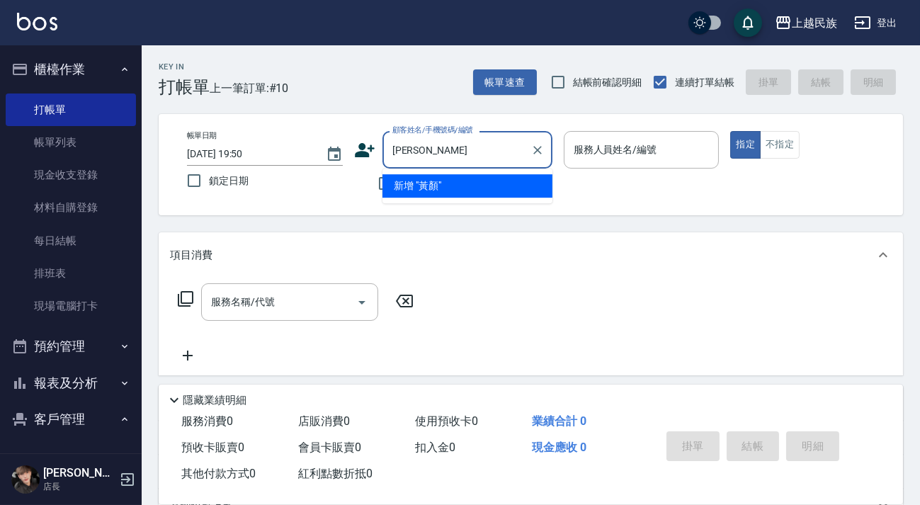
type input "黃"
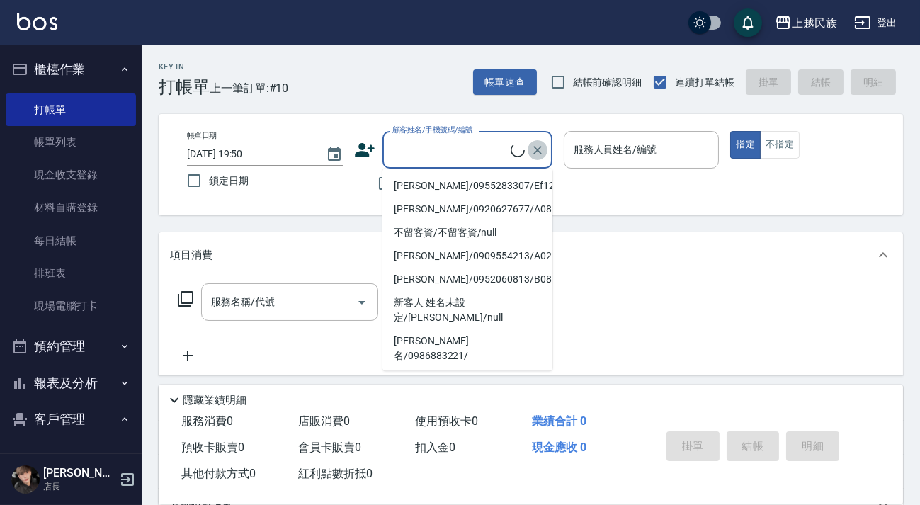
click at [541, 154] on icon "Clear" at bounding box center [538, 150] width 14 height 14
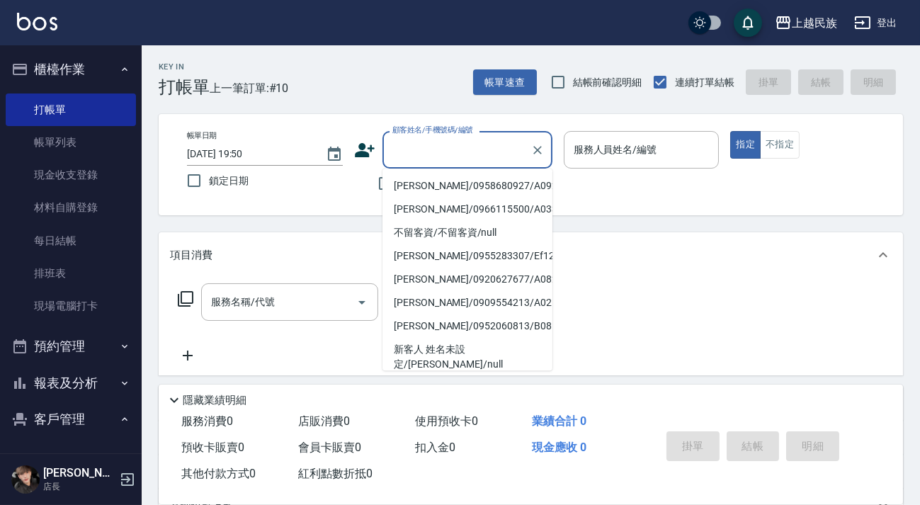
click at [336, 205] on div "帳單日期 [DATE] 19:50 鎖定日期 顧客姓名/手機號碼/編號 顧客姓名/手機號碼/編號 不留客資 服務人員姓名/編號 服務人員姓名/編號 指定 不指定" at bounding box center [531, 164] width 744 height 101
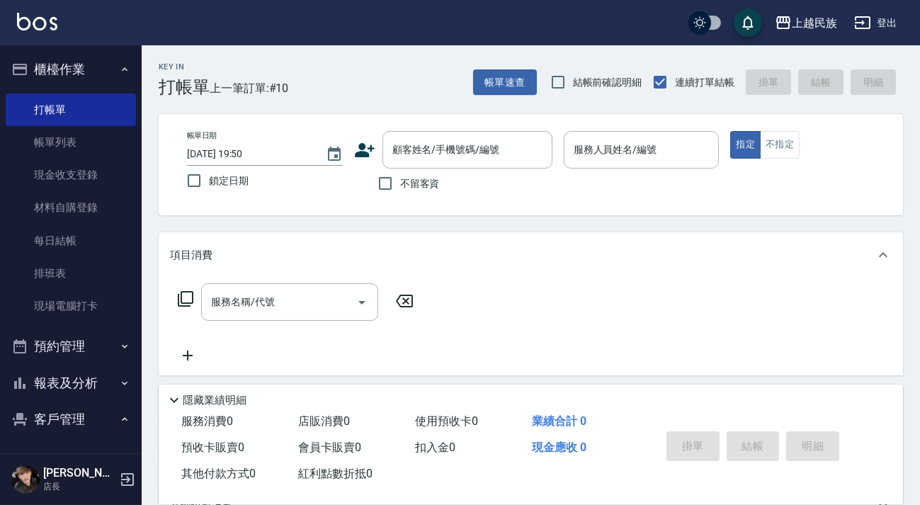
click at [404, 187] on span "不留客資" at bounding box center [420, 183] width 40 height 15
click at [400, 187] on input "不留客資" at bounding box center [385, 184] width 30 height 30
checkbox input "true"
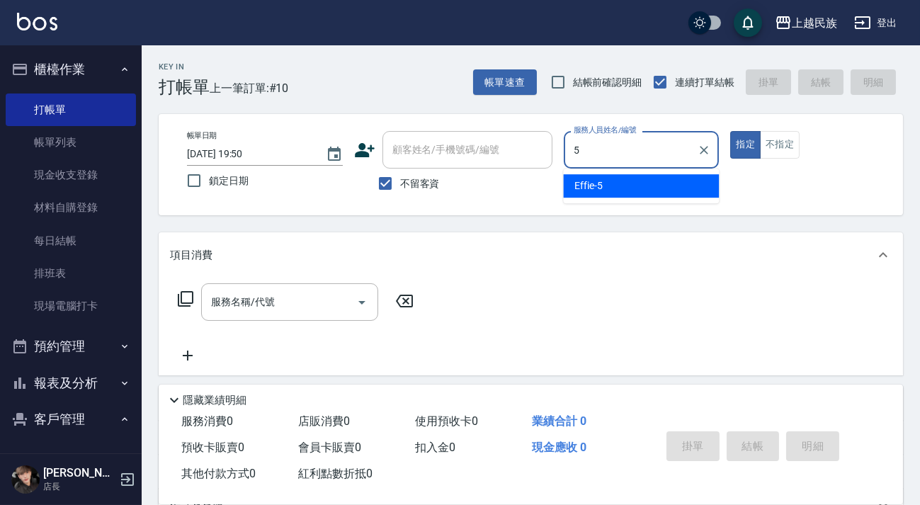
type input "Effie-5"
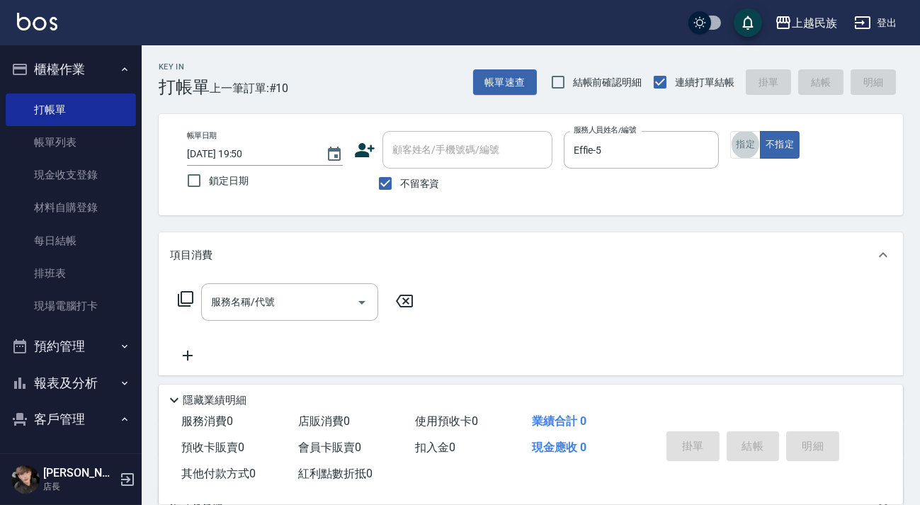
scroll to position [26, 0]
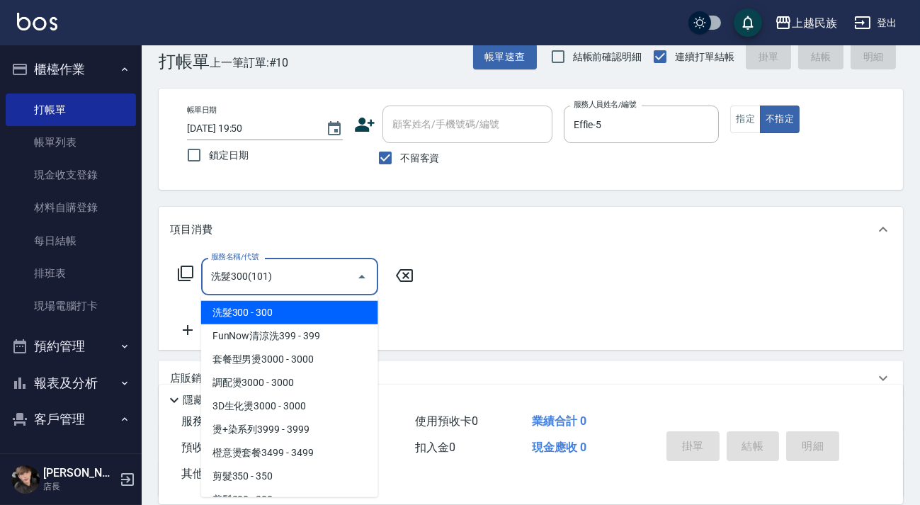
type input "洗髮300(101)"
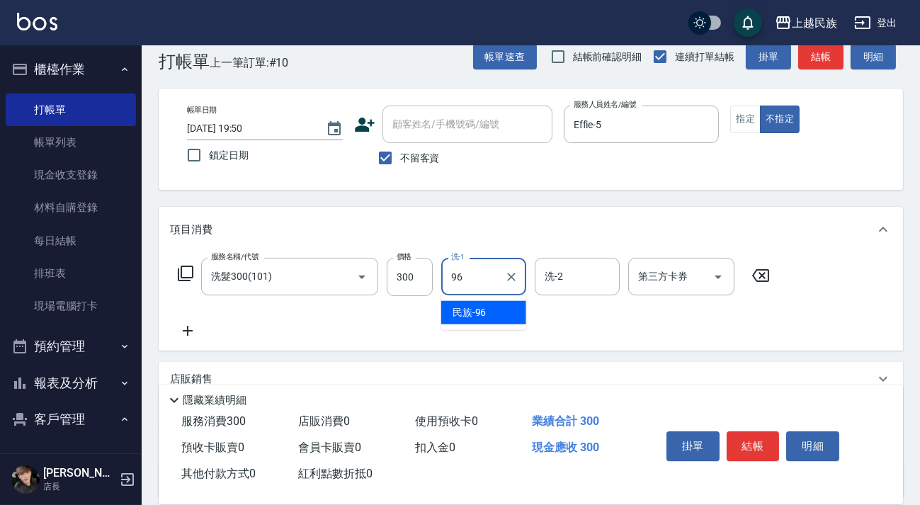
type input "民族-96"
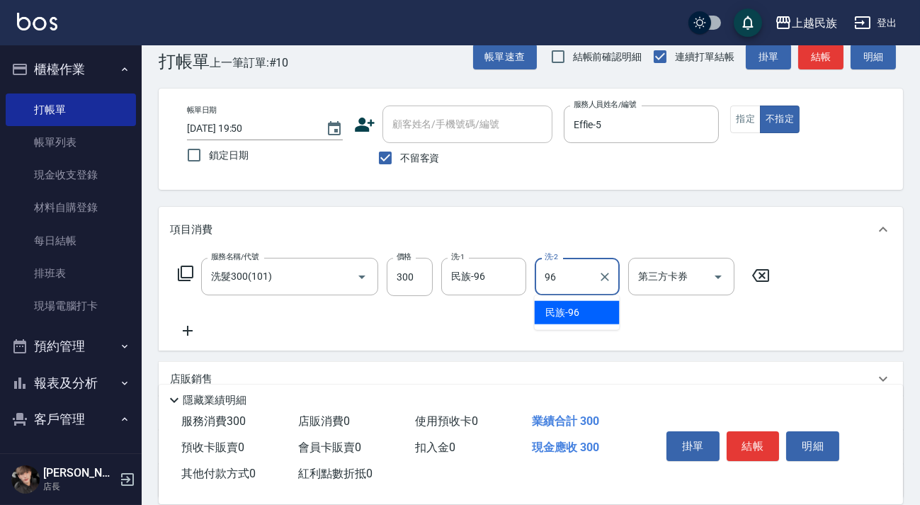
type input "民族-96"
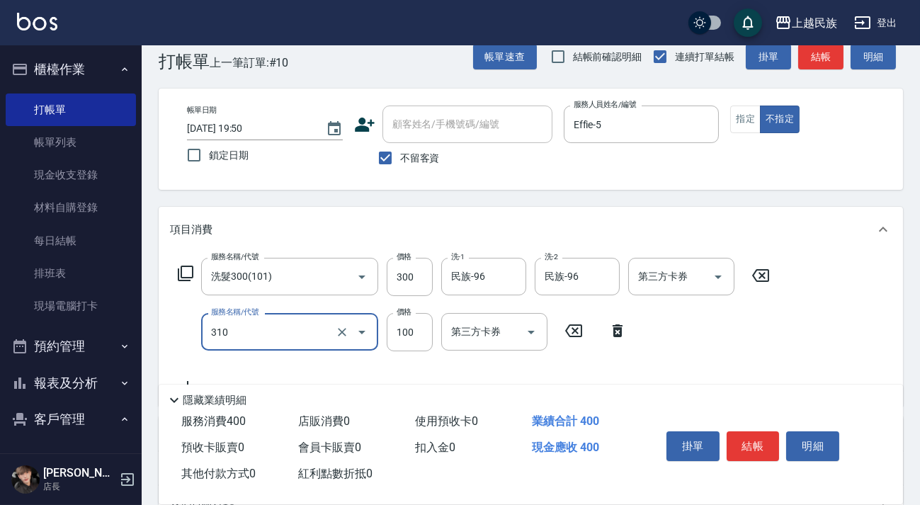
scroll to position [154, 0]
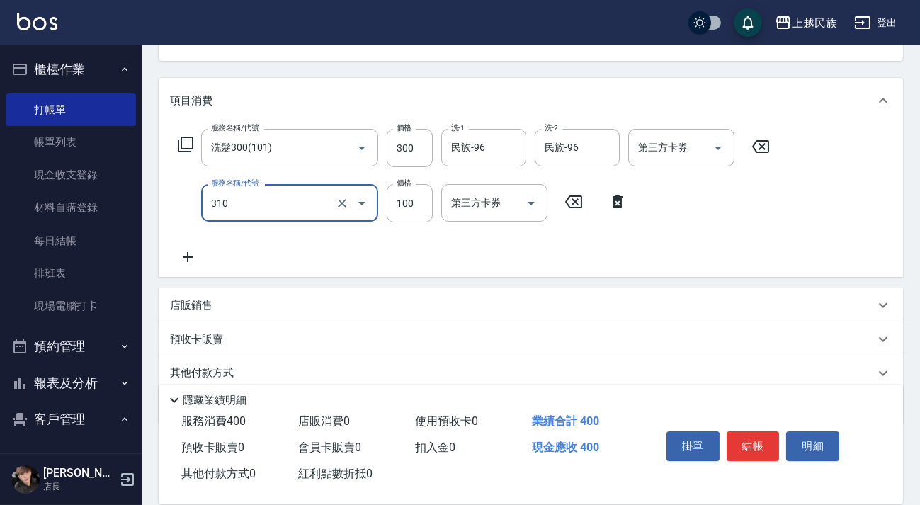
type input "瀏海100(310)"
click at [306, 264] on div "服務名稱/代號 洗髮300(101) 服務名稱/代號 價格 300 價格 洗-1 民族-96 洗-1 洗-2 民族-96 洗-2 第三方卡券 第三方卡券 服務…" at bounding box center [474, 197] width 608 height 137
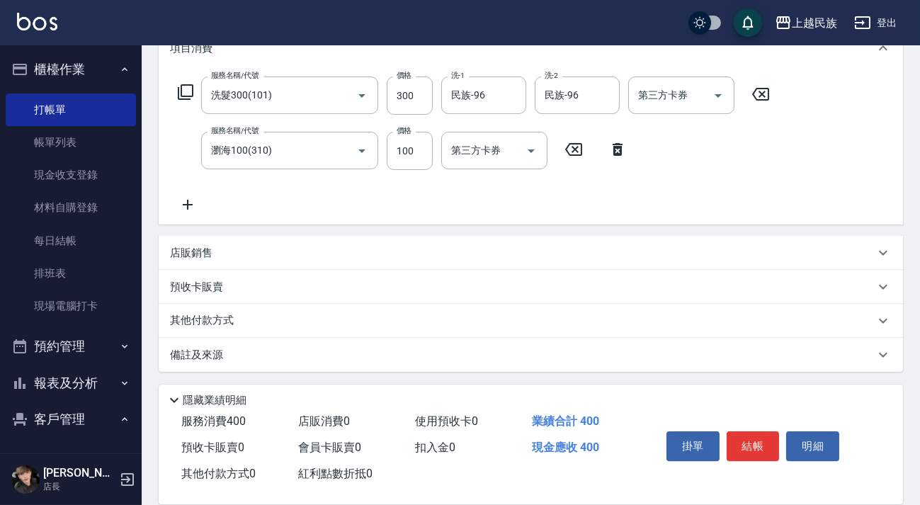
click at [266, 244] on div "店販銷售" at bounding box center [531, 253] width 744 height 34
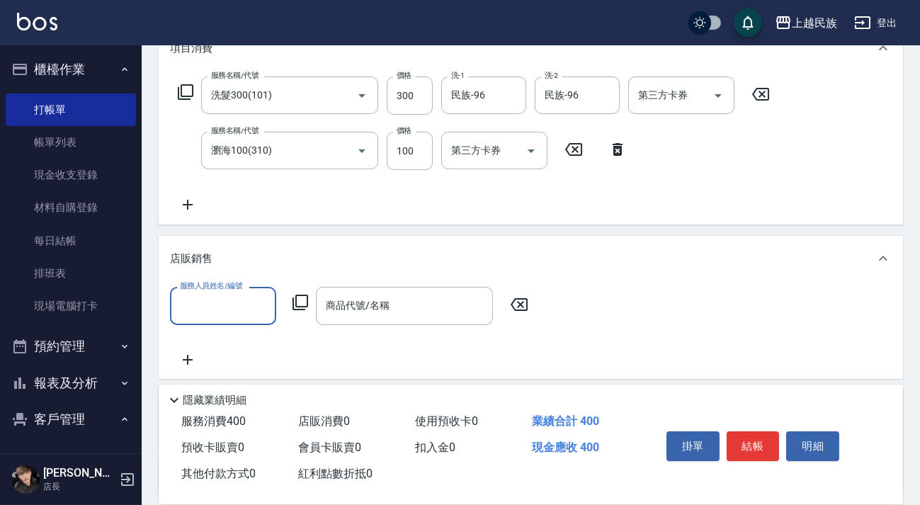
scroll to position [0, 0]
type input "民族-96"
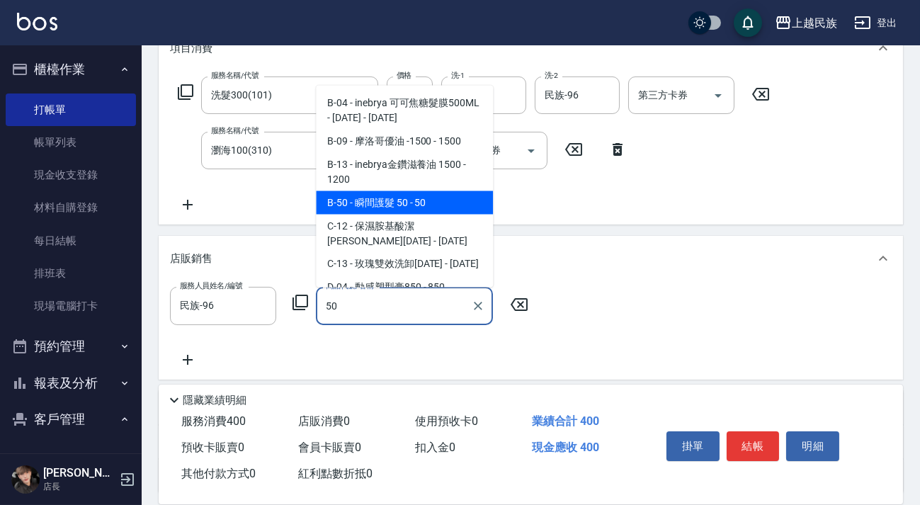
drag, startPoint x: 364, startPoint y: 201, endPoint x: 367, endPoint y: 184, distance: 17.2
click at [365, 200] on span "B-50 - 瞬間護髮 50 - 50" at bounding box center [404, 202] width 177 height 23
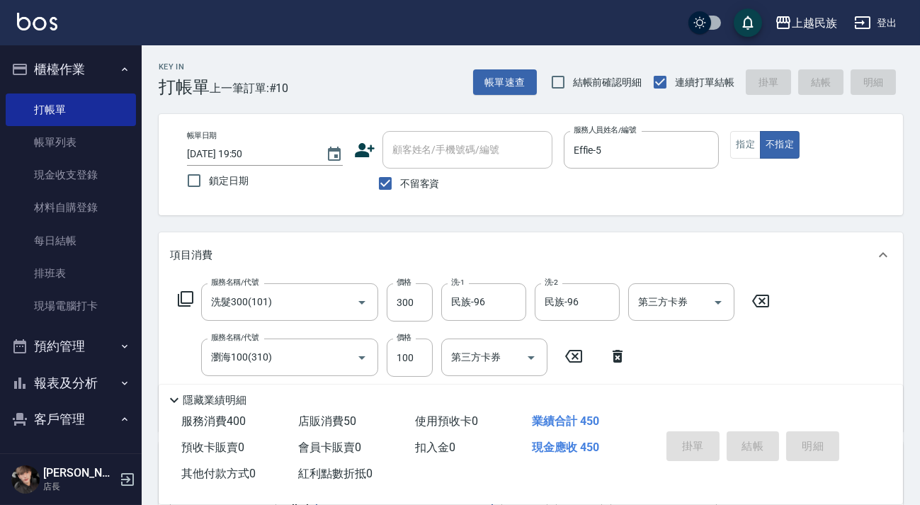
type input "瞬間護髮 50"
type input "[DATE] 19:51"
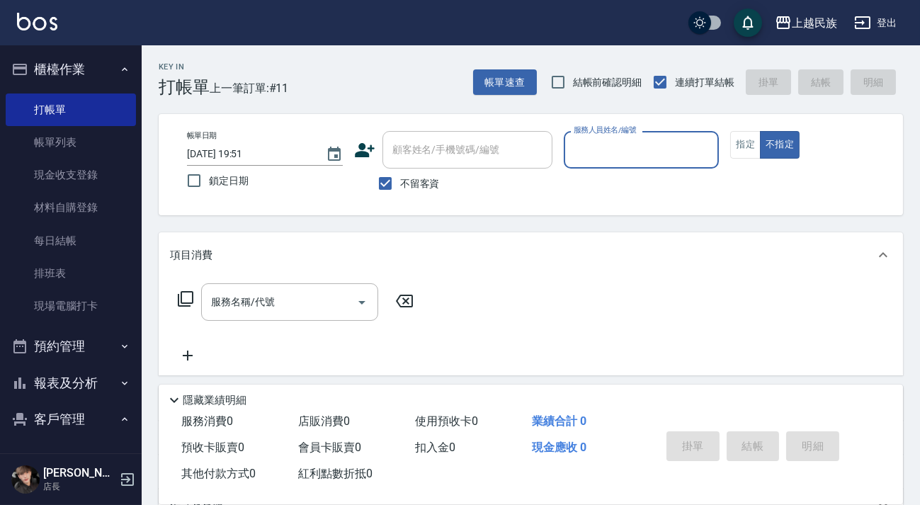
click at [409, 184] on span "不留客資" at bounding box center [420, 183] width 40 height 15
click at [400, 184] on input "不留客資" at bounding box center [385, 184] width 30 height 30
checkbox input "false"
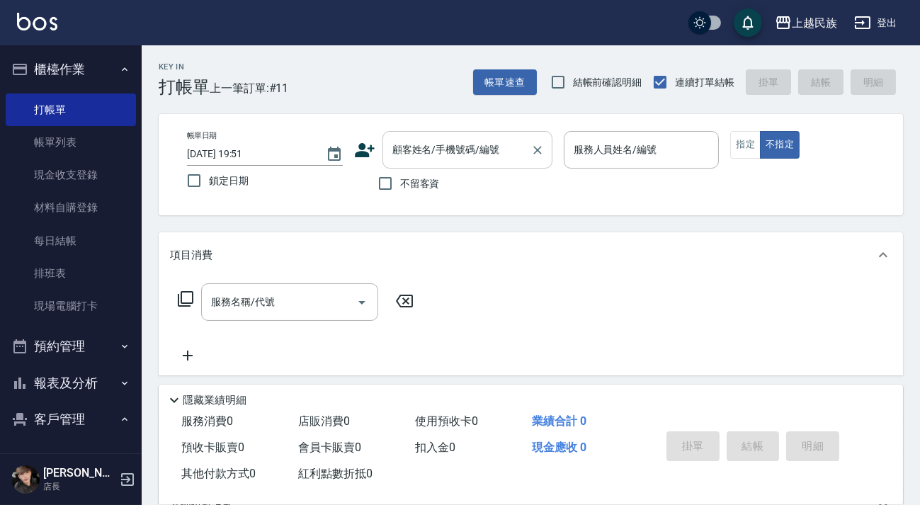
click at [451, 155] on div "顧客姓名/手機號碼/編號 顧客姓名/手機號碼/編號" at bounding box center [468, 150] width 170 height 38
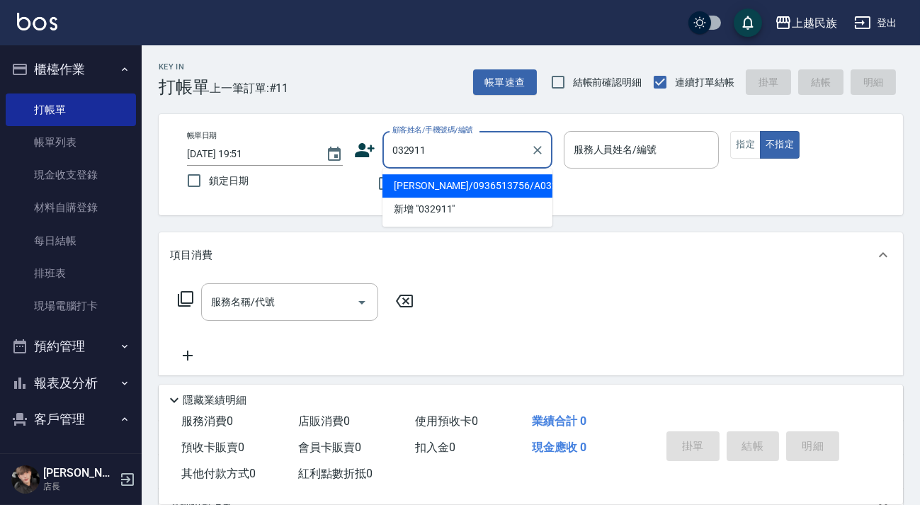
click at [476, 191] on li "[PERSON_NAME]/0936513756/A032911" at bounding box center [468, 185] width 170 height 23
type input "[PERSON_NAME]/0936513756/A032911"
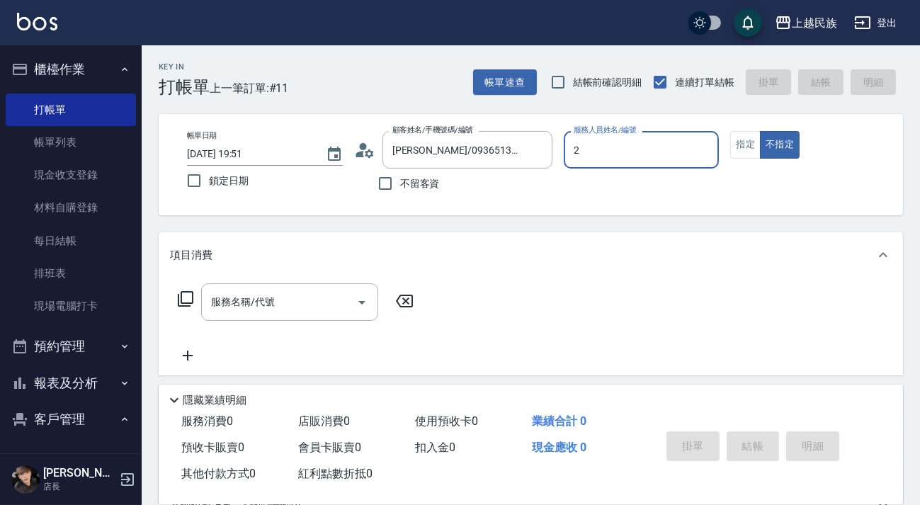
type input "[PERSON_NAME]-2"
drag, startPoint x: 728, startPoint y: 151, endPoint x: 747, endPoint y: 147, distance: 19.6
click at [737, 149] on div "帳單日期 [DATE] 19:51 鎖定日期 顧客姓名/手機號碼/編號 [PERSON_NAME]/0936513756/A032911 顧客姓名/手機號碼/…" at bounding box center [531, 164] width 710 height 67
click at [747, 147] on button "指定" at bounding box center [745, 145] width 30 height 28
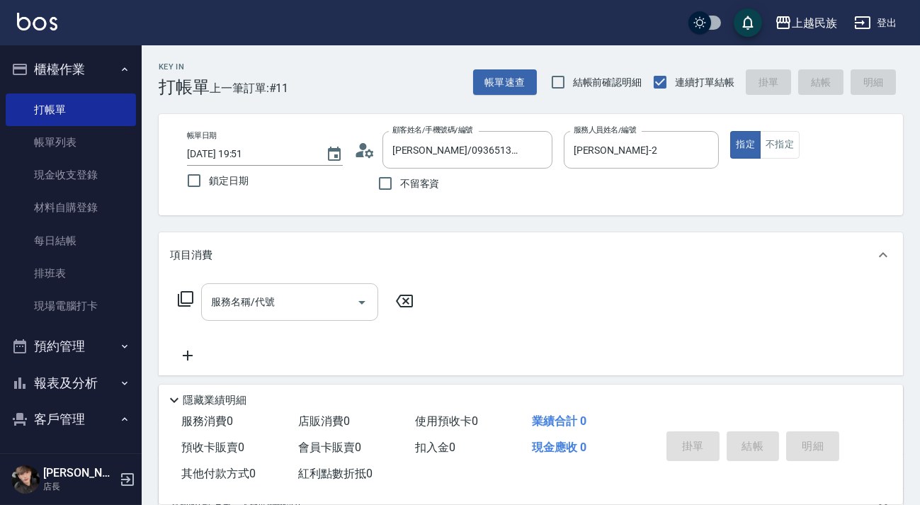
click at [318, 305] on input "服務名稱/代號" at bounding box center [279, 302] width 143 height 25
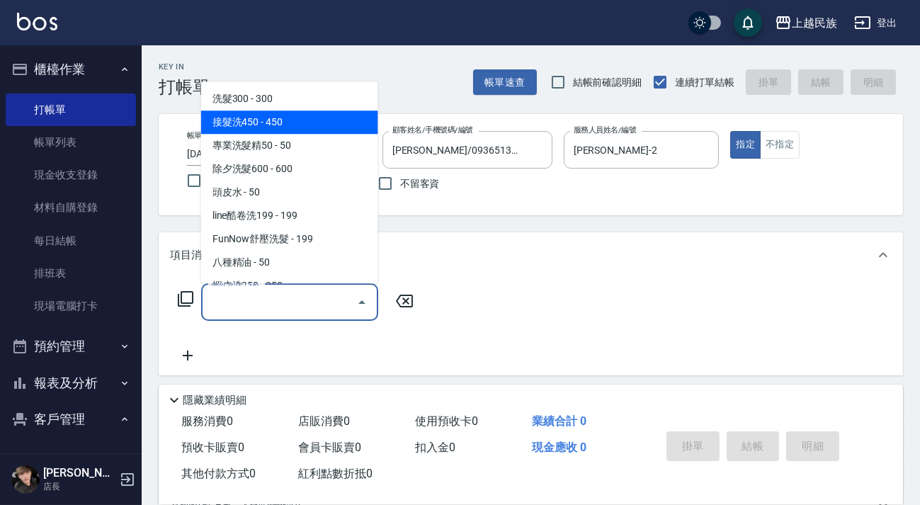
click at [298, 108] on span "洗髮300 - 300" at bounding box center [289, 98] width 177 height 23
type input "洗髮300(101)"
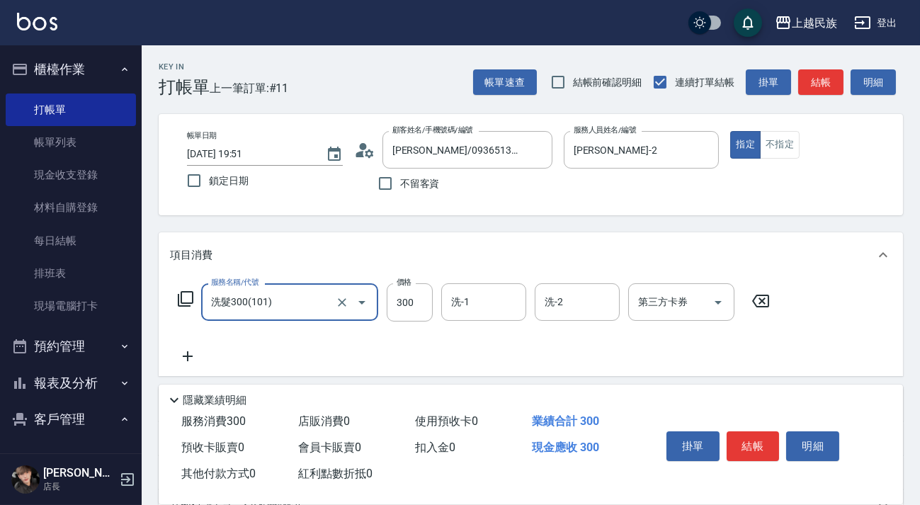
drag, startPoint x: 463, startPoint y: 308, endPoint x: 464, endPoint y: 300, distance: 7.9
click at [463, 307] on div "洗-1 洗-1" at bounding box center [483, 302] width 85 height 38
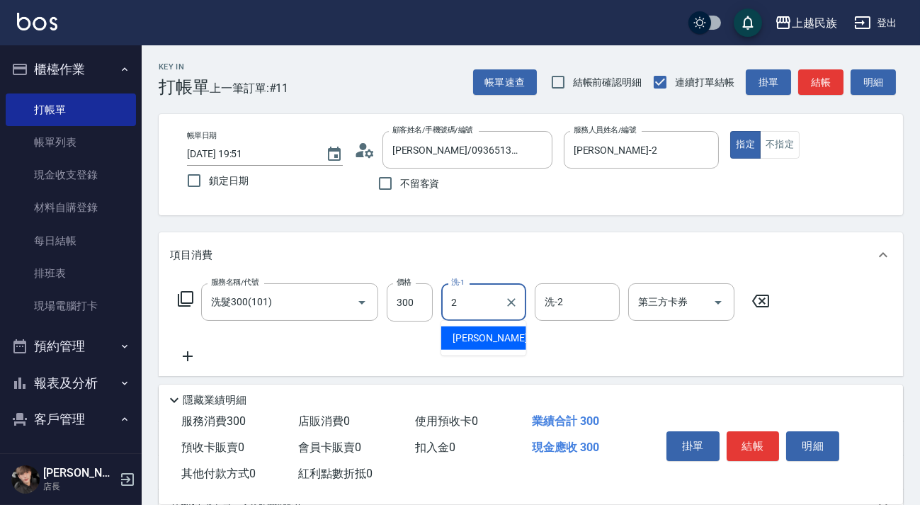
type input "[PERSON_NAME]-2"
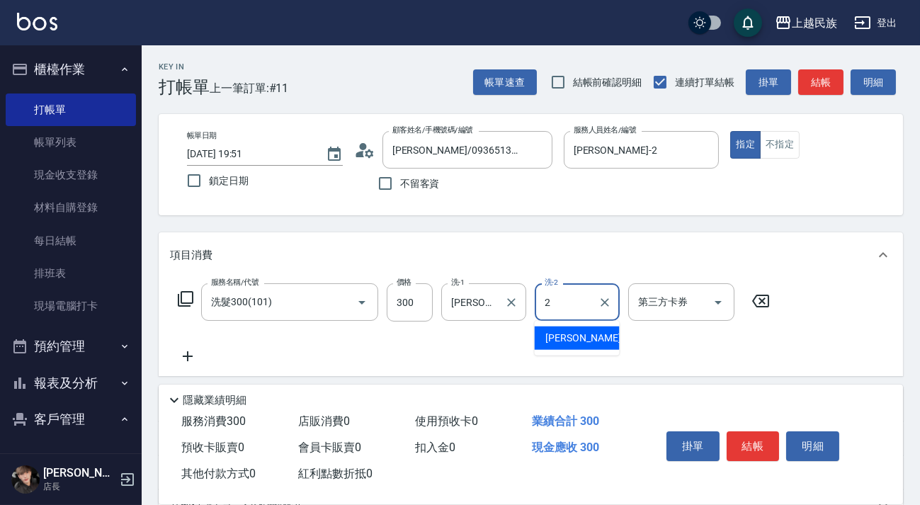
type input "[PERSON_NAME]-2"
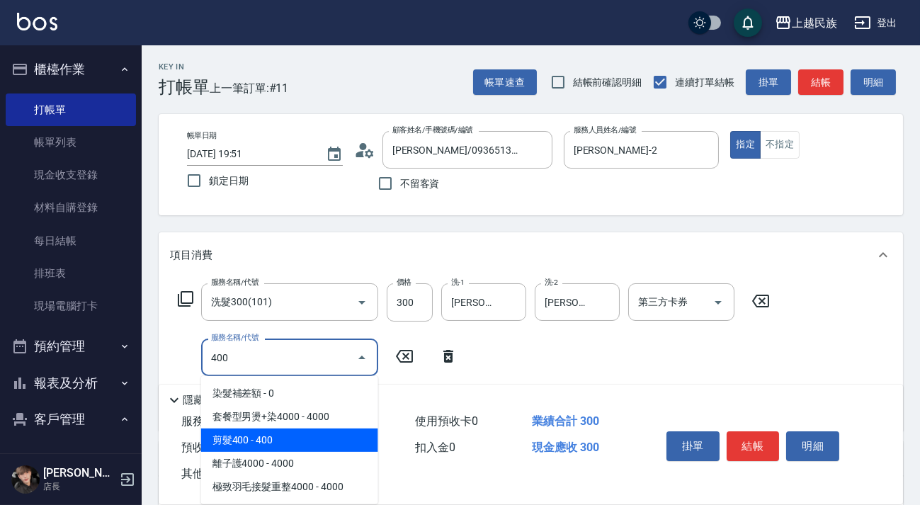
click at [325, 429] on span "剪髮400 - 400" at bounding box center [289, 440] width 177 height 23
type input "剪髮400(303)"
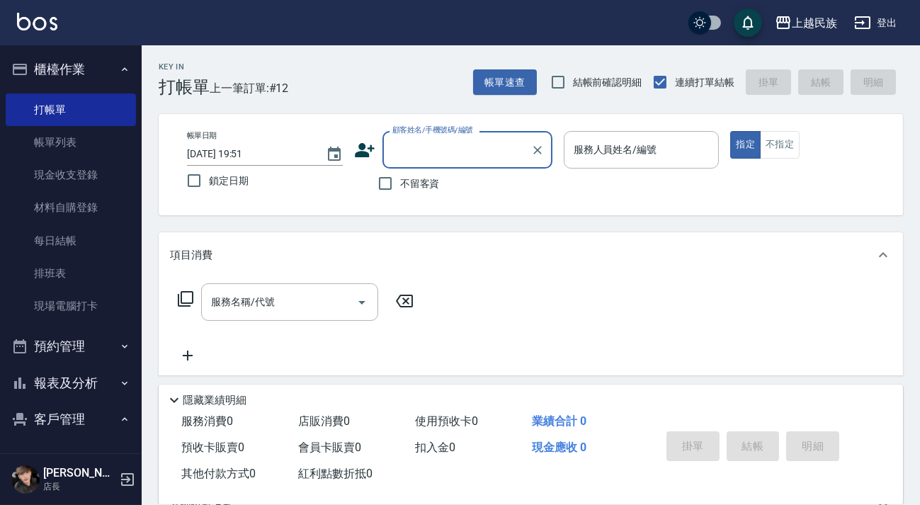
click at [429, 185] on span "不留客資" at bounding box center [420, 183] width 40 height 15
click at [400, 185] on input "不留客資" at bounding box center [385, 184] width 30 height 30
checkbox input "true"
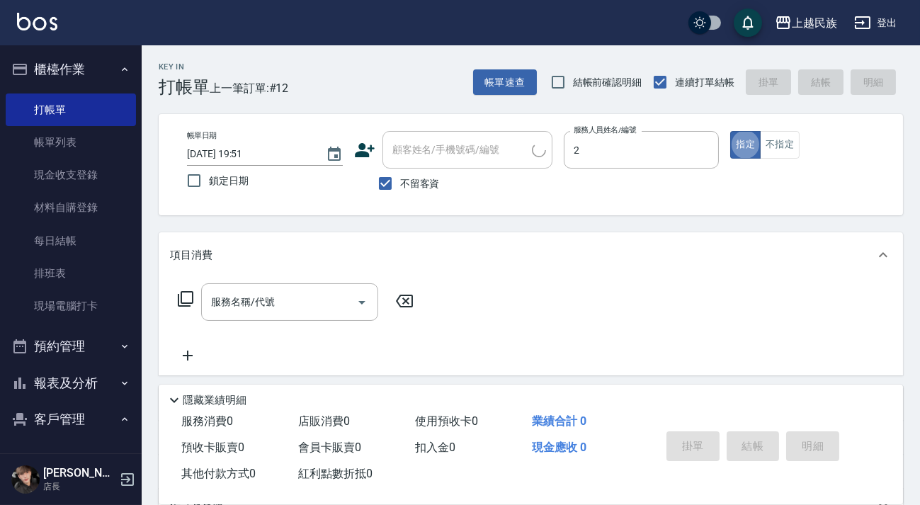
type input "[PERSON_NAME]-2"
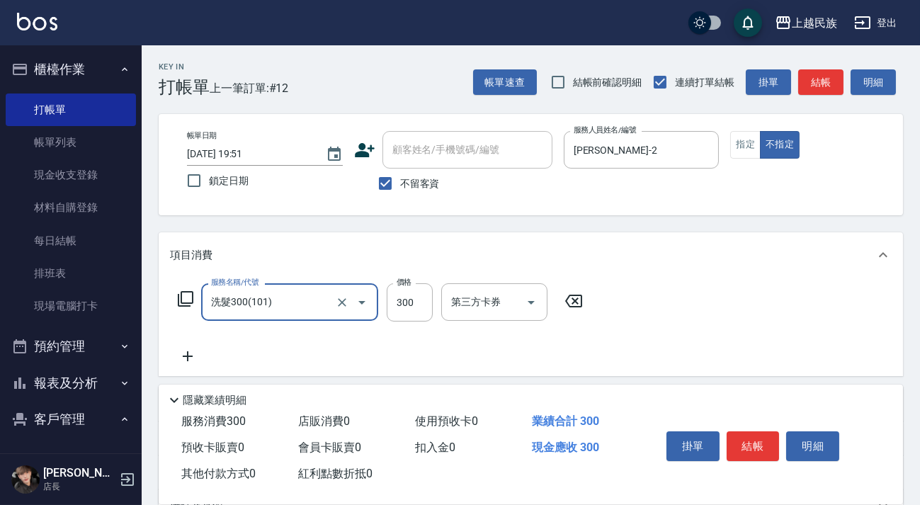
type input "洗髮300(101)"
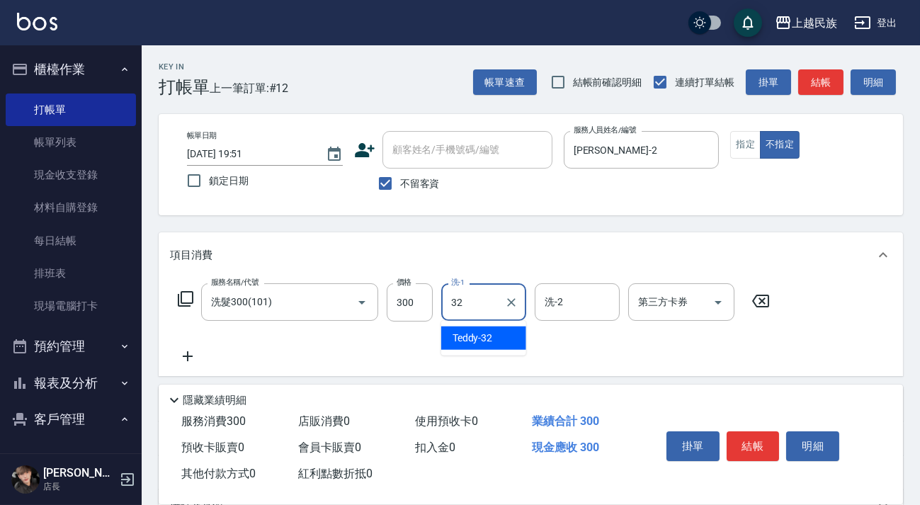
type input "Teddy-32"
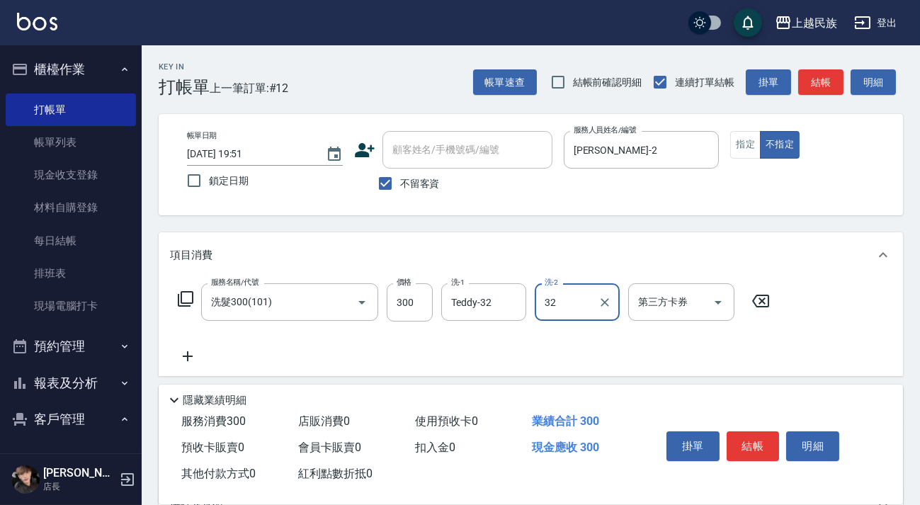
type input "Teddy-32"
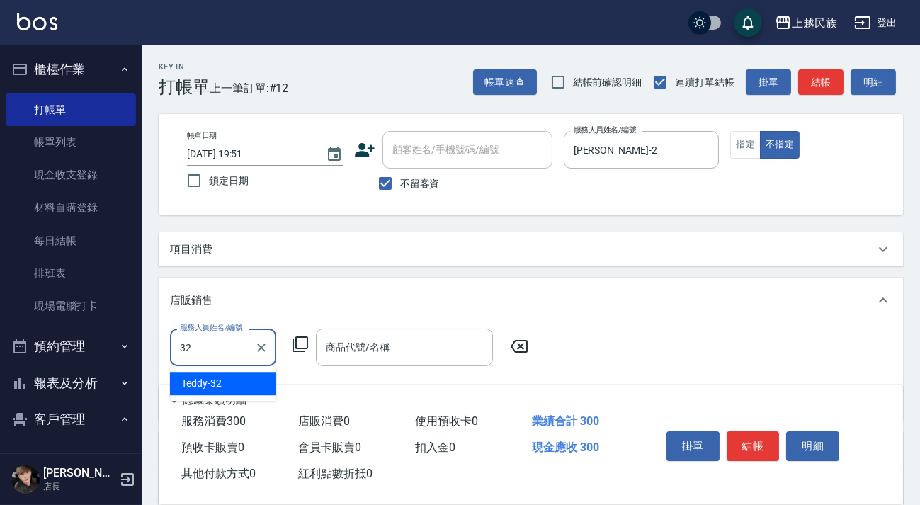
type input "Teddy-32"
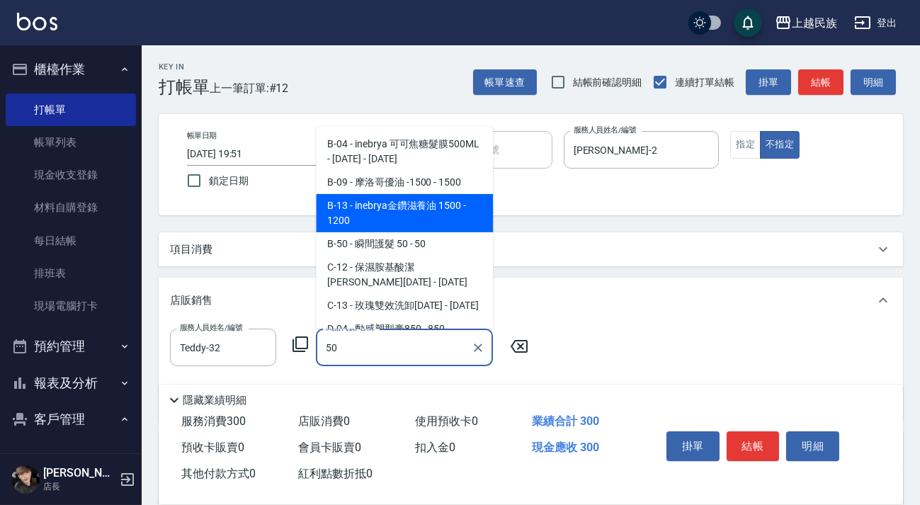
click at [468, 222] on span "B-13 - inebrya金鑽滋養油 1500 - 1200" at bounding box center [404, 213] width 177 height 38
type input "inebrya金鑽滋養油 1500"
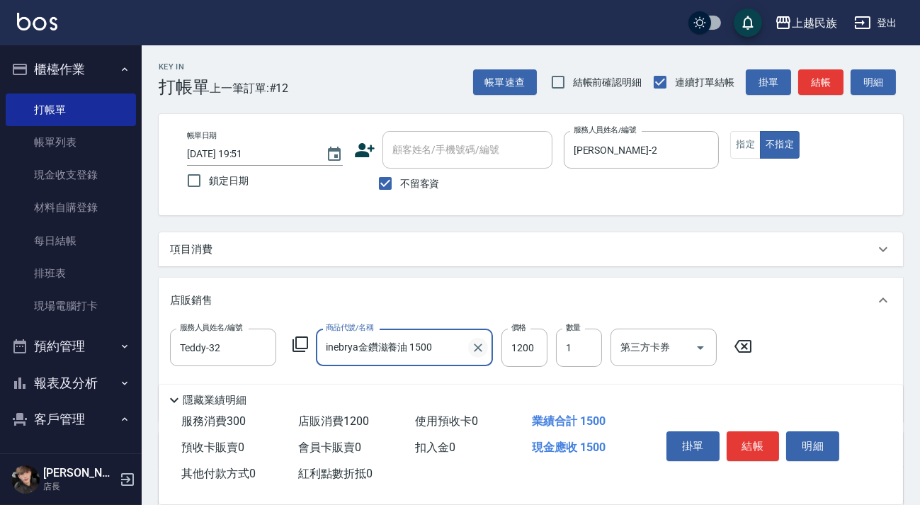
click at [481, 344] on icon "Clear" at bounding box center [478, 348] width 9 height 9
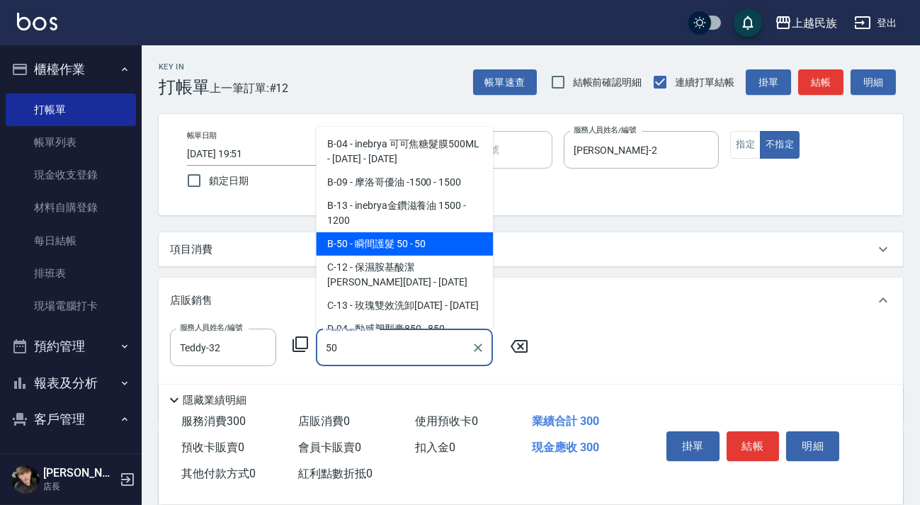
click at [428, 234] on span "B-50 - 瞬間護髮 50 - 50" at bounding box center [404, 243] width 177 height 23
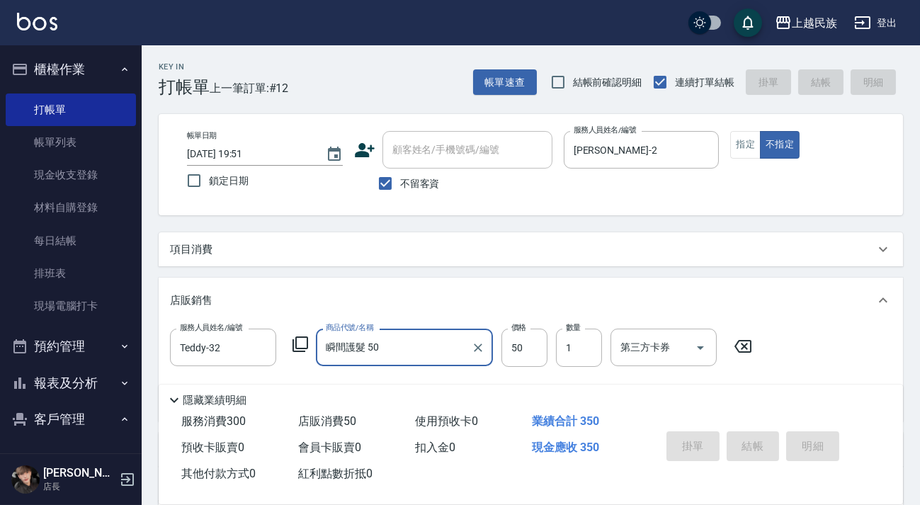
type input "瞬間護髮 50"
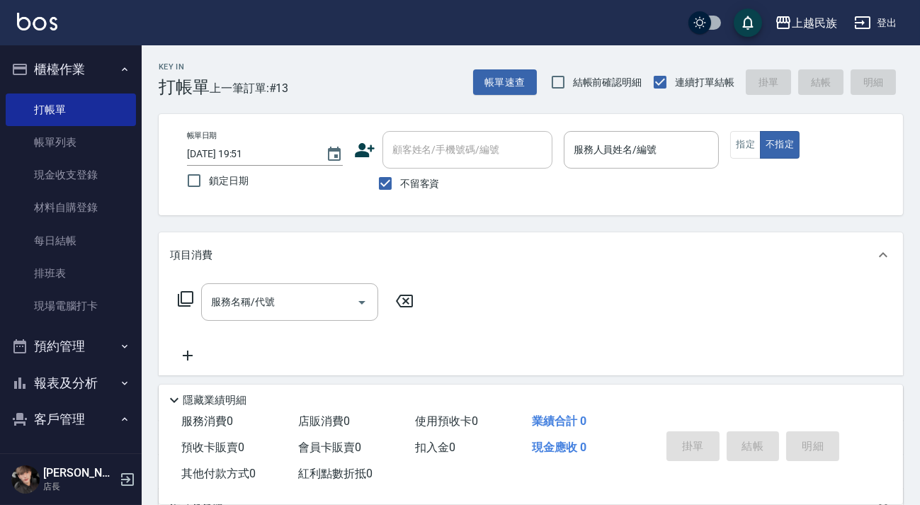
click at [411, 169] on label "不留客資" at bounding box center [404, 184] width 69 height 30
click at [400, 169] on input "不留客資" at bounding box center [385, 184] width 30 height 30
checkbox input "false"
click at [458, 149] on div "顧客姓名/手機號碼/編號 顧客姓名/手機號碼/編號" at bounding box center [468, 150] width 170 height 38
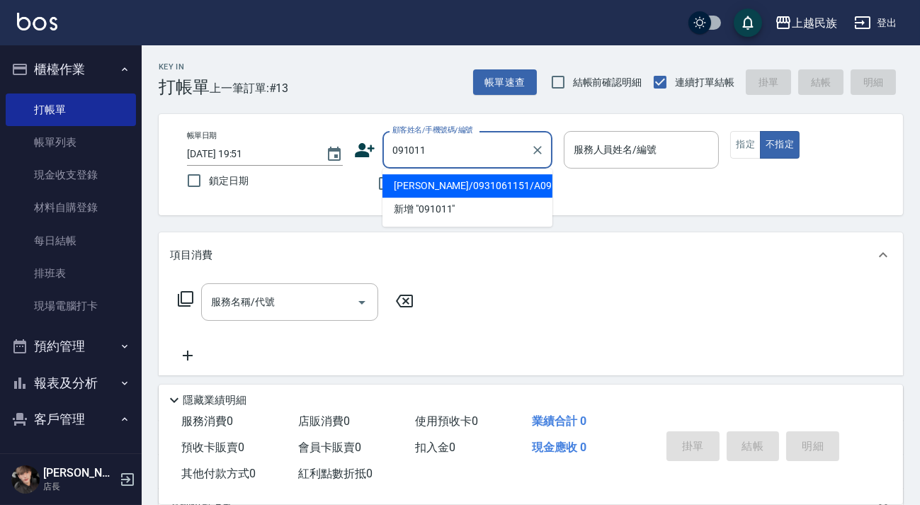
click at [477, 191] on li "[PERSON_NAME]/0931061151/A091011" at bounding box center [468, 185] width 170 height 23
type input "[PERSON_NAME]/0931061151/A091011"
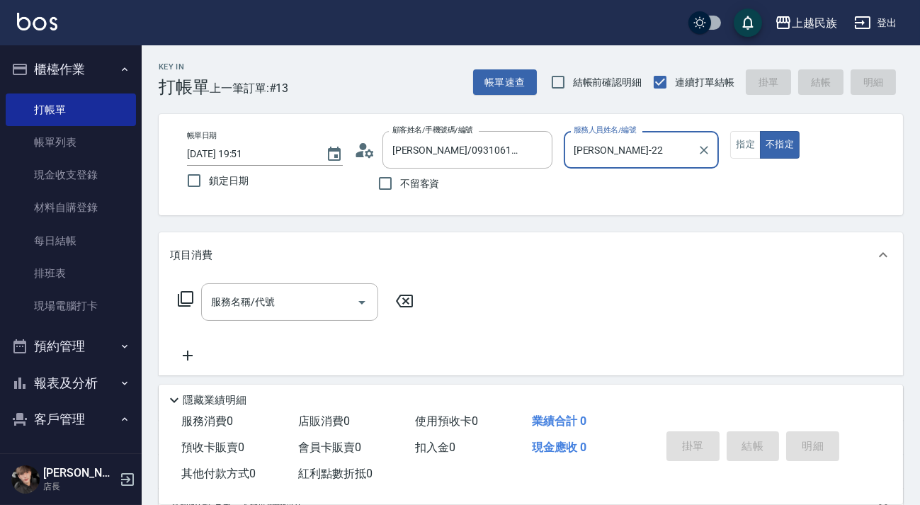
click at [760, 131] on button "不指定" at bounding box center [780, 145] width 40 height 28
type input "[PERSON_NAME]-2"
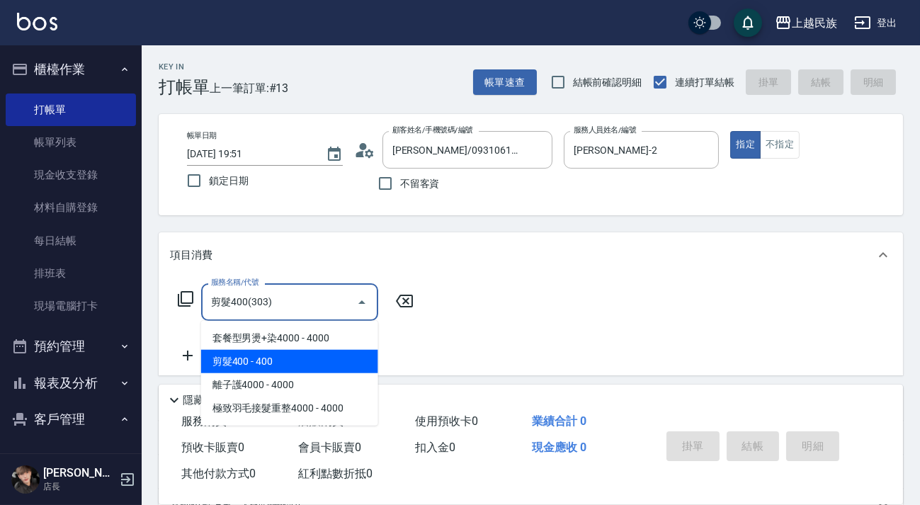
type input "剪髮400(303)"
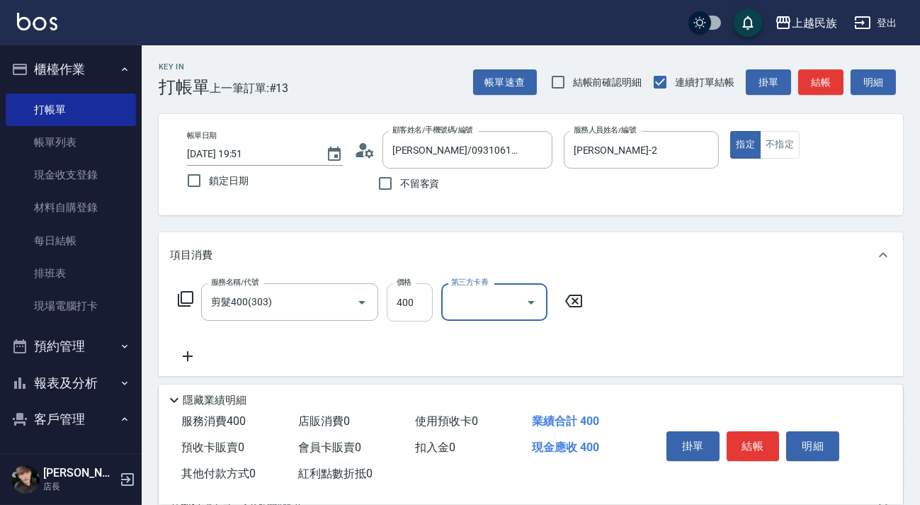
click at [420, 298] on input "400" at bounding box center [410, 302] width 46 height 38
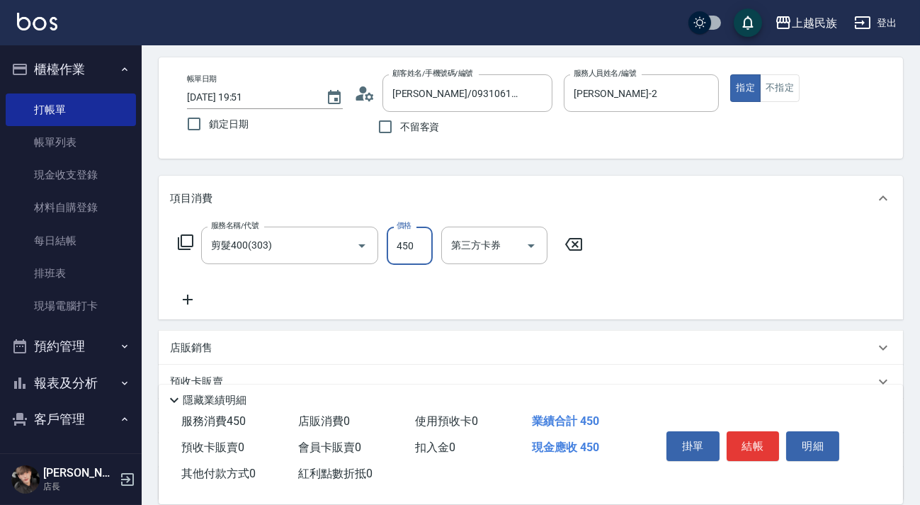
scroll to position [186, 0]
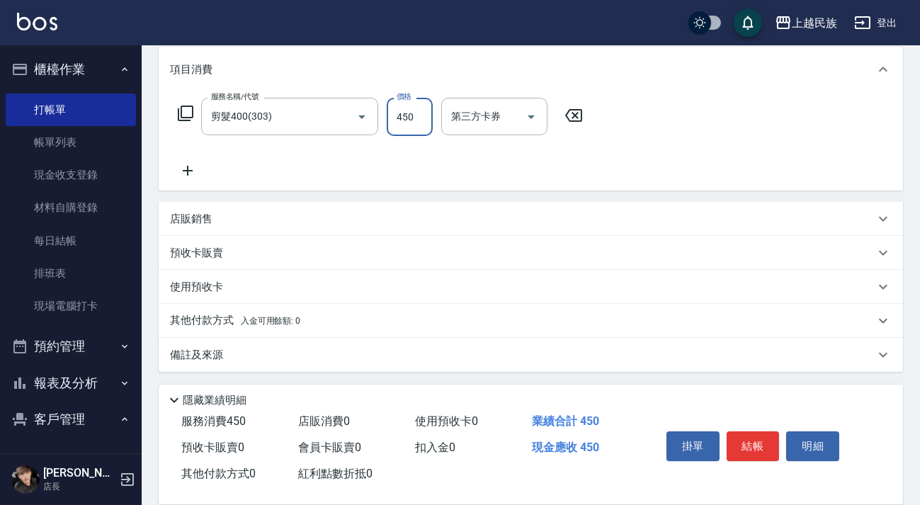
type input "450"
click at [311, 310] on div "其他付款方式 入金可用餘額: 0" at bounding box center [531, 321] width 744 height 34
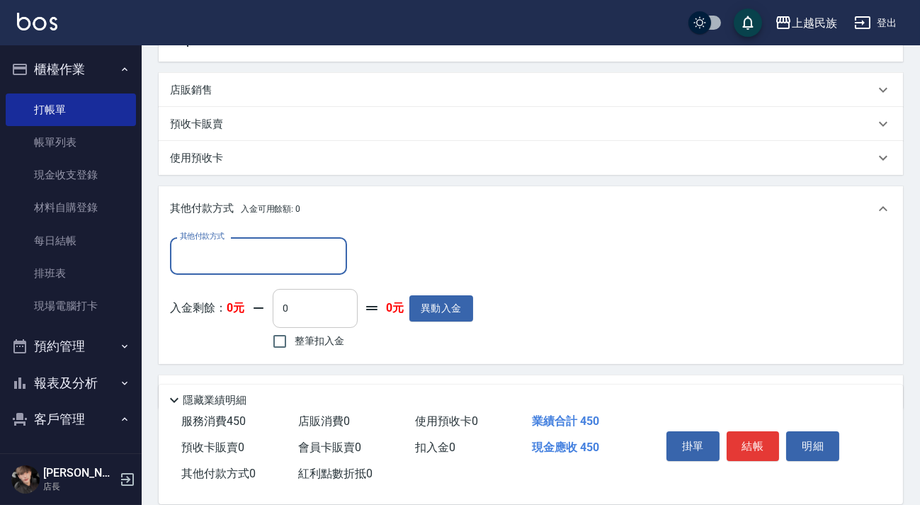
scroll to position [0, 0]
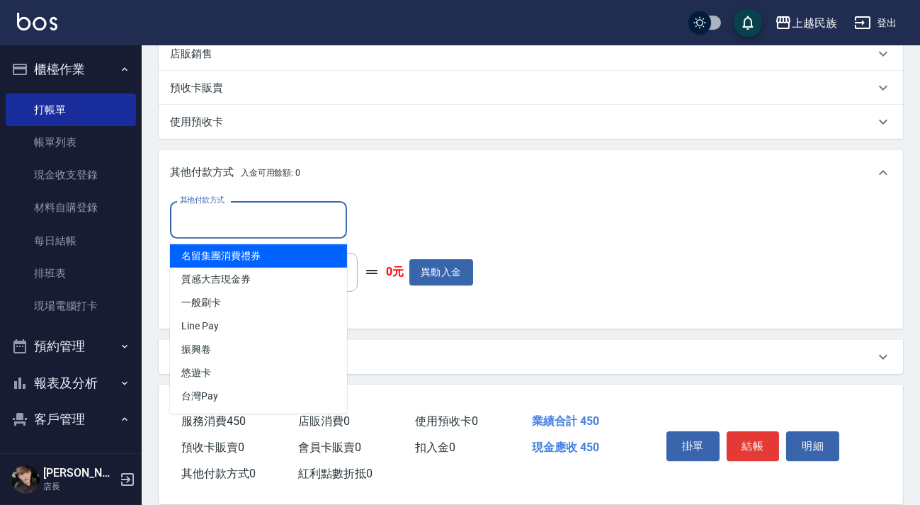
click at [320, 225] on input "其他付款方式" at bounding box center [258, 220] width 164 height 25
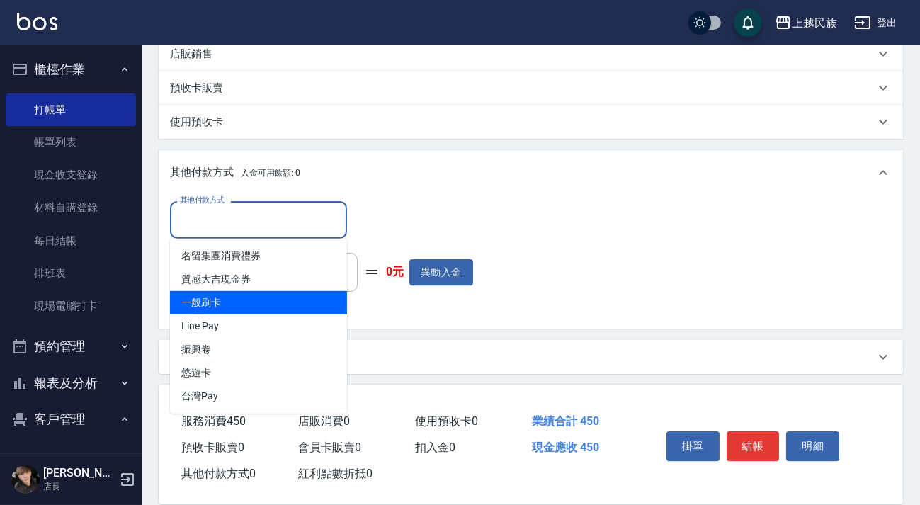
click at [307, 312] on ul "名留集團消費禮券 質感大吉現金券 一般刷卡 Line Pay 振興卷 悠遊卡 台灣Pay" at bounding box center [258, 326] width 177 height 175
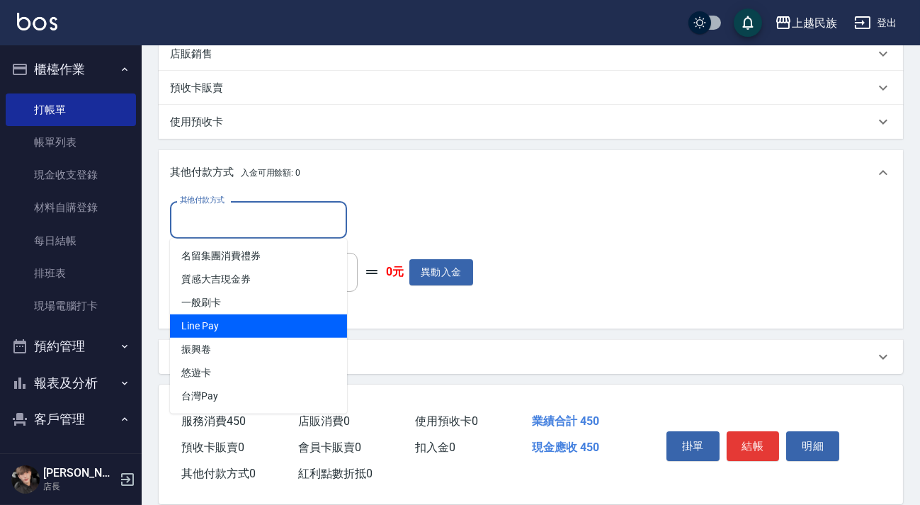
click at [310, 331] on span "Line Pay" at bounding box center [258, 326] width 177 height 23
type input "Line Pay"
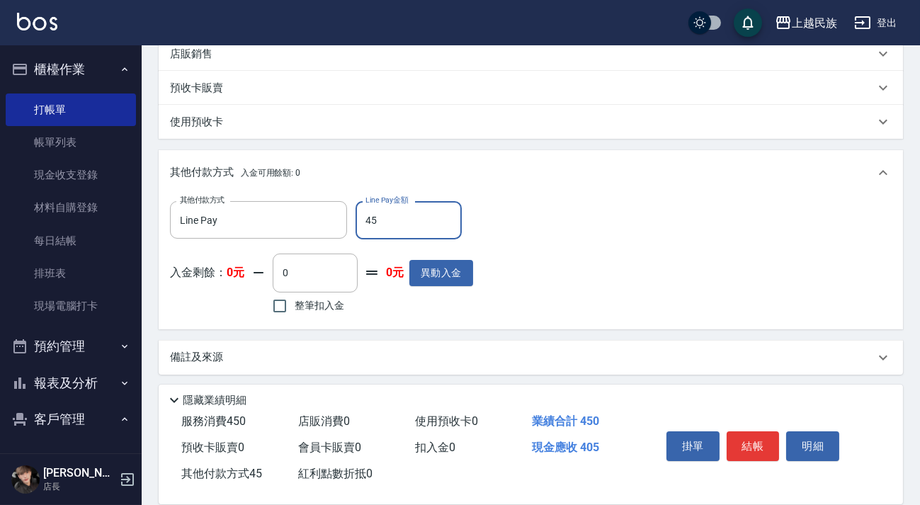
type input "450"
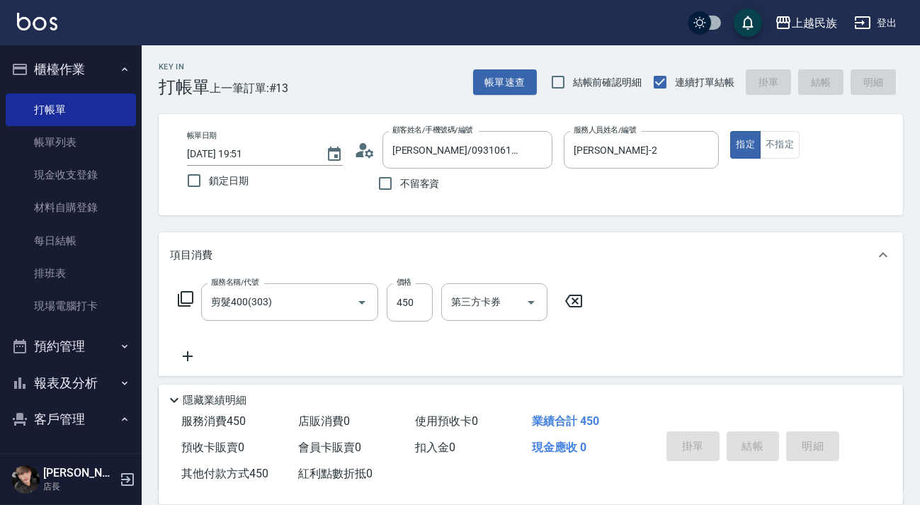
type input "[DATE] 19:52"
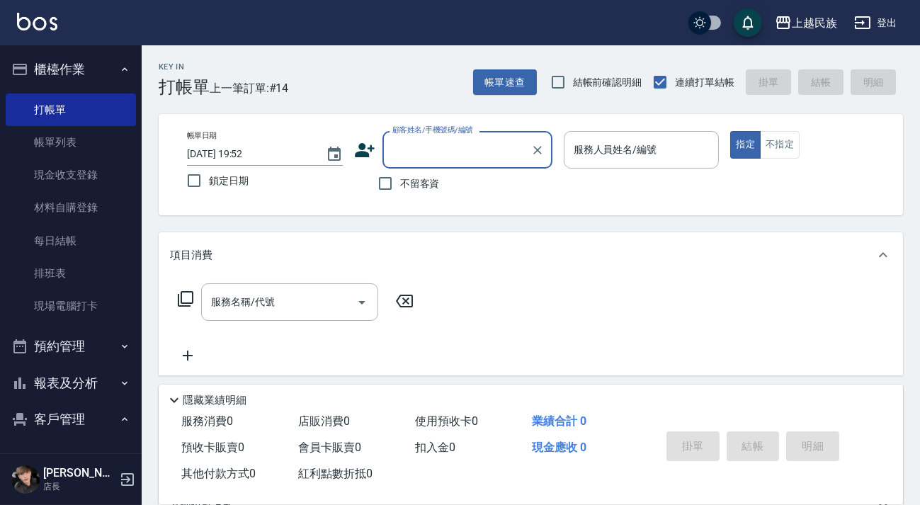
click at [418, 187] on span "不留客資" at bounding box center [420, 183] width 40 height 15
click at [400, 187] on input "不留客資" at bounding box center [385, 184] width 30 height 30
checkbox input "true"
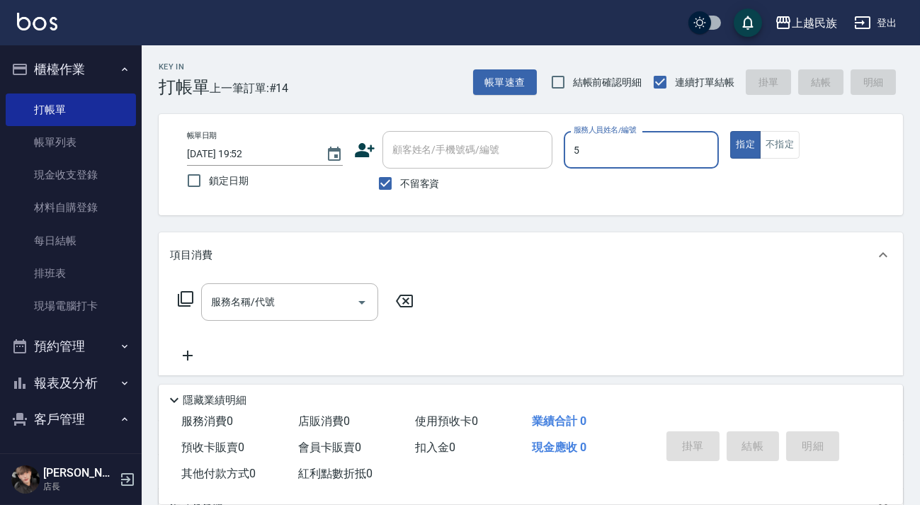
type input "Effie-5"
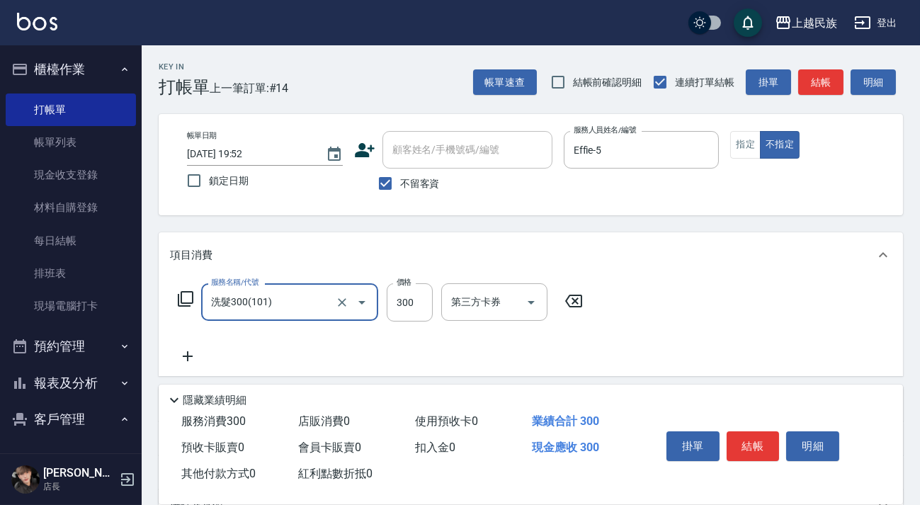
type input "洗髮300(101)"
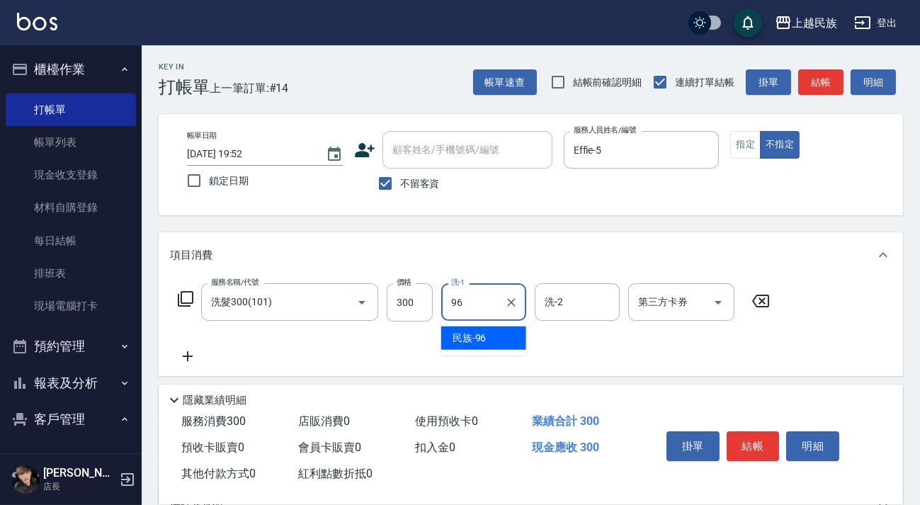
type input "民族-96"
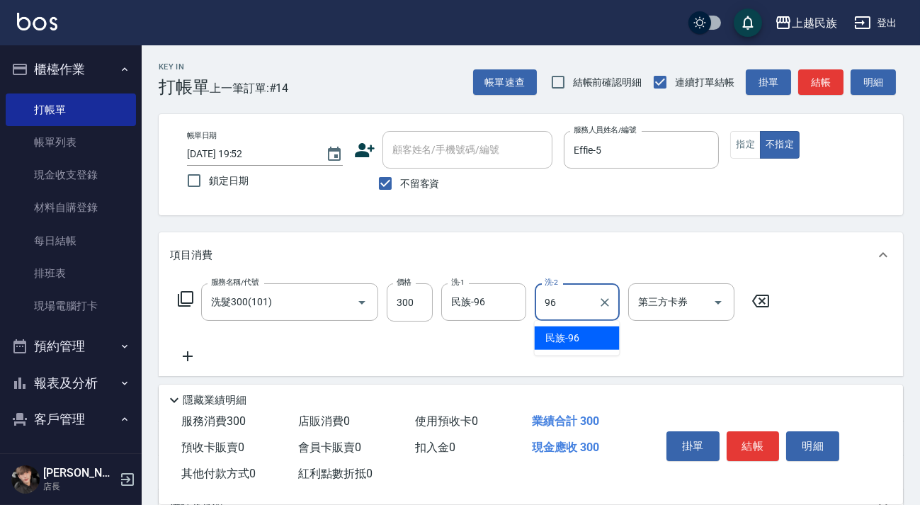
type input "民族-96"
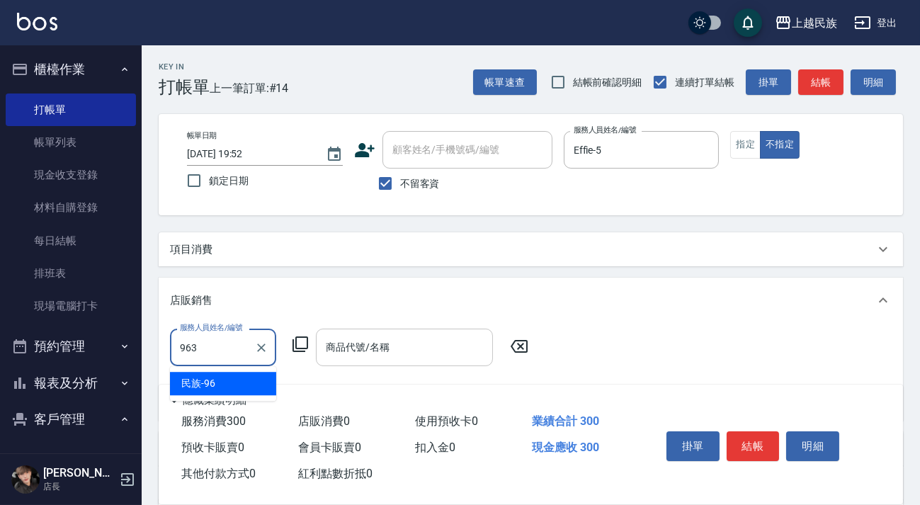
type input "963"
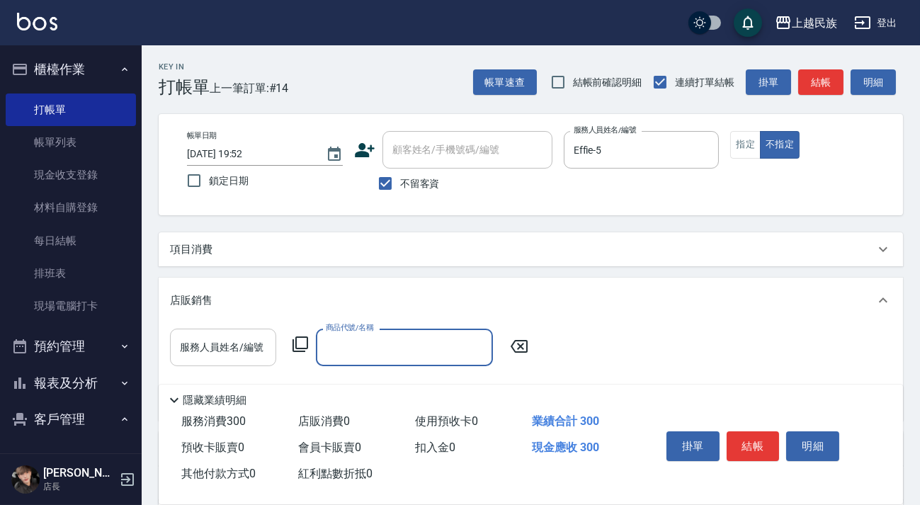
click at [249, 346] on div "服務人員姓名/編號 服務人員姓名/編號" at bounding box center [223, 348] width 106 height 38
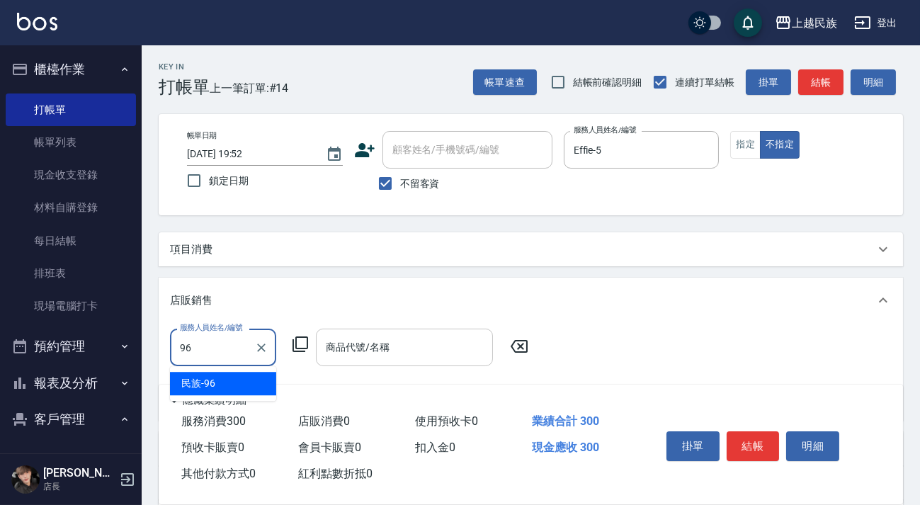
type input "民族-96"
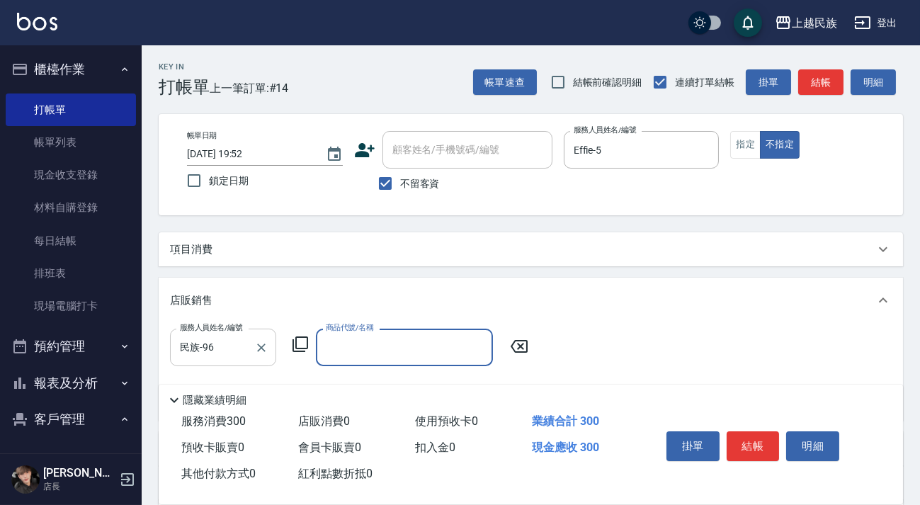
type input "0"
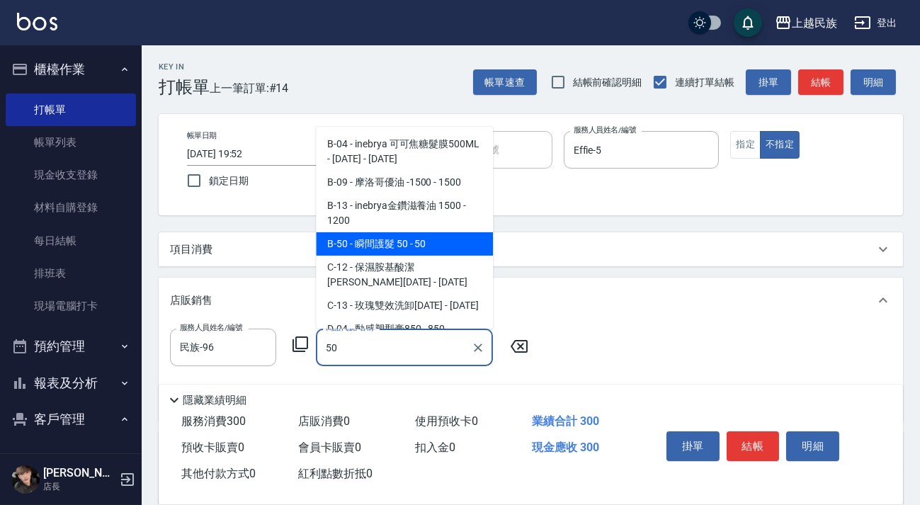
click at [375, 246] on span "B-50 - 瞬間護髮 50 - 50" at bounding box center [404, 243] width 177 height 23
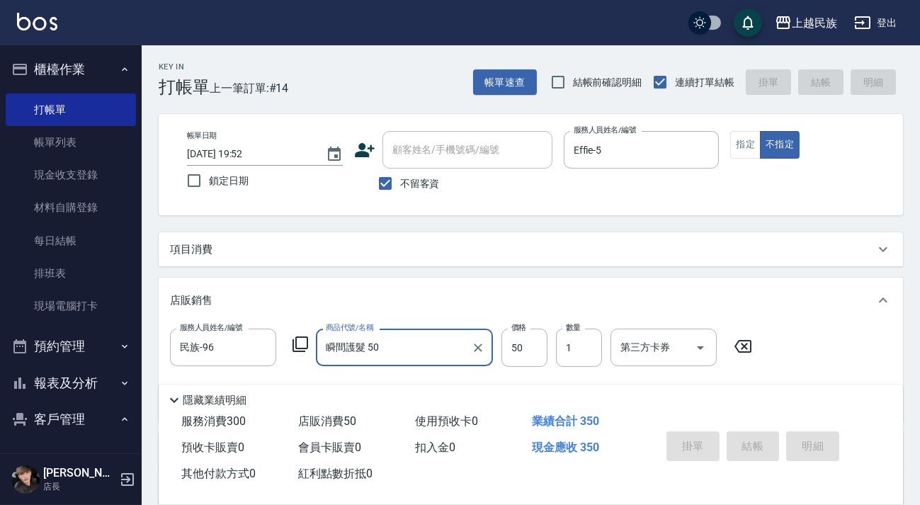
type input "瞬間護髮 50"
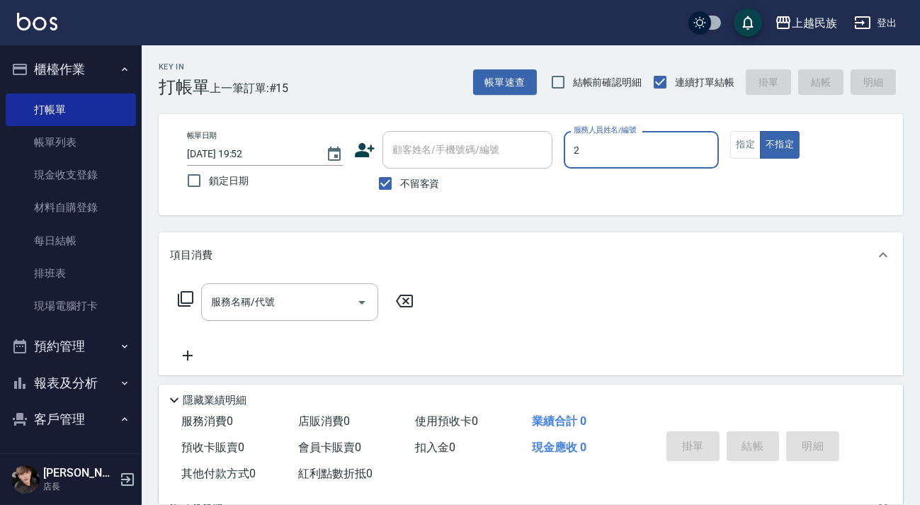
type input "[PERSON_NAME]-2"
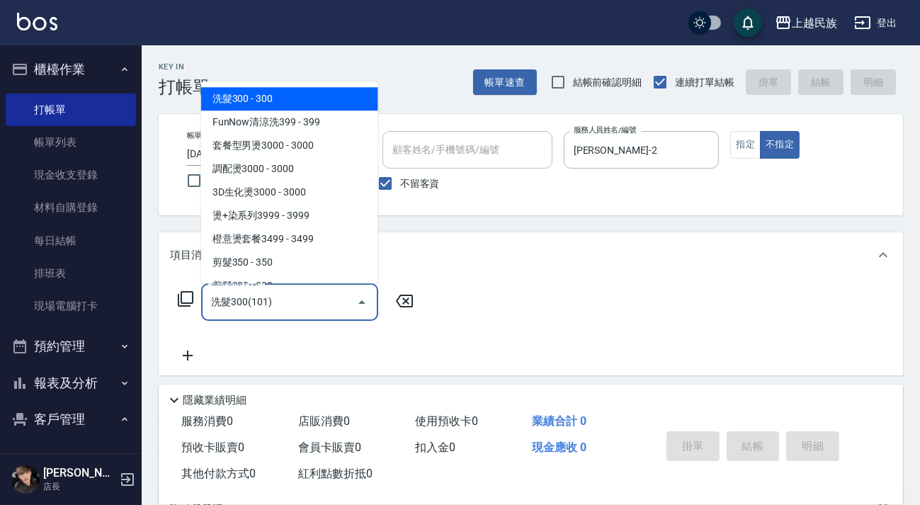
type input "洗髮300(101)"
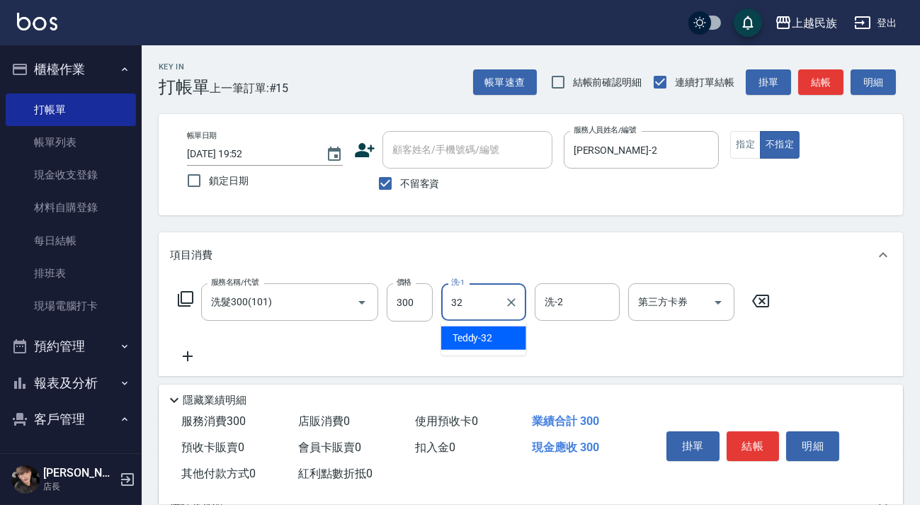
type input "Teddy-32"
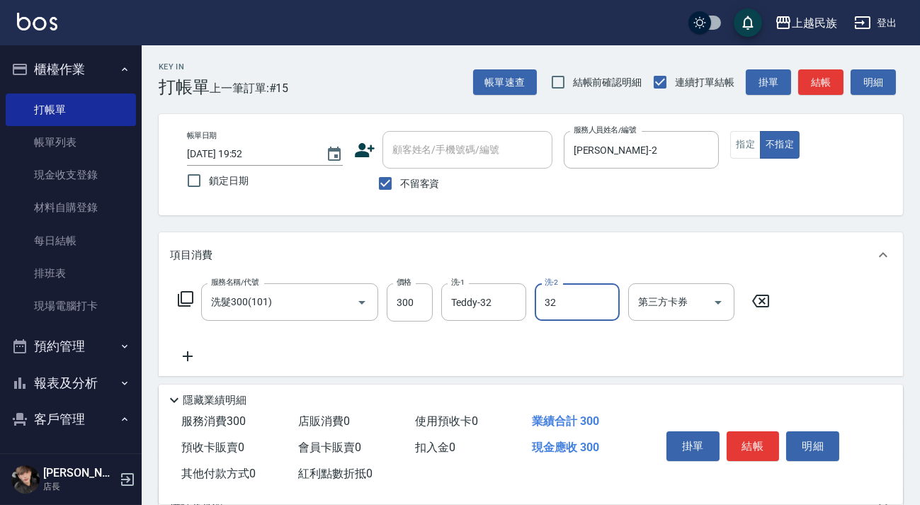
type input "Teddy-32"
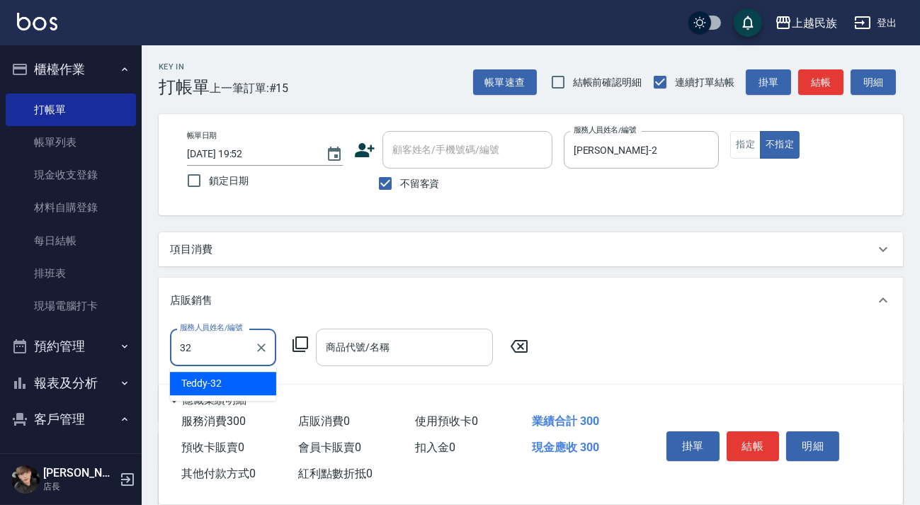
type input "Teddy-32"
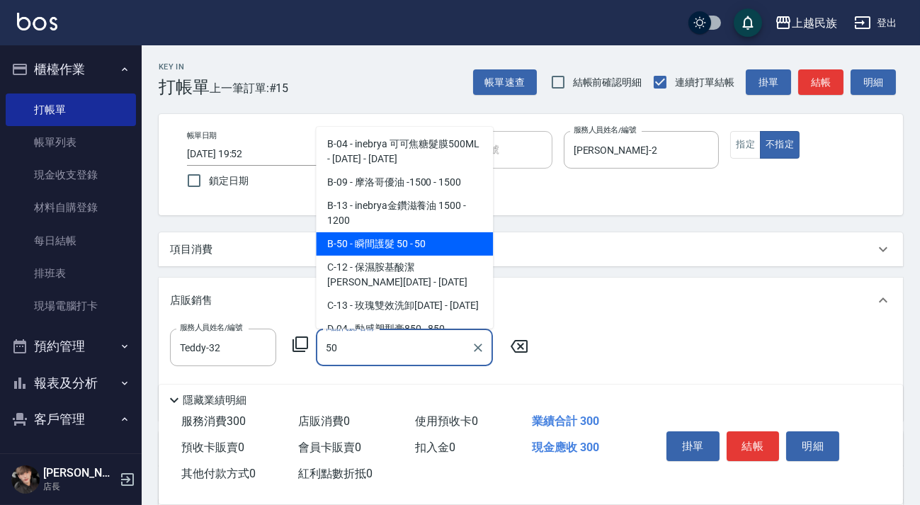
drag, startPoint x: 418, startPoint y: 241, endPoint x: 460, endPoint y: 248, distance: 43.1
click at [418, 242] on span "B-50 - 瞬間護髮 50 - 50" at bounding box center [404, 243] width 177 height 23
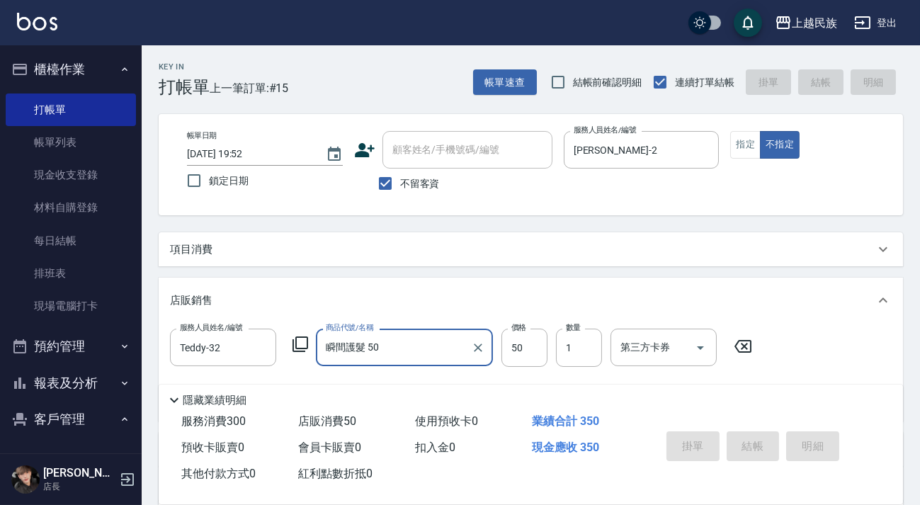
type input "瞬間護髮 50"
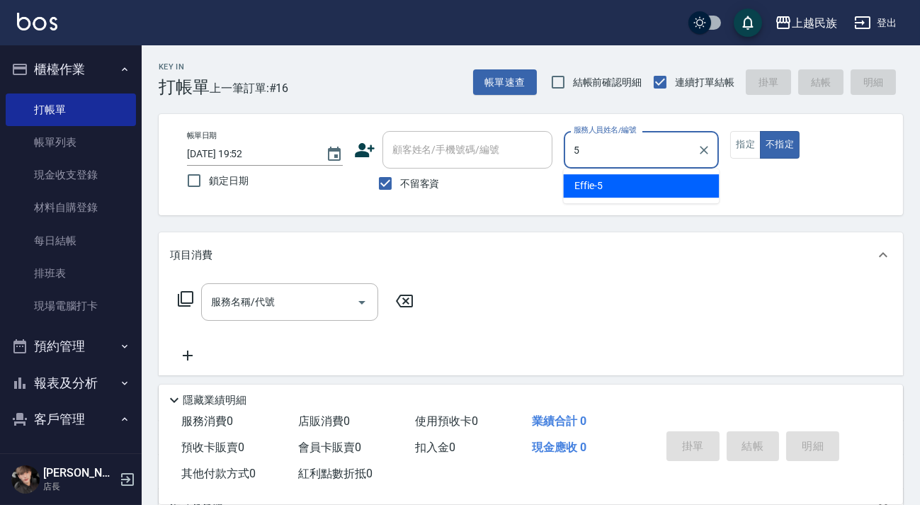
type input "Effie-5"
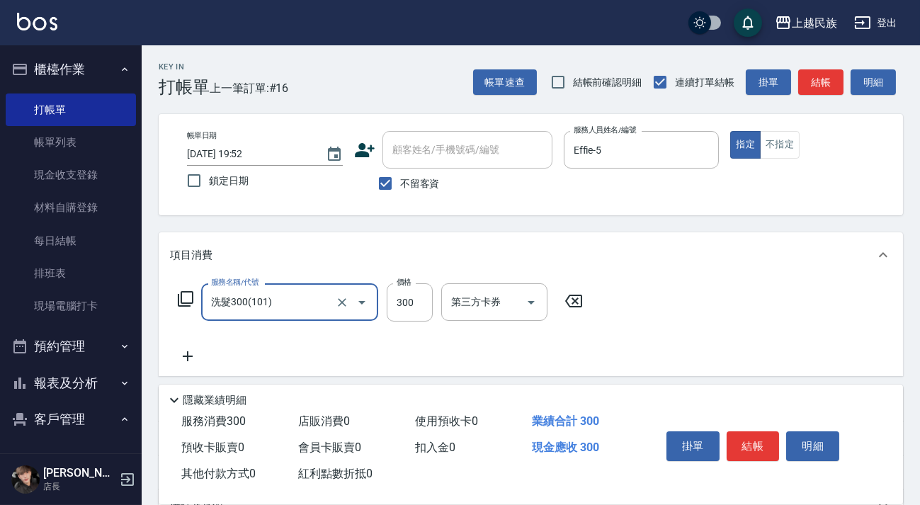
type input "洗髮300(101)"
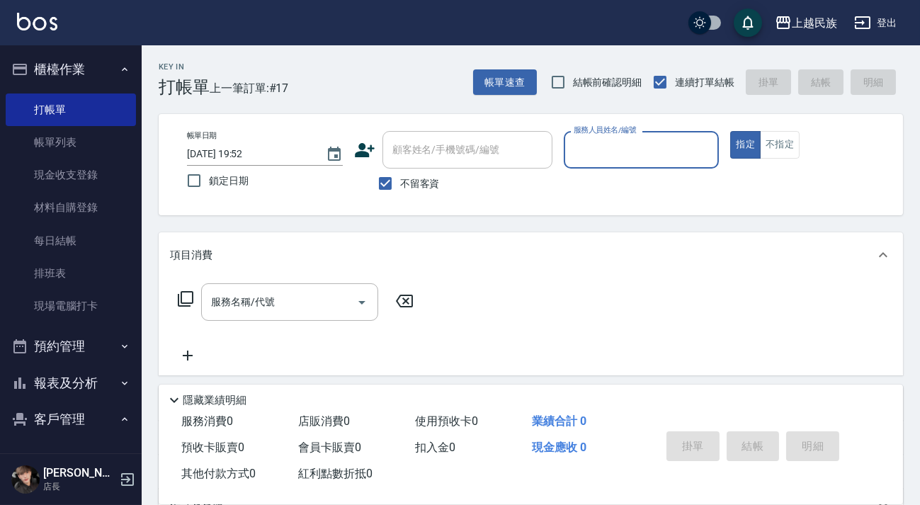
click at [395, 188] on input "不留客資" at bounding box center [385, 184] width 30 height 30
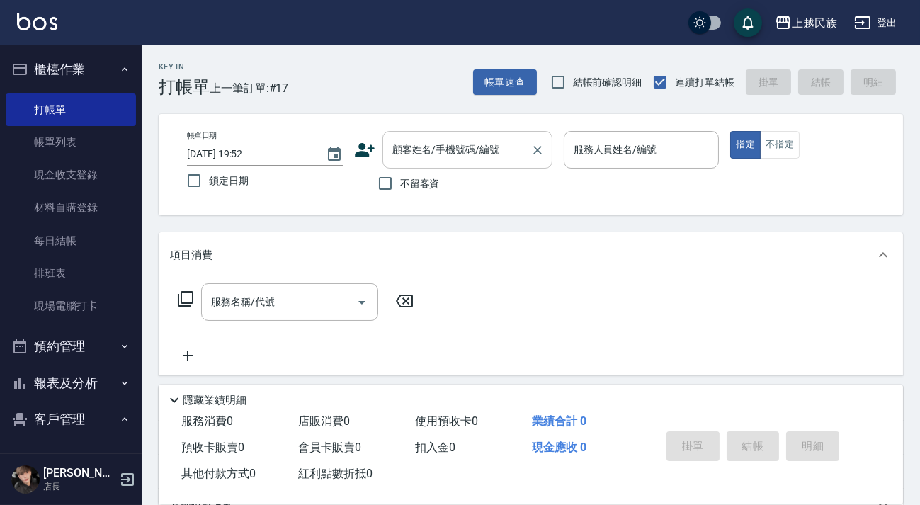
click at [436, 152] on div "顧客姓名/手機號碼/編號 顧客姓名/手機號碼/編號" at bounding box center [468, 150] width 170 height 38
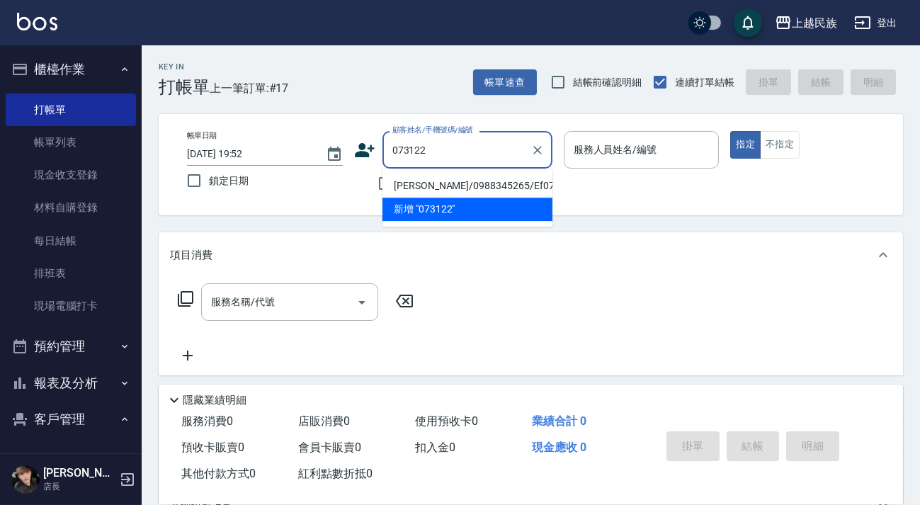
click at [503, 184] on li "[PERSON_NAME]/0988345265/Ef073122" at bounding box center [468, 185] width 170 height 23
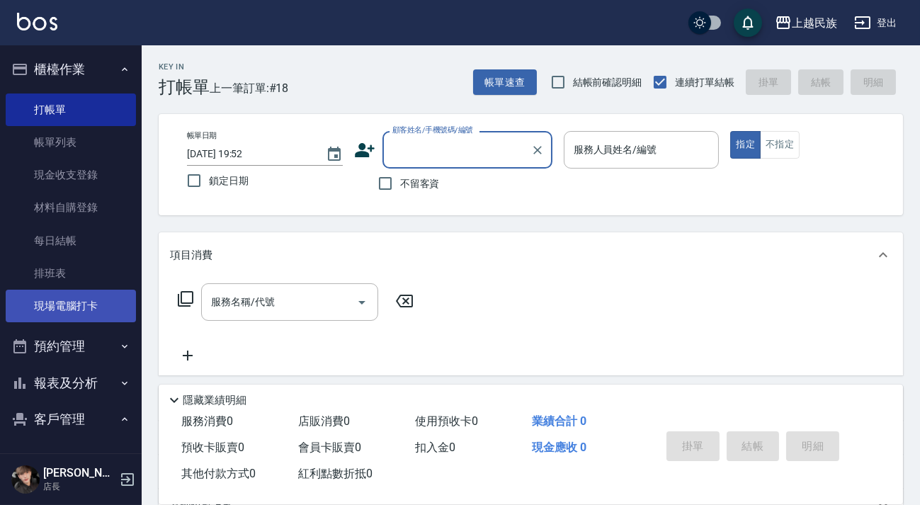
click at [106, 297] on link "現場電腦打卡" at bounding box center [71, 306] width 130 height 33
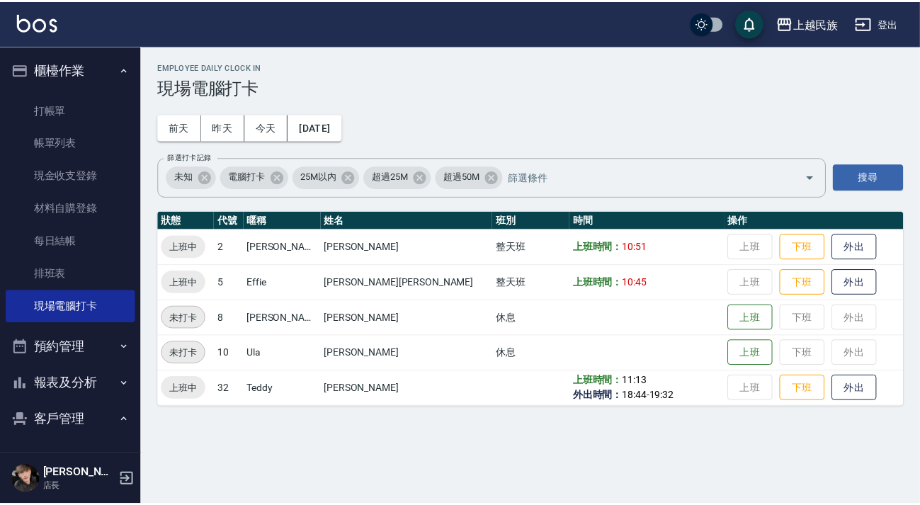
scroll to position [183, 0]
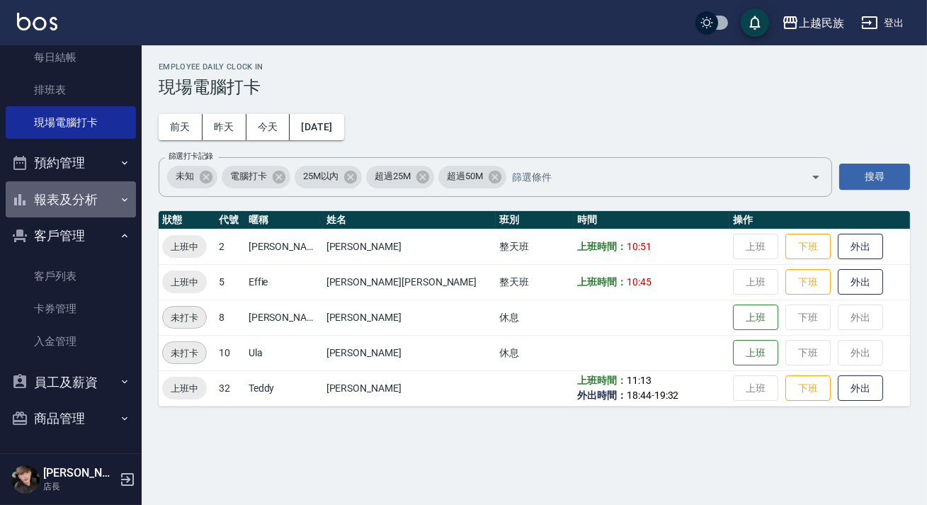
click at [99, 213] on button "報表及分析" at bounding box center [71, 199] width 130 height 37
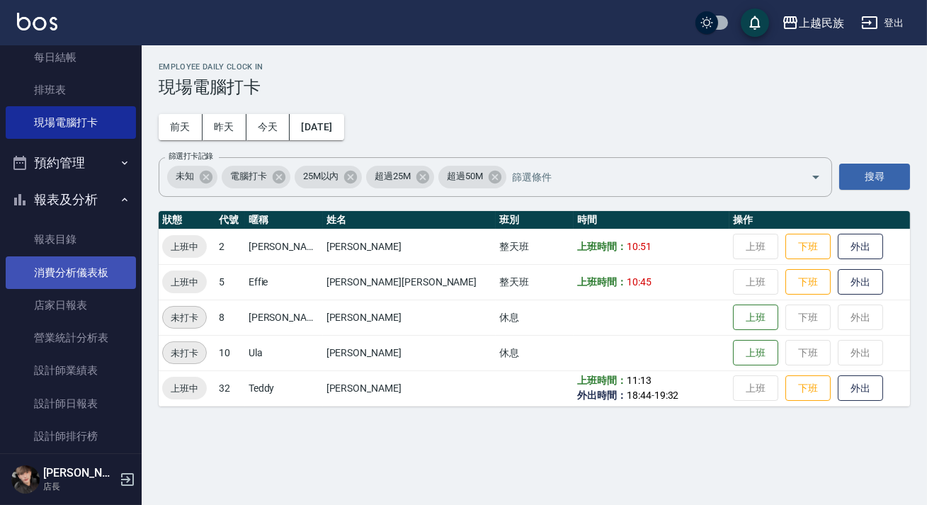
click at [101, 269] on link "消費分析儀表板" at bounding box center [71, 272] width 130 height 33
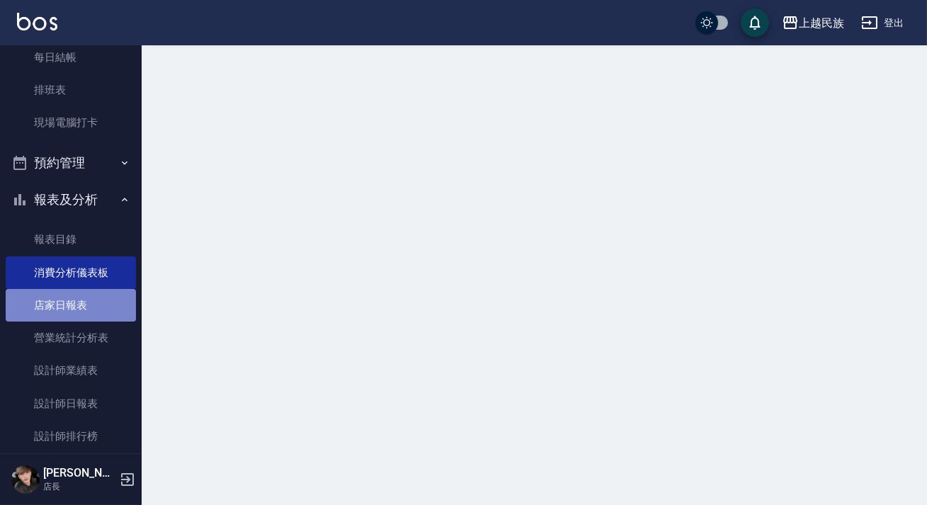
click at [101, 307] on link "店家日報表" at bounding box center [71, 305] width 130 height 33
click at [99, 305] on link "店家日報表" at bounding box center [71, 305] width 130 height 33
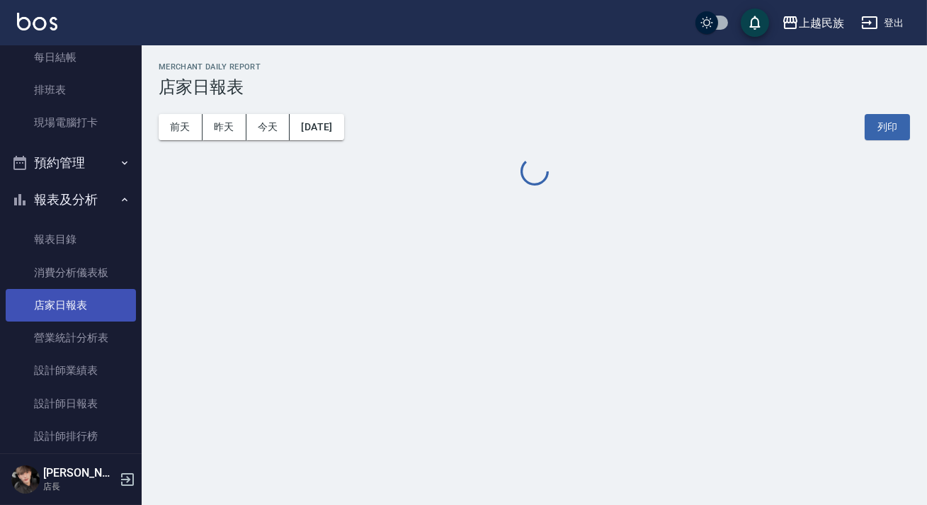
click at [98, 304] on link "店家日報表" at bounding box center [71, 305] width 130 height 33
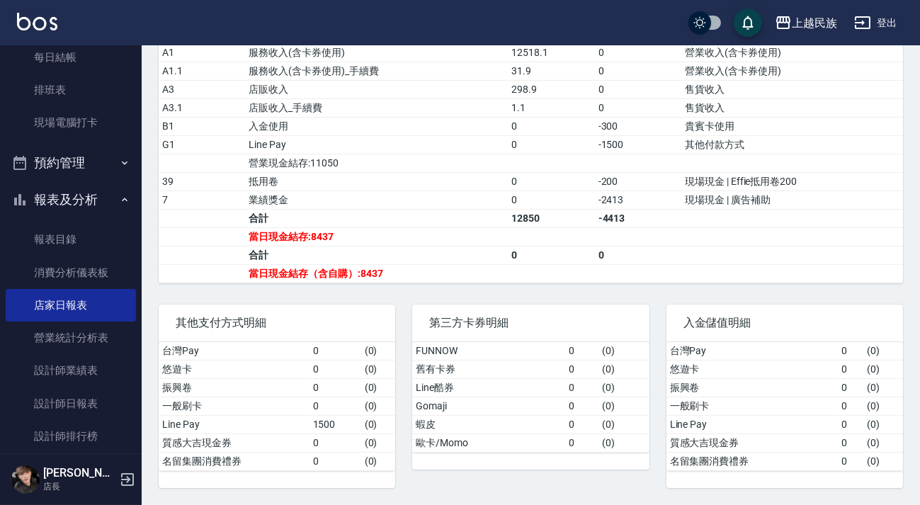
scroll to position [62, 0]
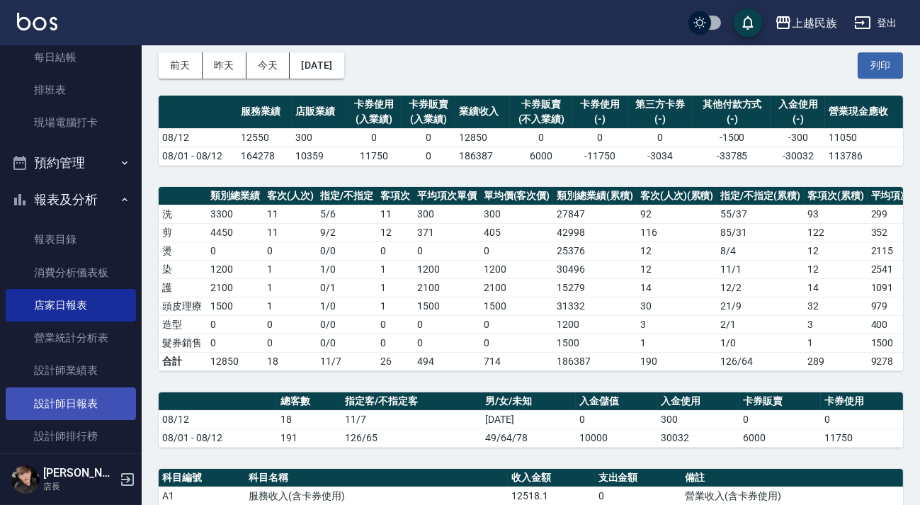
click at [54, 402] on link "設計師日報表" at bounding box center [71, 403] width 130 height 33
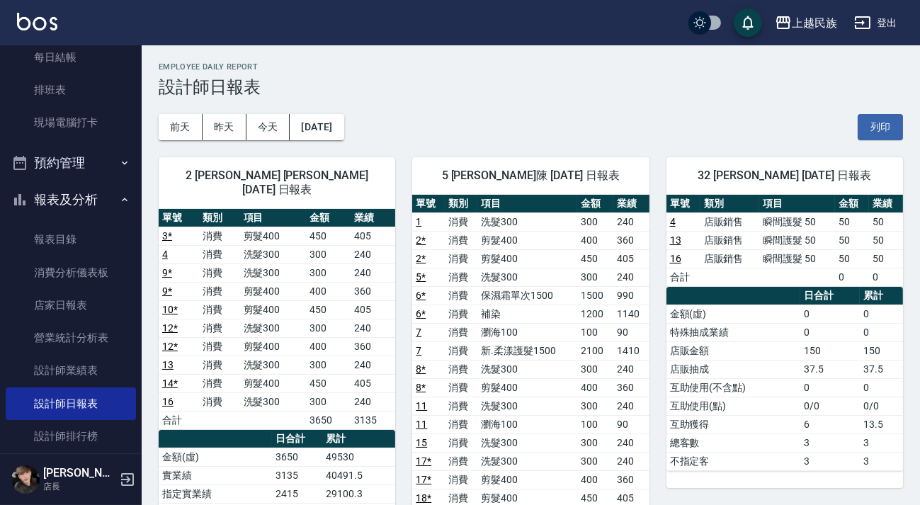
scroll to position [64, 0]
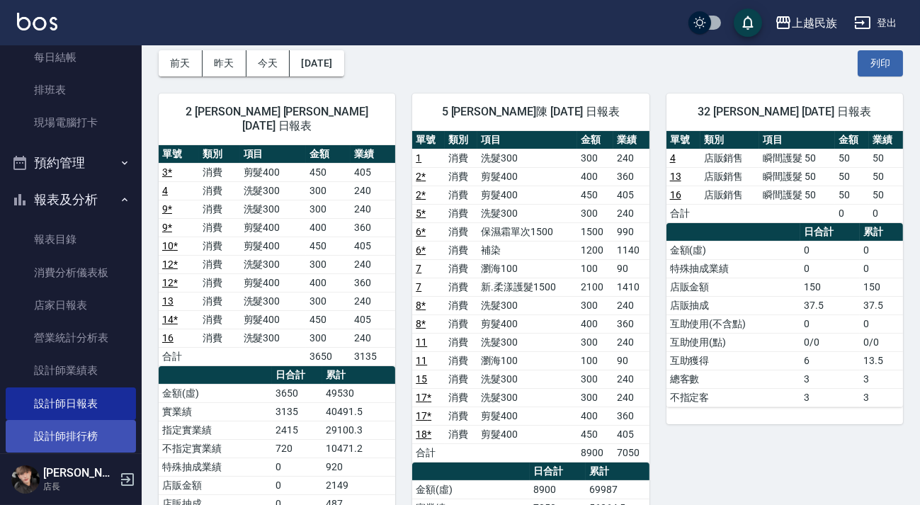
click at [97, 438] on link "設計師排行榜" at bounding box center [71, 436] width 130 height 33
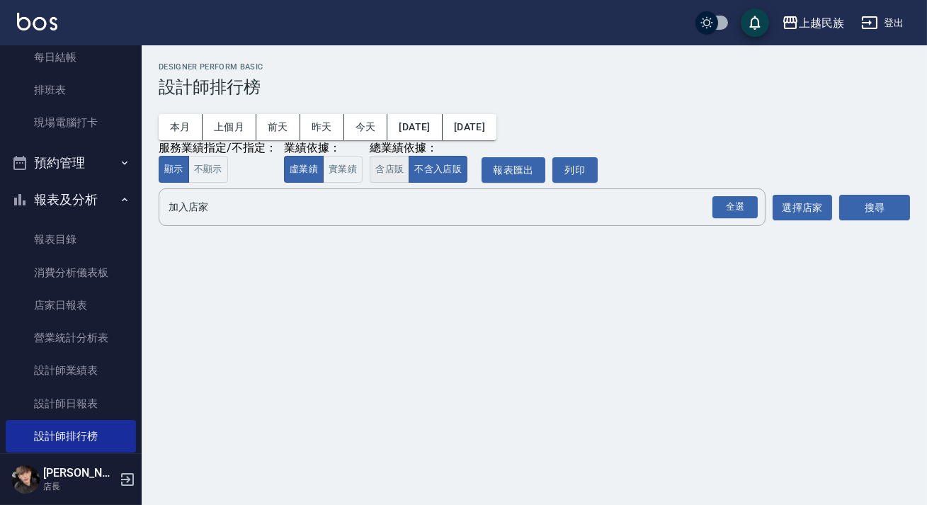
click at [376, 172] on button "含店販" at bounding box center [390, 170] width 40 height 28
drag, startPoint x: 741, startPoint y: 215, endPoint x: 813, endPoint y: 209, distance: 72.5
click at [742, 215] on div "全選" at bounding box center [735, 207] width 45 height 22
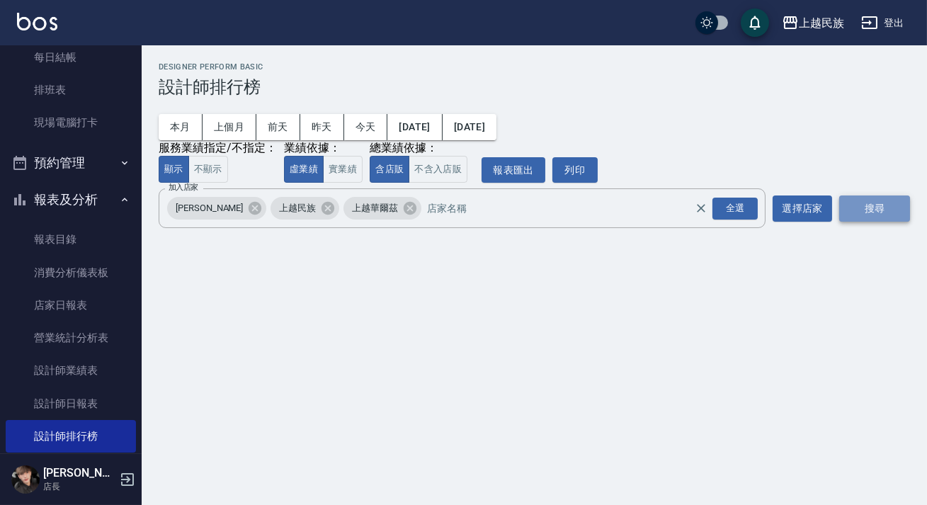
click at [876, 209] on button "搜尋" at bounding box center [874, 209] width 71 height 26
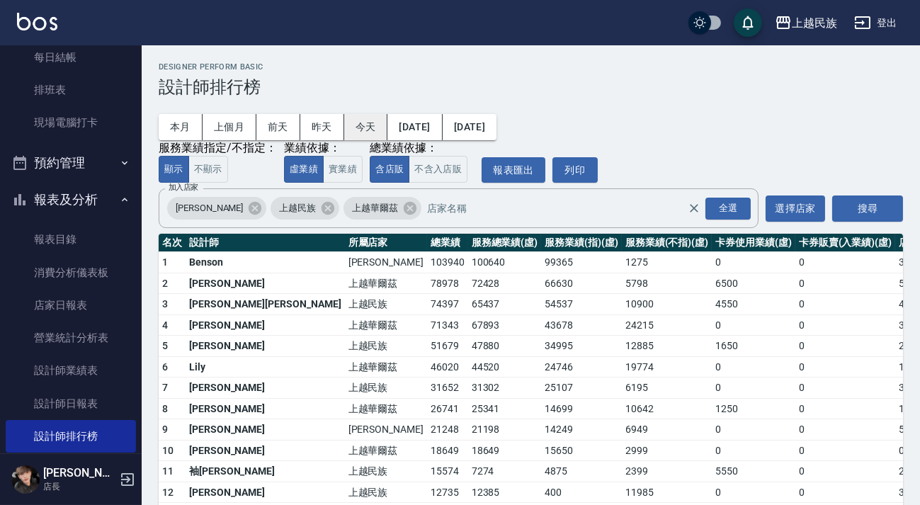
click at [361, 128] on button "今天" at bounding box center [366, 127] width 44 height 26
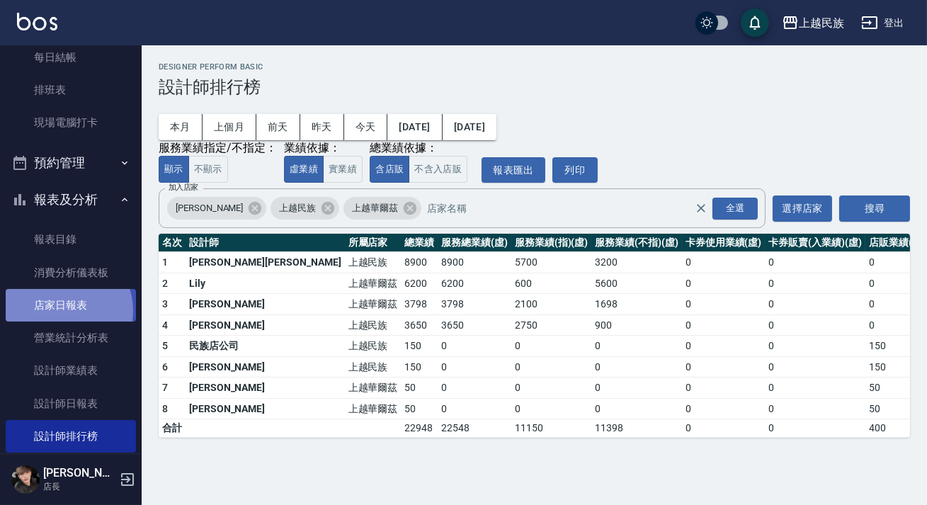
click at [65, 311] on link "店家日報表" at bounding box center [71, 305] width 130 height 33
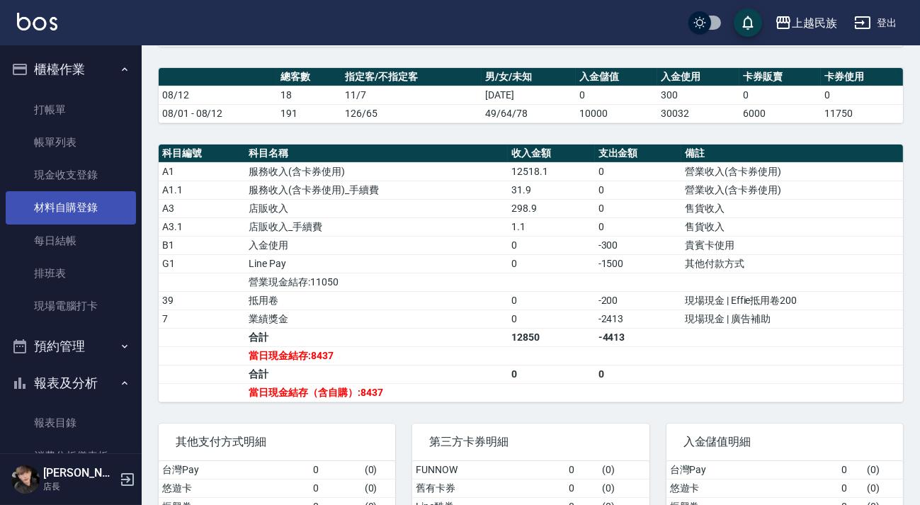
scroll to position [322, 0]
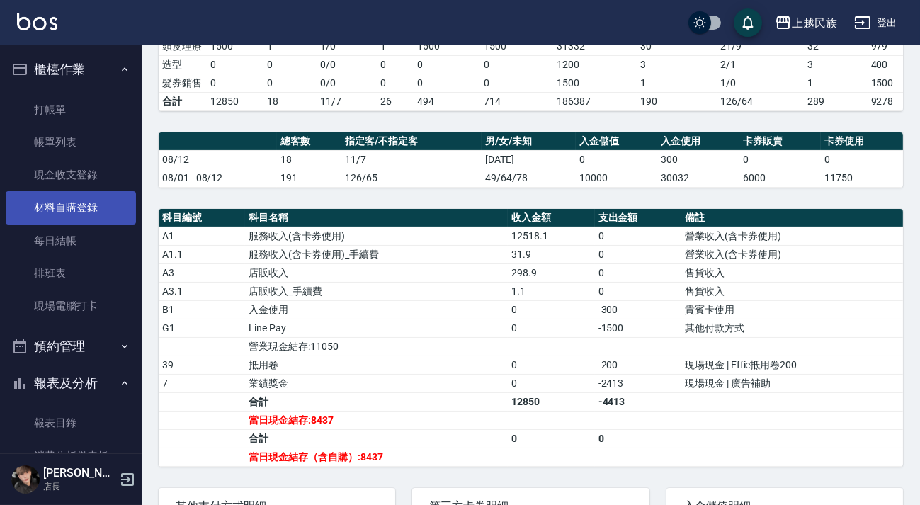
click at [71, 184] on link "現金收支登錄" at bounding box center [71, 175] width 130 height 33
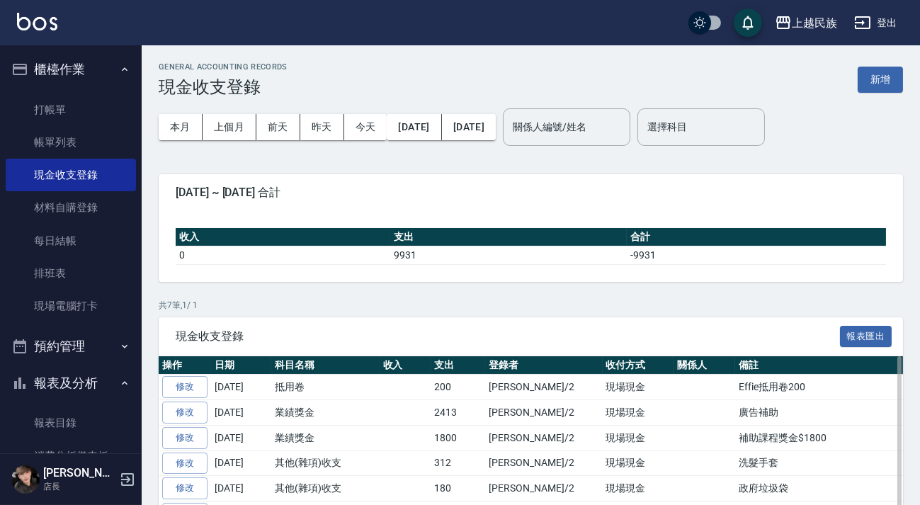
scroll to position [64, 0]
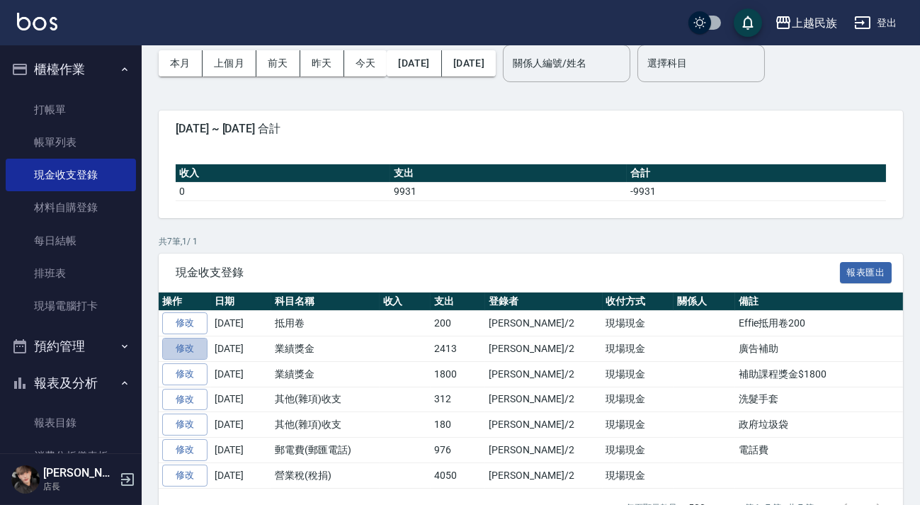
click at [203, 347] on link "修改" at bounding box center [184, 349] width 45 height 22
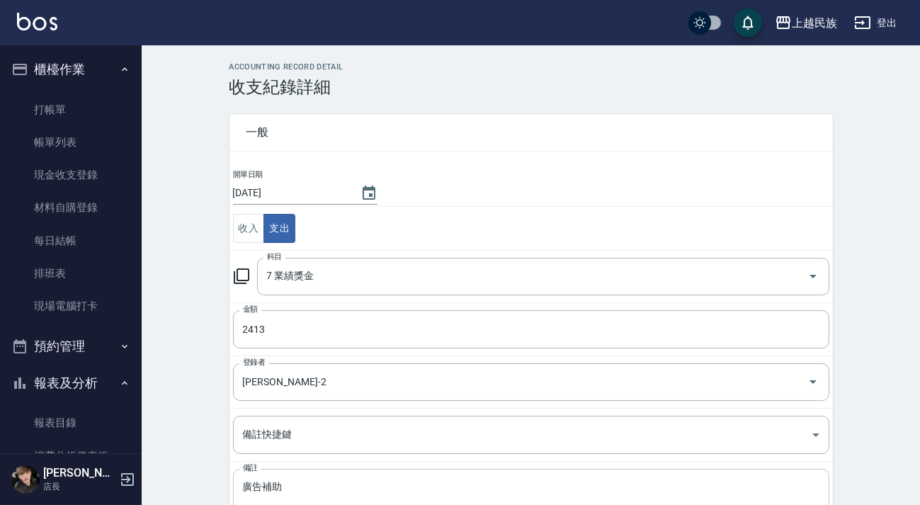
scroll to position [102, 0]
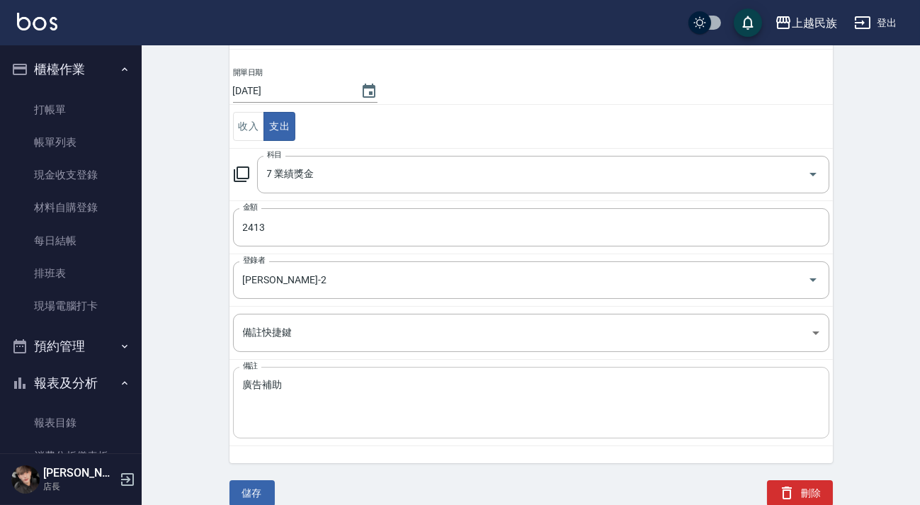
click at [240, 378] on div "廣告補助 x 備註" at bounding box center [531, 403] width 596 height 72
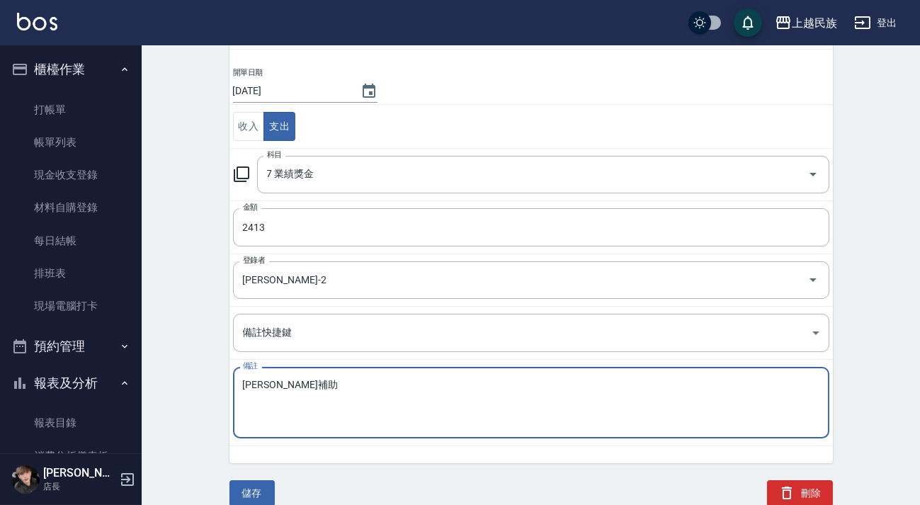
click at [244, 478] on div "儲存" at bounding box center [244, 476] width 62 height 60
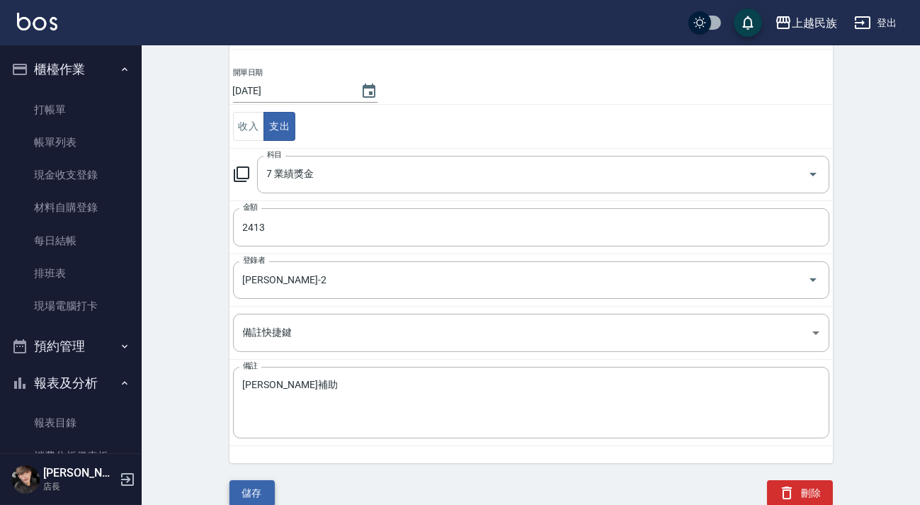
drag, startPoint x: 251, startPoint y: 486, endPoint x: 237, endPoint y: 466, distance: 24.8
click at [252, 486] on button "儲存" at bounding box center [252, 493] width 45 height 26
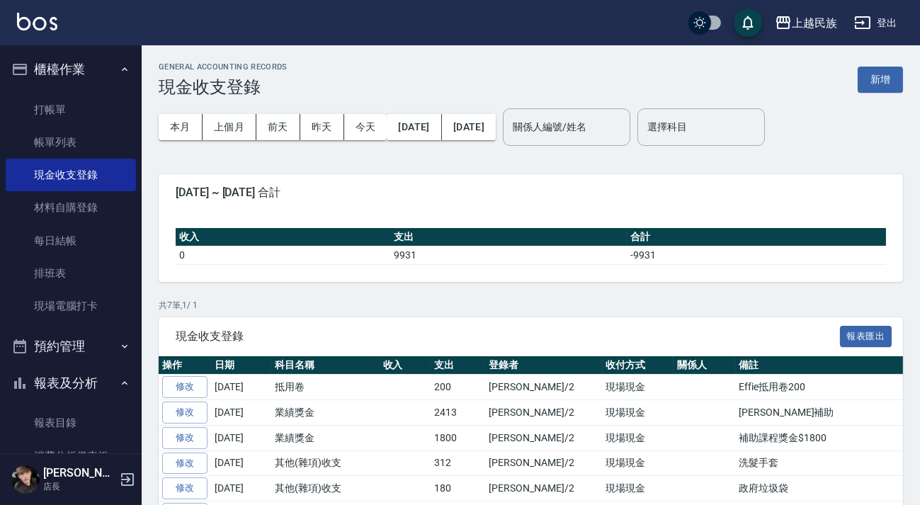
scroll to position [322, 0]
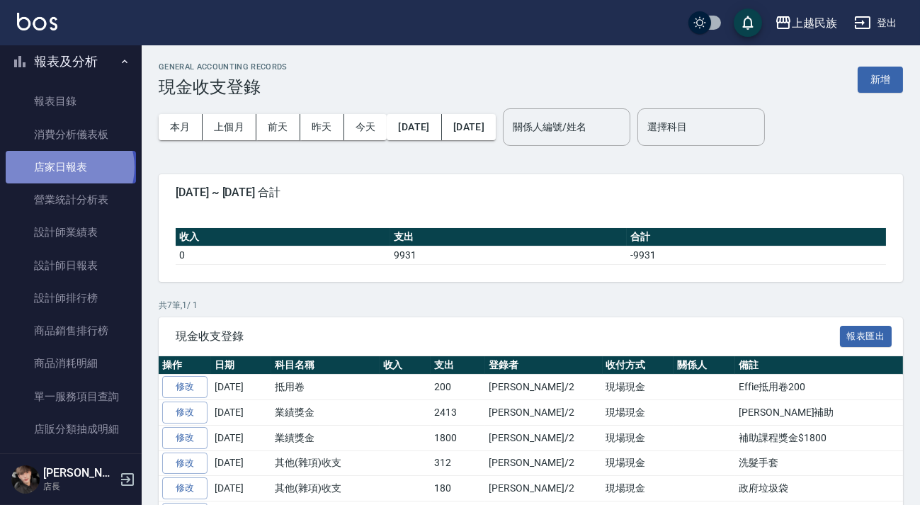
click at [69, 166] on link "店家日報表" at bounding box center [71, 167] width 130 height 33
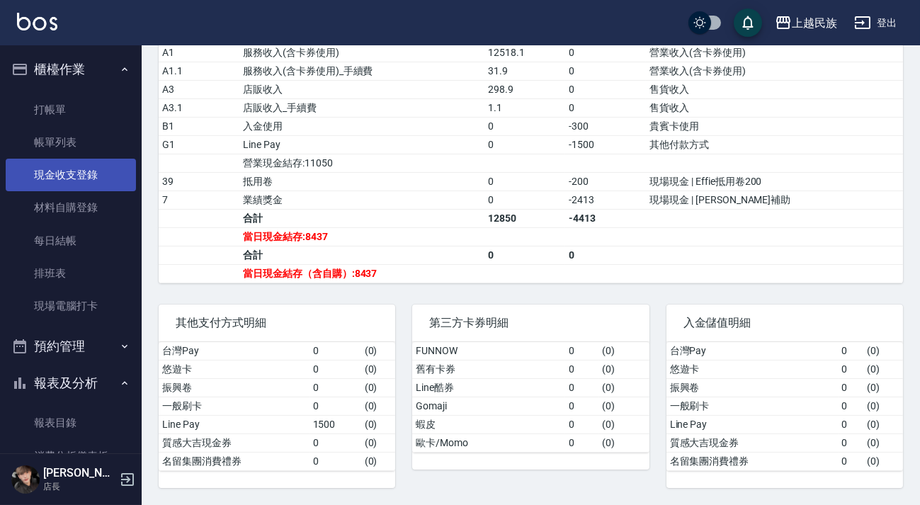
scroll to position [383, 0]
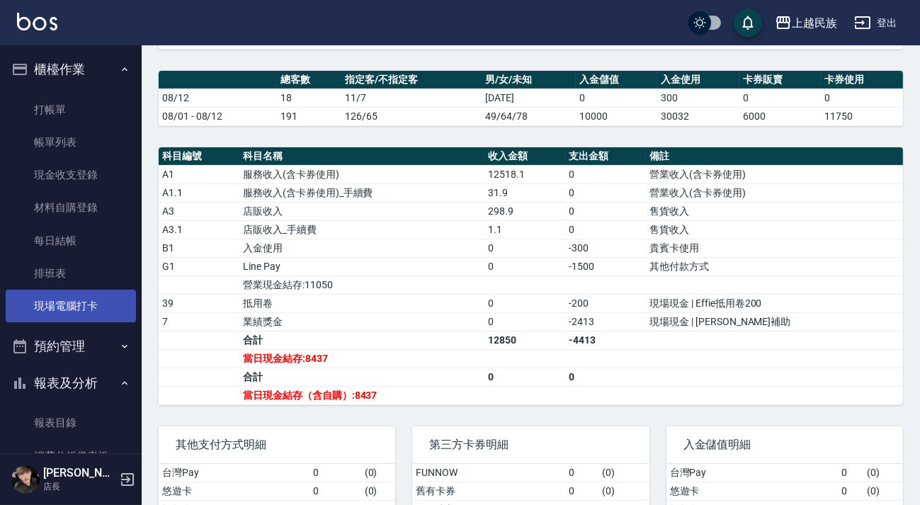
click at [87, 306] on link "現場電腦打卡" at bounding box center [71, 306] width 130 height 33
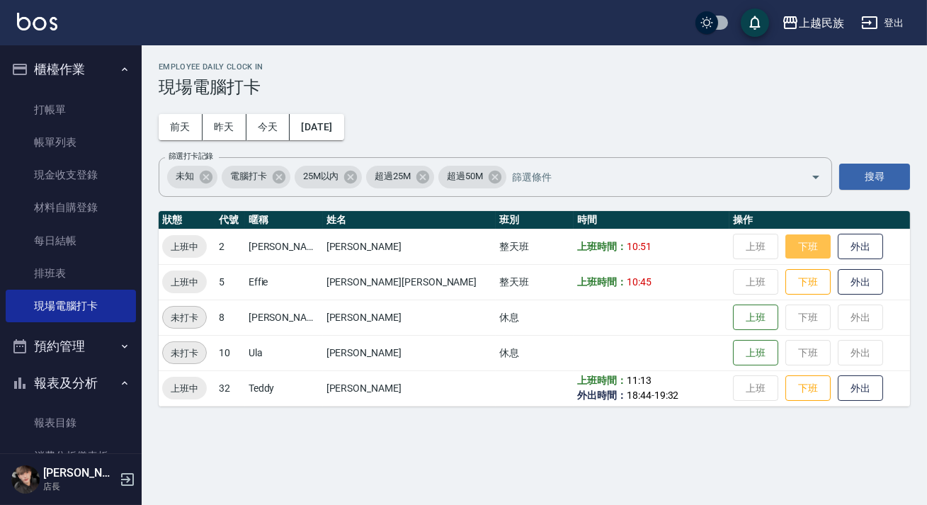
click at [786, 251] on button "下班" at bounding box center [808, 246] width 45 height 25
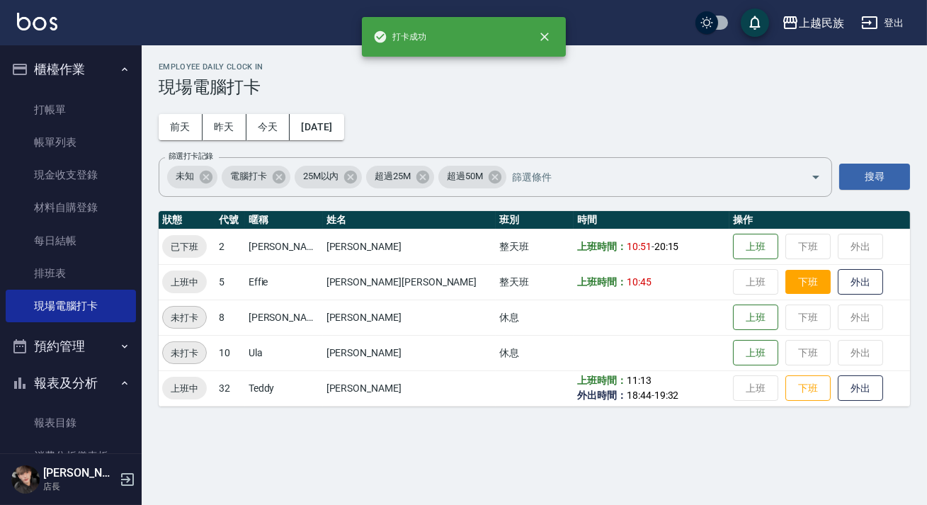
click at [786, 281] on button "下班" at bounding box center [808, 282] width 45 height 25
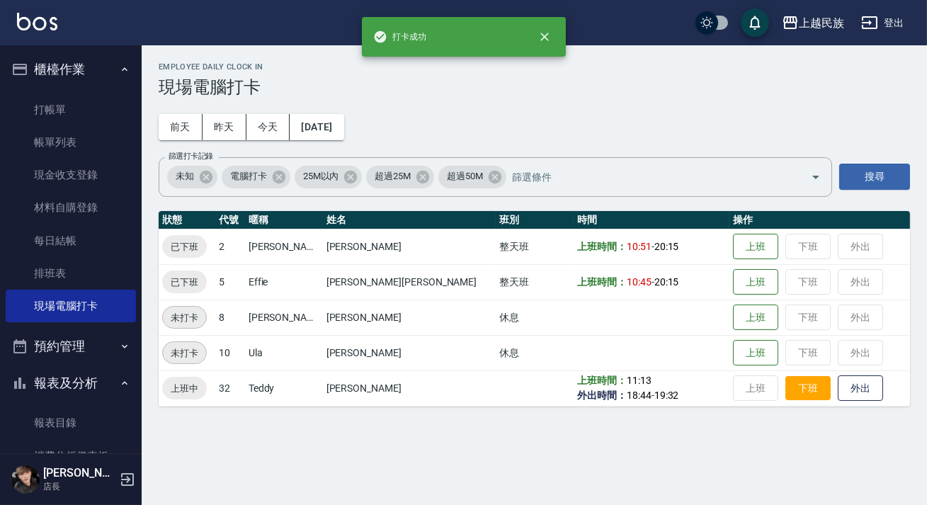
click at [786, 393] on button "下班" at bounding box center [808, 388] width 45 height 25
click at [885, 8] on div "上越民族 登出" at bounding box center [463, 22] width 927 height 45
